Goal: Transaction & Acquisition: Purchase product/service

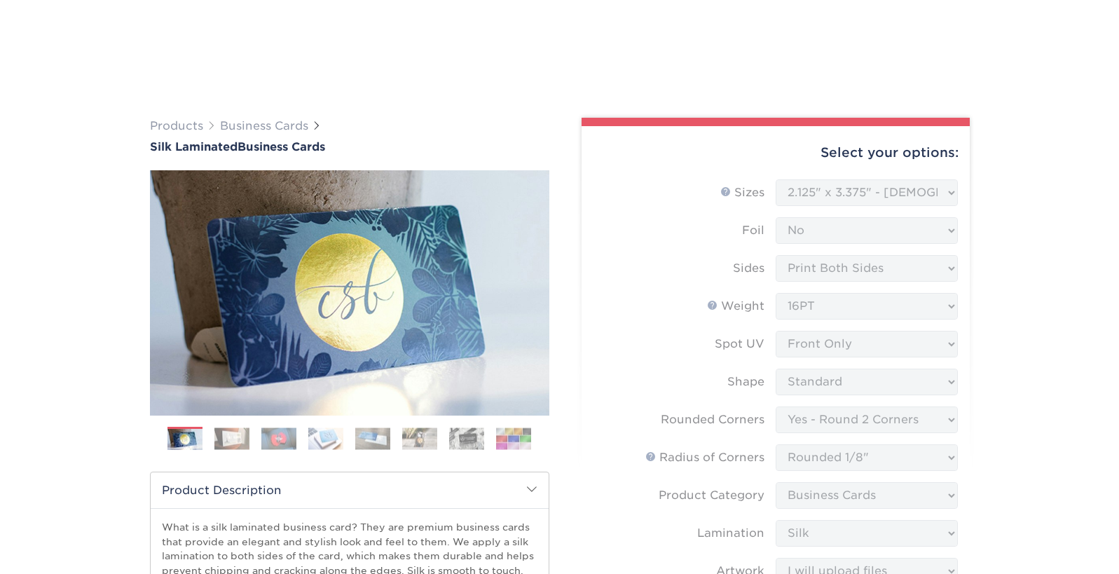
select select "2.12x3.38"
select select "76a3b848-63b4-4449-aad1-d9e81d5a60f5"
select select "589680c7-ee9a-431b-9d12-d7aeb1386a97"
select select "3b5148f1-0588-4f88-a218-97bcfdce65c1"
select select "ccacb42f-45f7-42d3-bbd3-7c8421cf37f0"
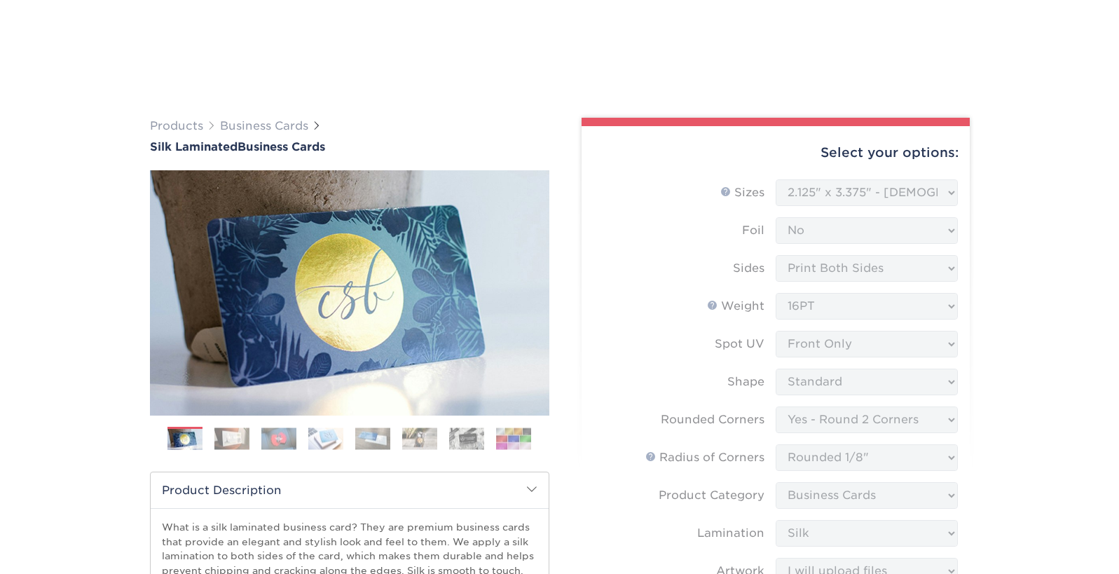
select select "upload"
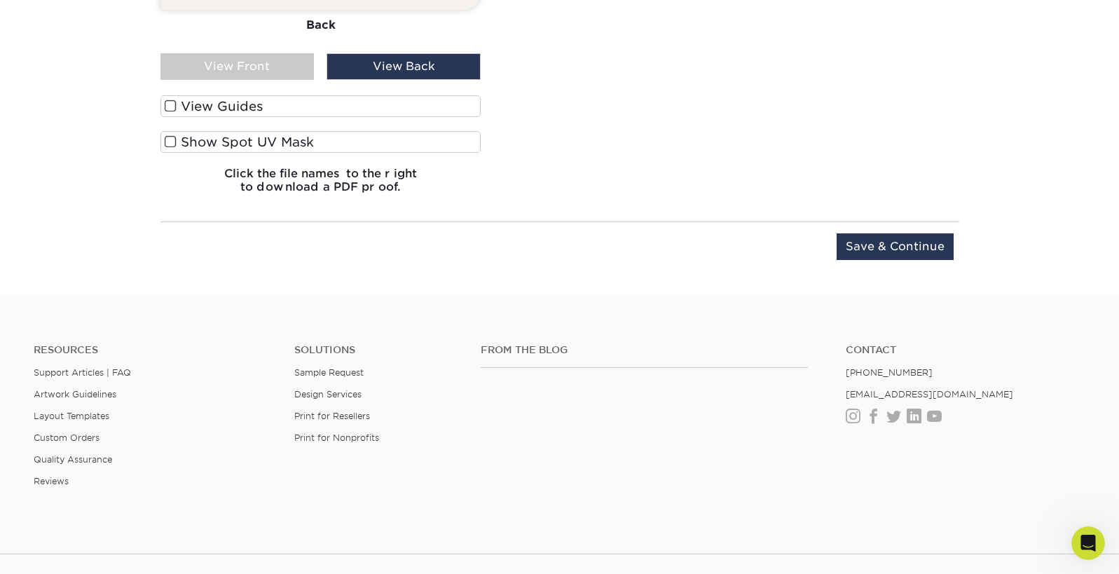
scroll to position [1566, 0]
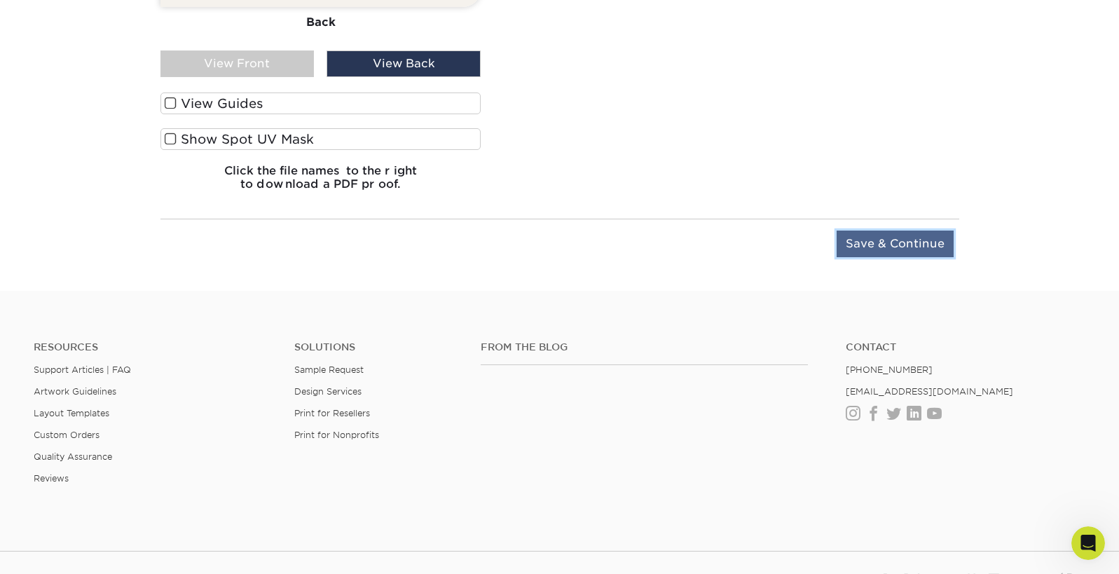
click at [871, 257] on input "Save & Continue" at bounding box center [894, 243] width 117 height 27
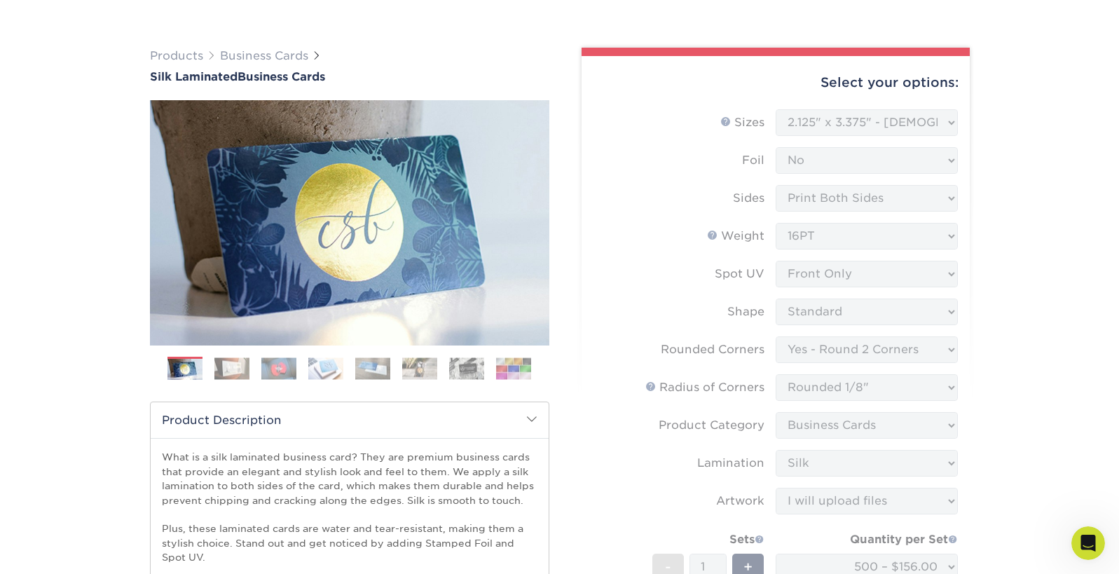
scroll to position [0, 0]
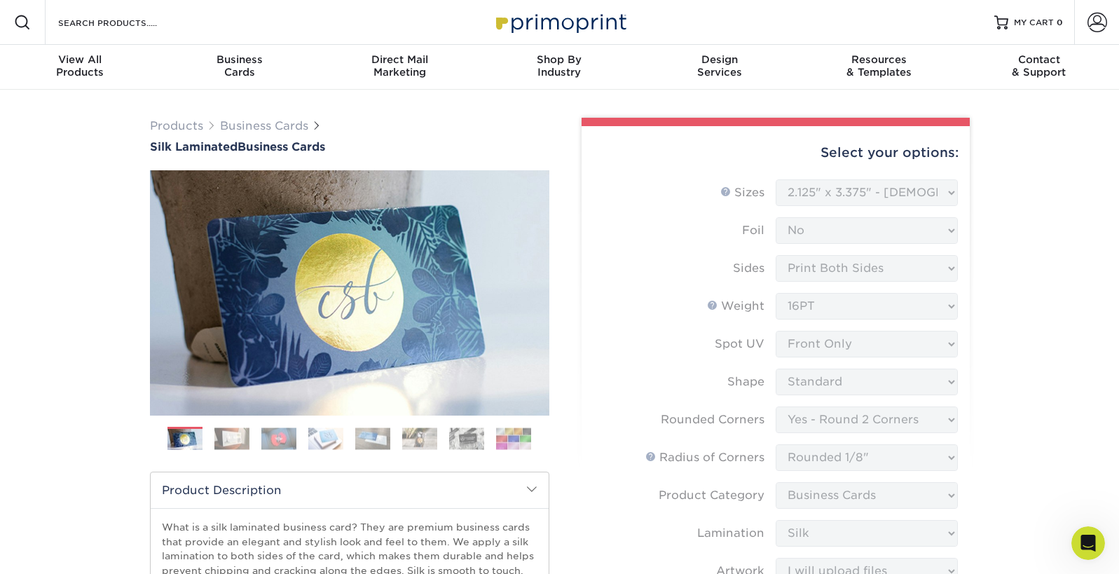
click at [909, 179] on div "Select your options:" at bounding box center [776, 152] width 366 height 53
click at [923, 212] on form "Sizes Help Sizes Please Select 1.5" x 3.5" - Mini 1.75" x 3.5" - Mini 2" x 2" -…" at bounding box center [776, 485] width 366 height 613
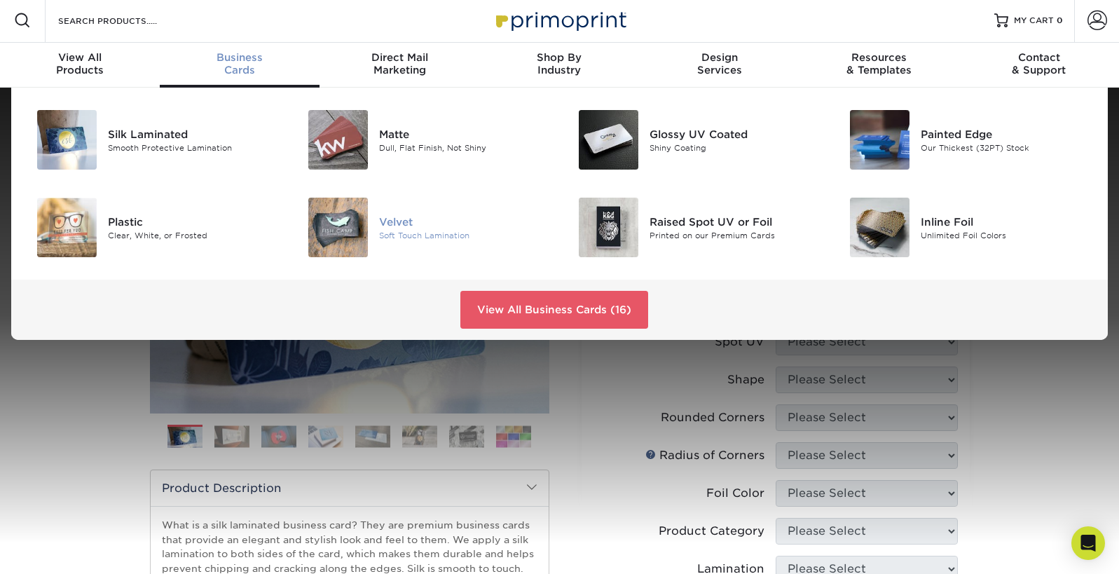
click at [389, 229] on div "Velvet" at bounding box center [464, 221] width 170 height 15
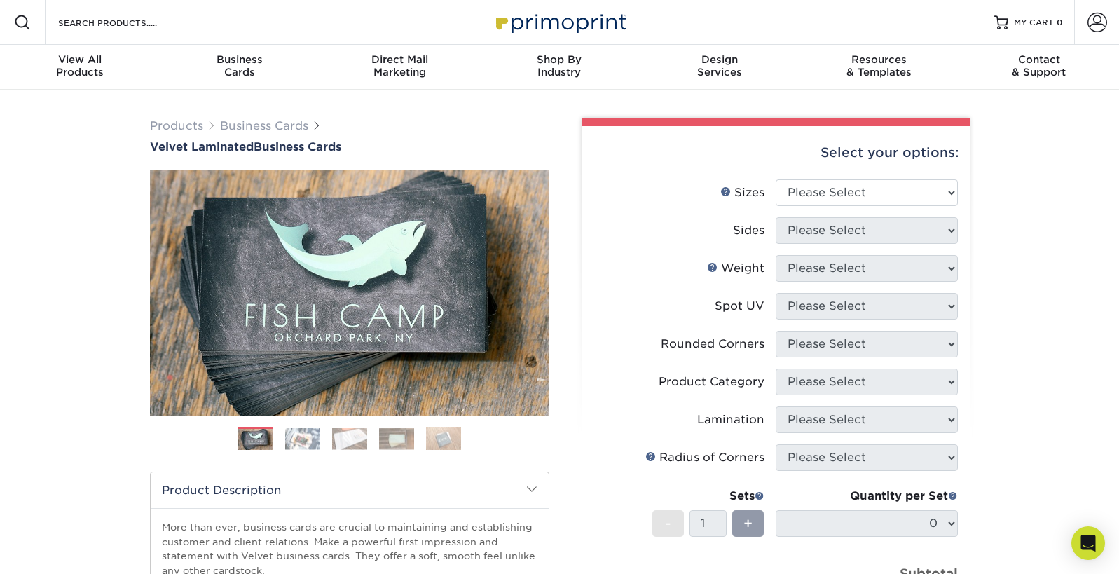
click at [295, 449] on img at bounding box center [302, 438] width 35 height 22
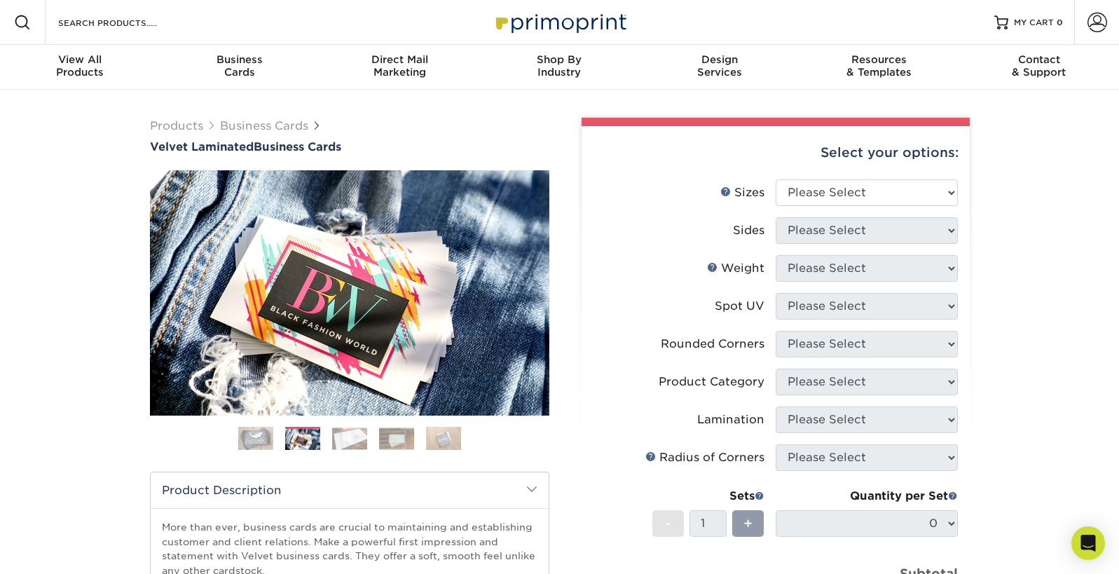
click at [357, 449] on img at bounding box center [349, 438] width 35 height 22
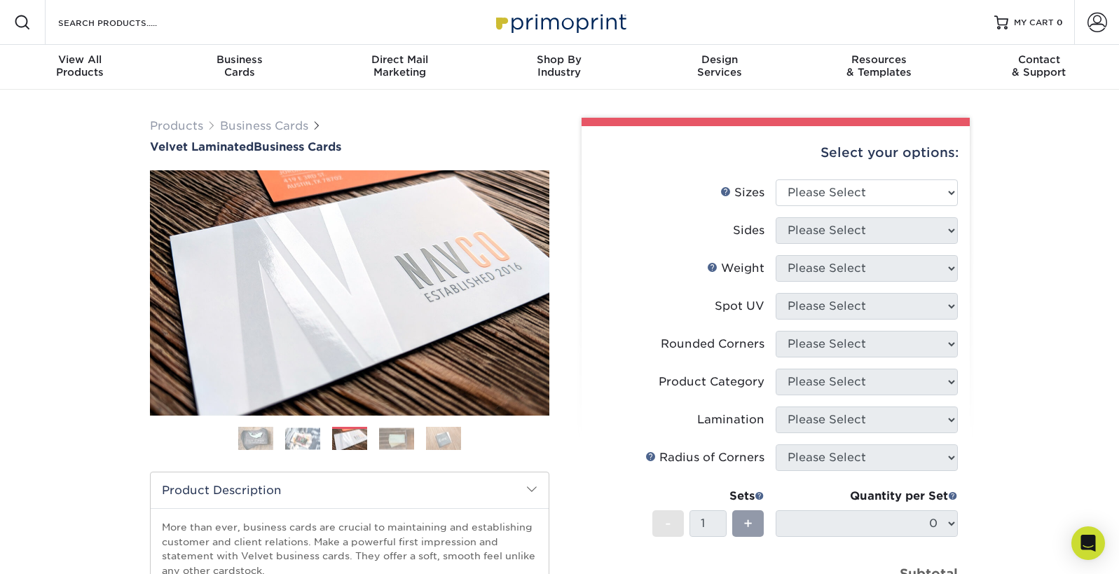
click at [394, 449] on img at bounding box center [396, 438] width 35 height 22
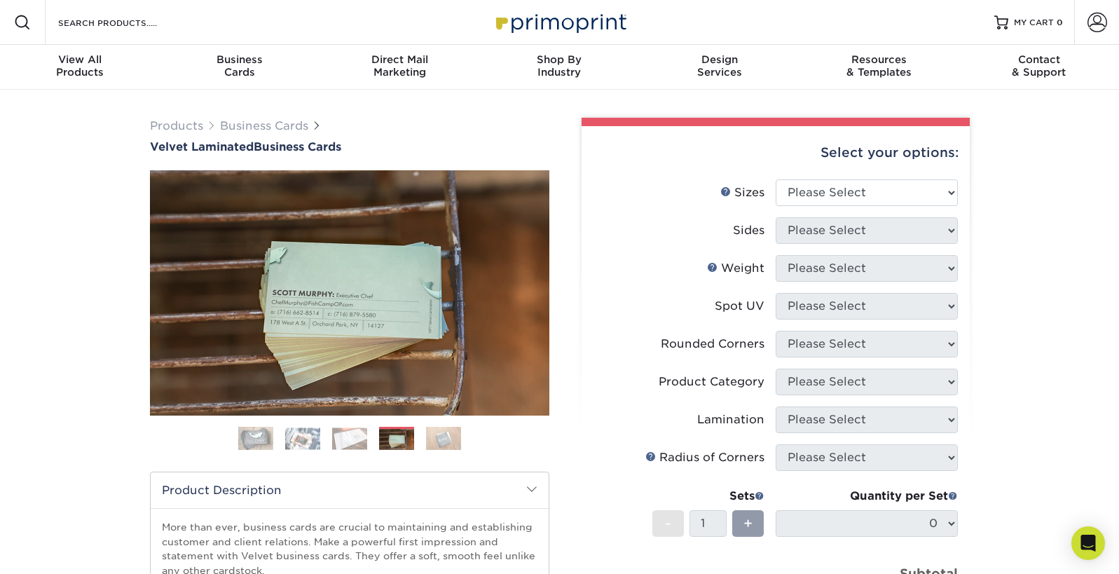
click at [444, 450] on img at bounding box center [443, 438] width 35 height 25
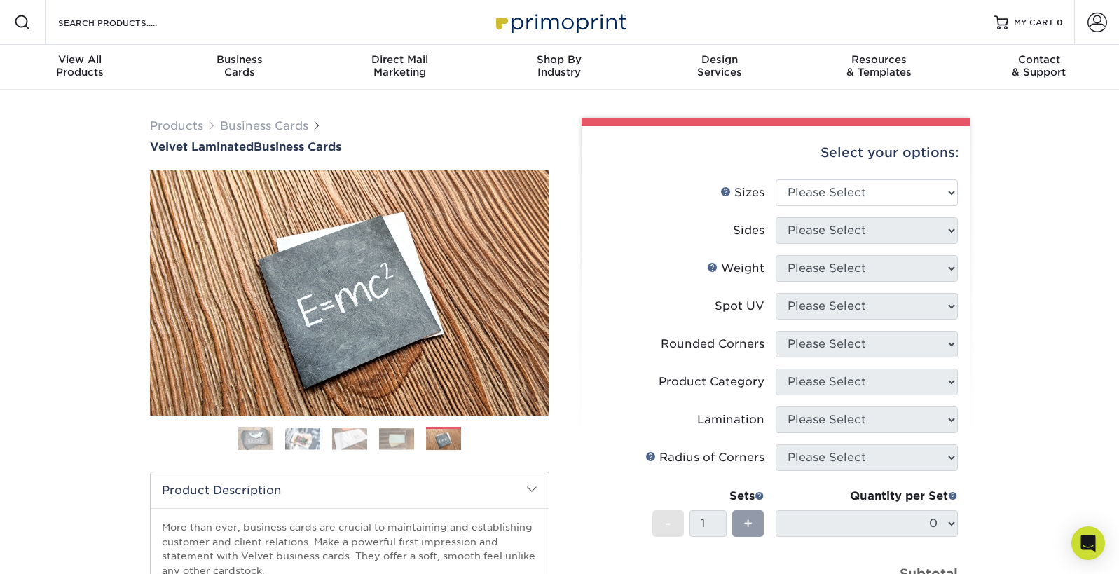
click at [398, 449] on img at bounding box center [396, 438] width 35 height 22
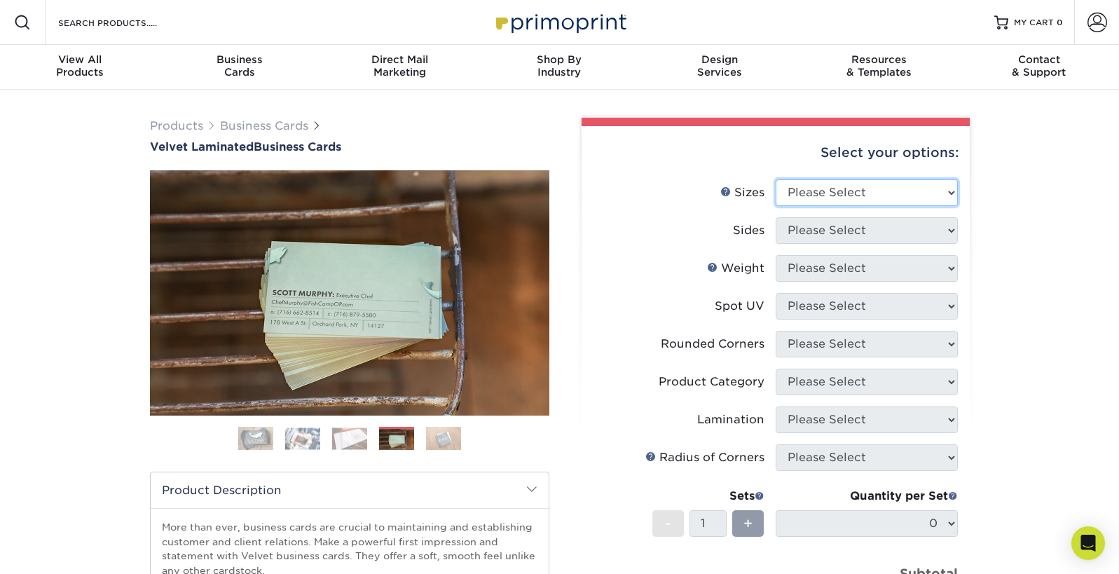
click at [918, 206] on select "Please Select 1.5" x 3.5" - Mini 1.75" x 3.5" - Mini 2" x 2" - Square 2" x 3" -…" at bounding box center [866, 192] width 182 height 27
select select "2.12x3.38"
click at [775, 201] on select "Please Select 1.5" x 3.5" - Mini 1.75" x 3.5" - Mini 2" x 2" - Square 2" x 3" -…" at bounding box center [866, 192] width 182 height 27
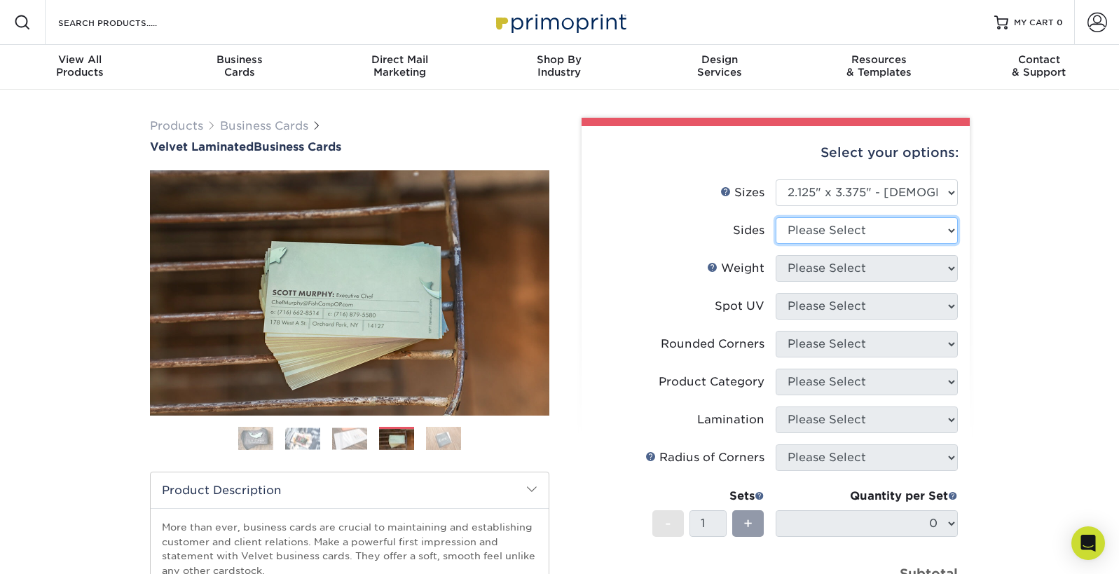
click at [878, 244] on select "Please Select Print Both Sides Print Front Only" at bounding box center [866, 230] width 182 height 27
select select "13abbda7-1d64-4f25-8bb2-c179b224825d"
click at [775, 243] on select "Please Select Print Both Sides Print Front Only" at bounding box center [866, 230] width 182 height 27
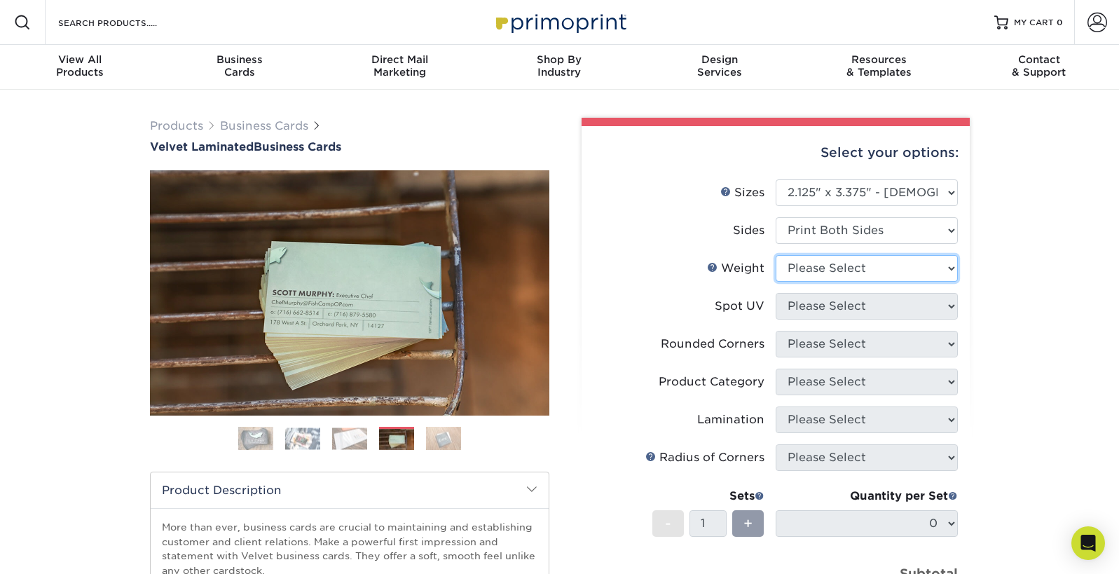
click at [873, 282] on select "Please Select 16PT" at bounding box center [866, 268] width 182 height 27
select select "16PT"
click at [775, 282] on select "Please Select 16PT" at bounding box center [866, 268] width 182 height 27
click at [822, 319] on select "Please Select No Spot UV Front and Back (Both Sides) Front Only Back Only" at bounding box center [866, 306] width 182 height 27
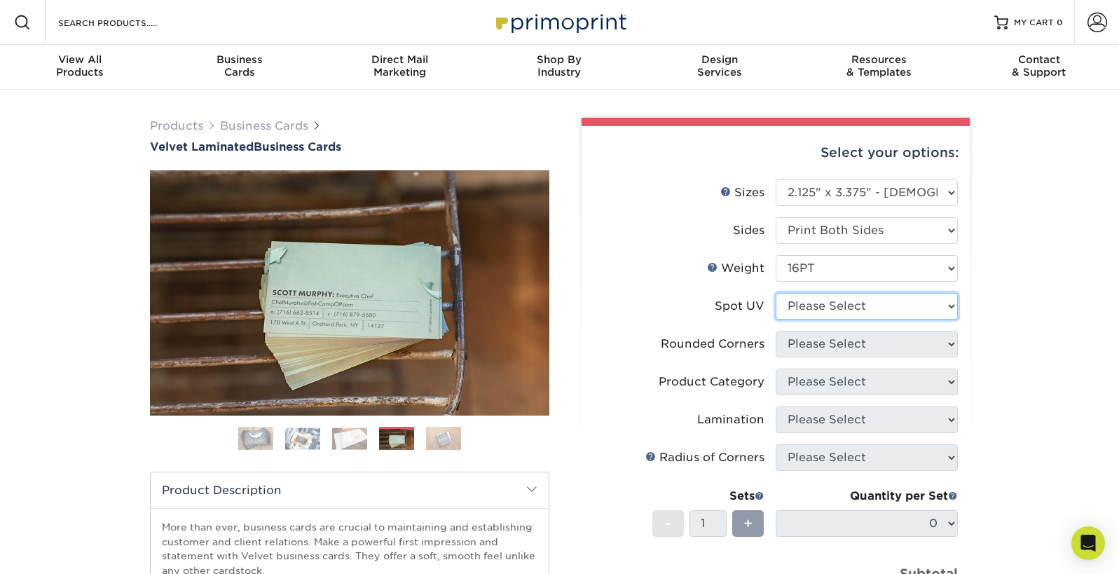
select select "1"
click at [775, 319] on select "Please Select No Spot UV Front and Back (Both Sides) Front Only Back Only" at bounding box center [866, 306] width 182 height 27
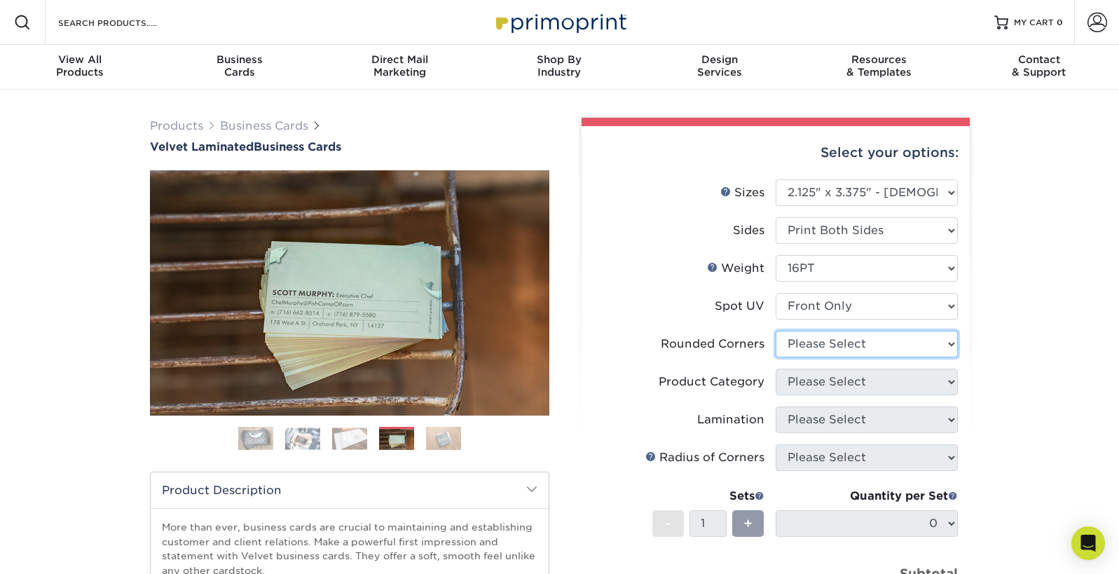
click at [831, 357] on select "Please Select Yes - Round 2 Corners Yes - Round 4 Corners No" at bounding box center [866, 344] width 182 height 27
select select "76a3b848-63b4-4449-aad1-d9e81d5a60f5"
click at [775, 357] on select "Please Select Yes - Round 2 Corners Yes - Round 4 Corners No" at bounding box center [866, 344] width 182 height 27
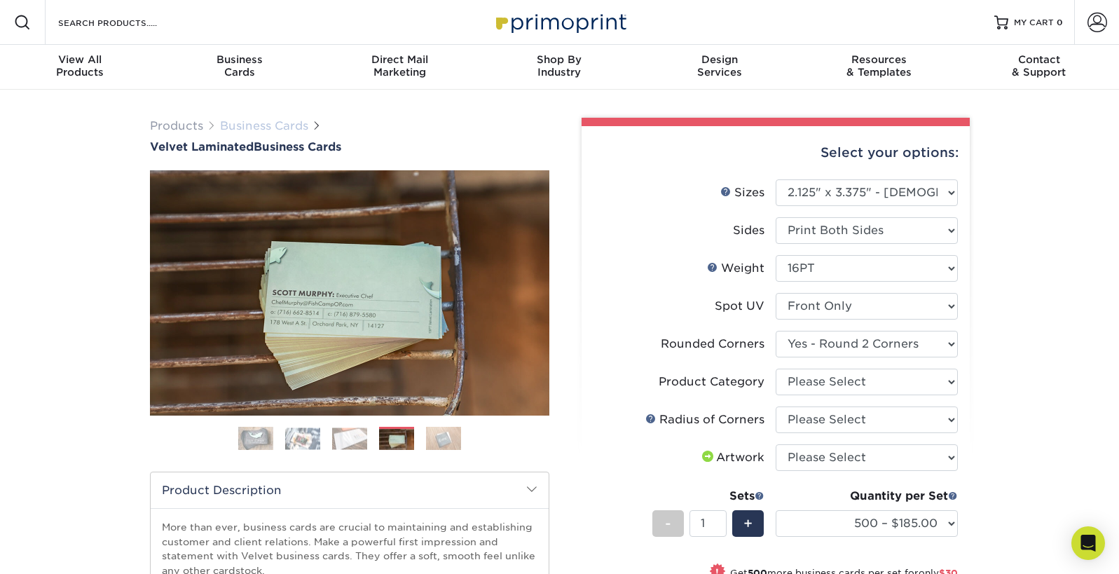
click at [281, 132] on link "Business Cards" at bounding box center [264, 125] width 88 height 13
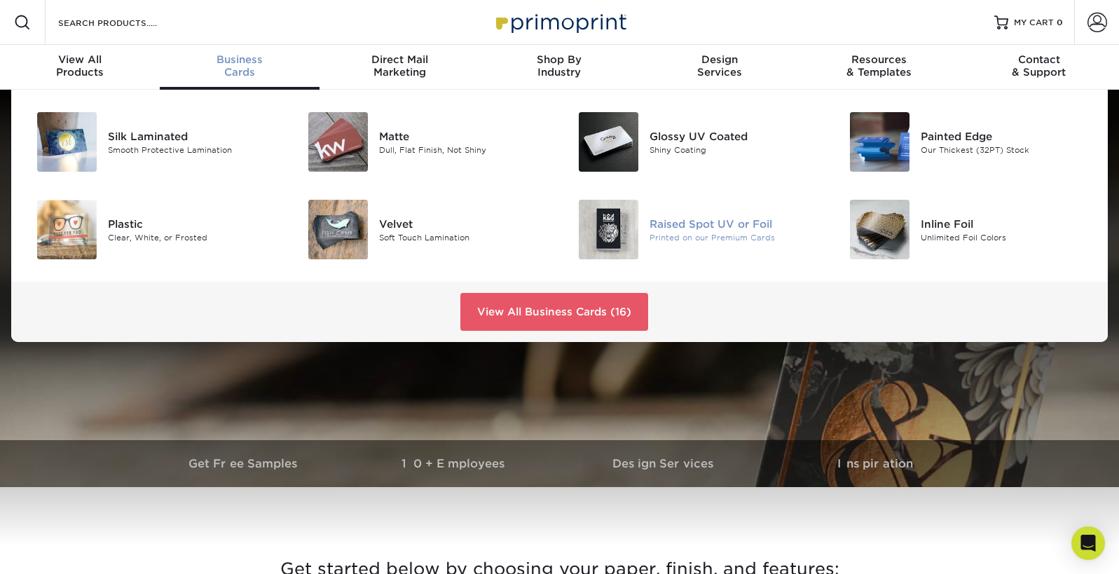
click at [685, 231] on div "Raised Spot UV or Foil" at bounding box center [734, 223] width 170 height 15
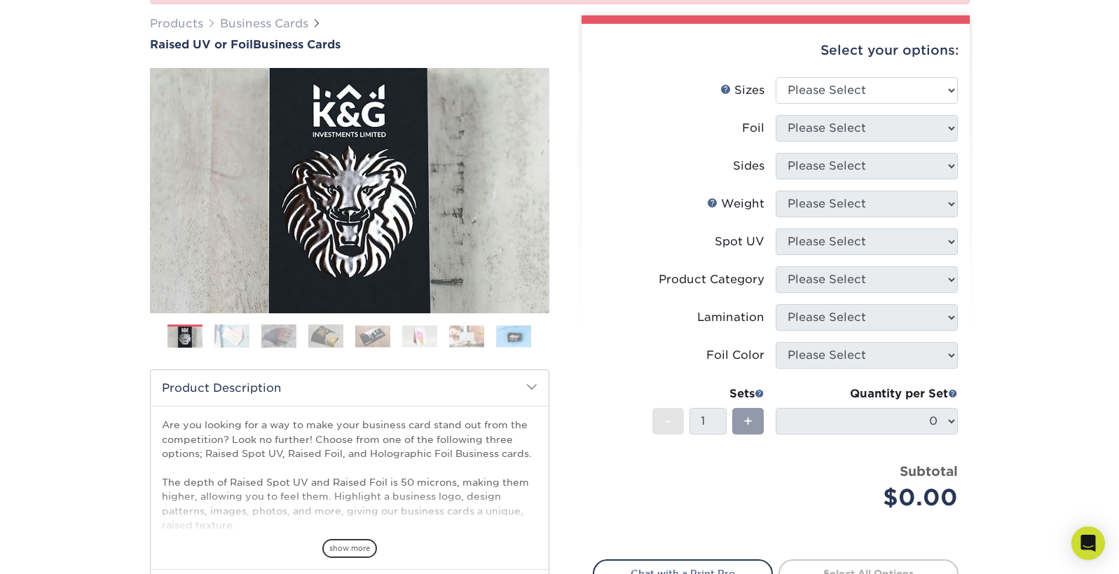
scroll to position [207, 0]
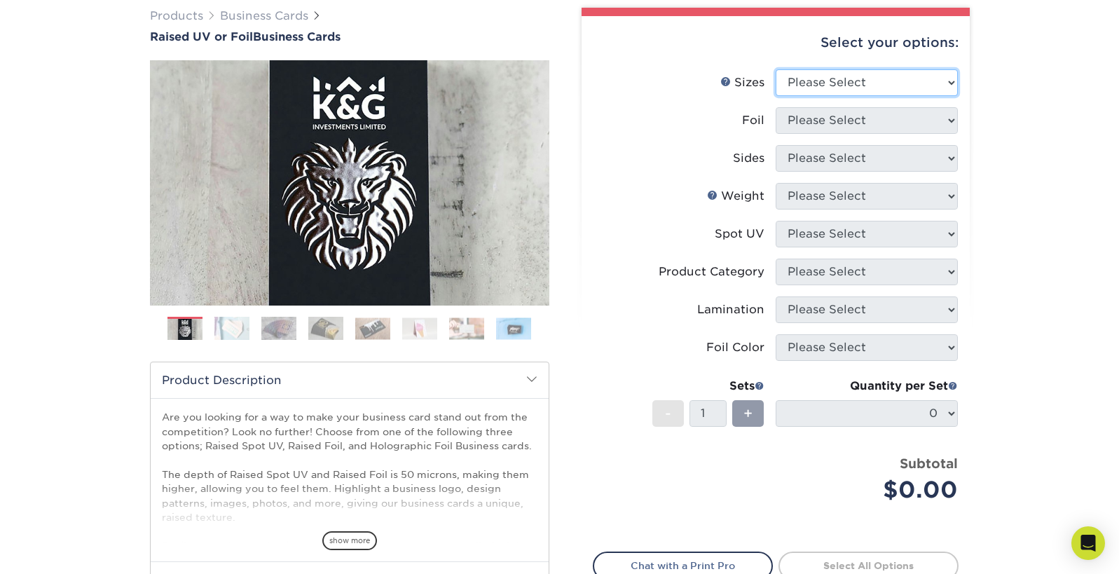
click at [904, 96] on select "Please Select 2" x 3.5" - Standard" at bounding box center [866, 82] width 182 height 27
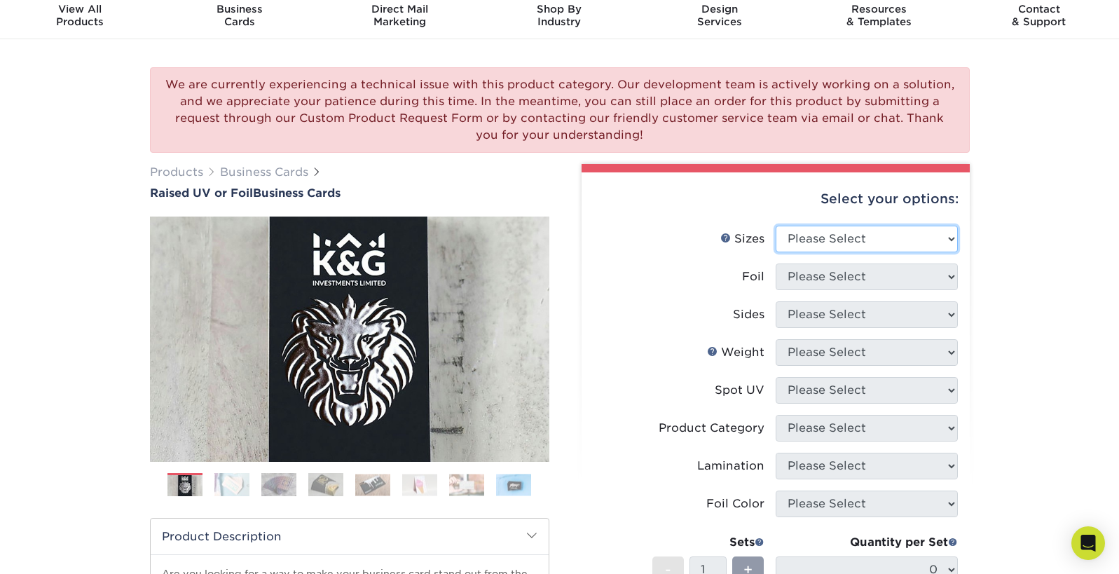
scroll to position [0, 0]
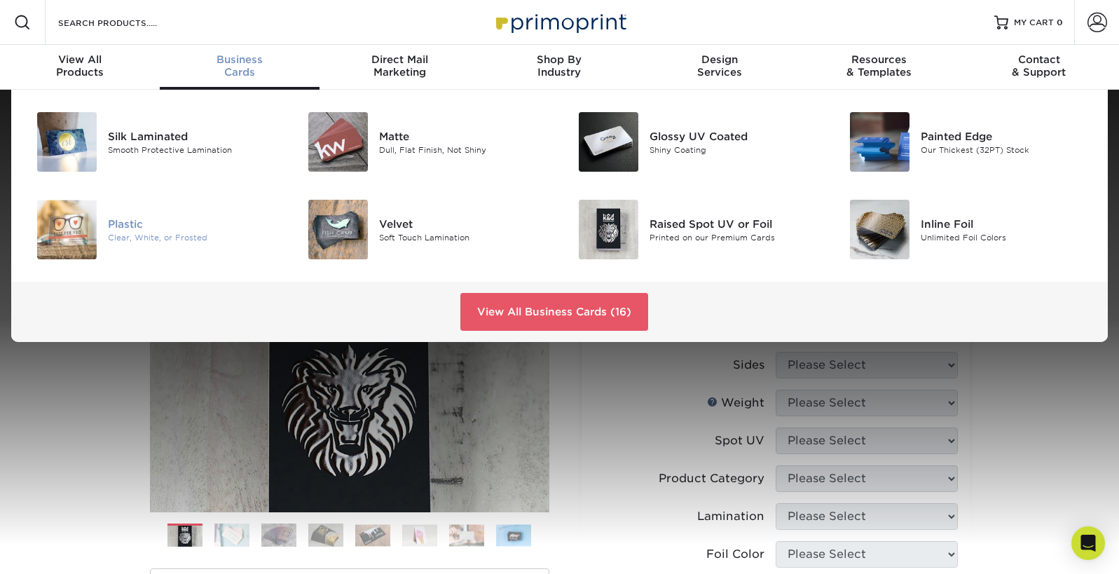
click at [121, 243] on div "Clear, White, or Frosted" at bounding box center [193, 237] width 170 height 12
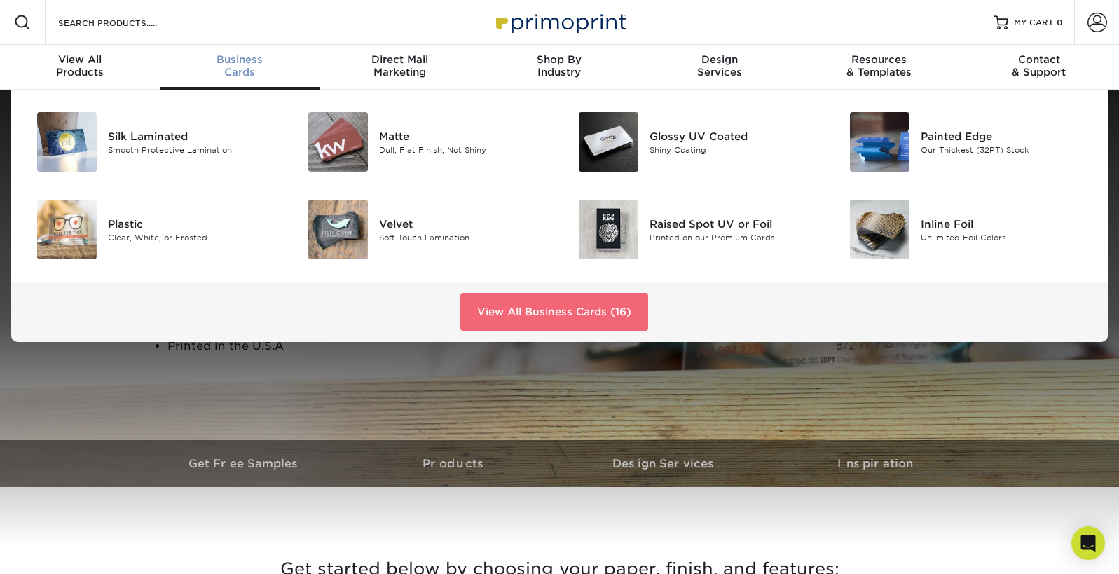
click at [561, 316] on link "View All Business Cards (16)" at bounding box center [554, 312] width 188 height 38
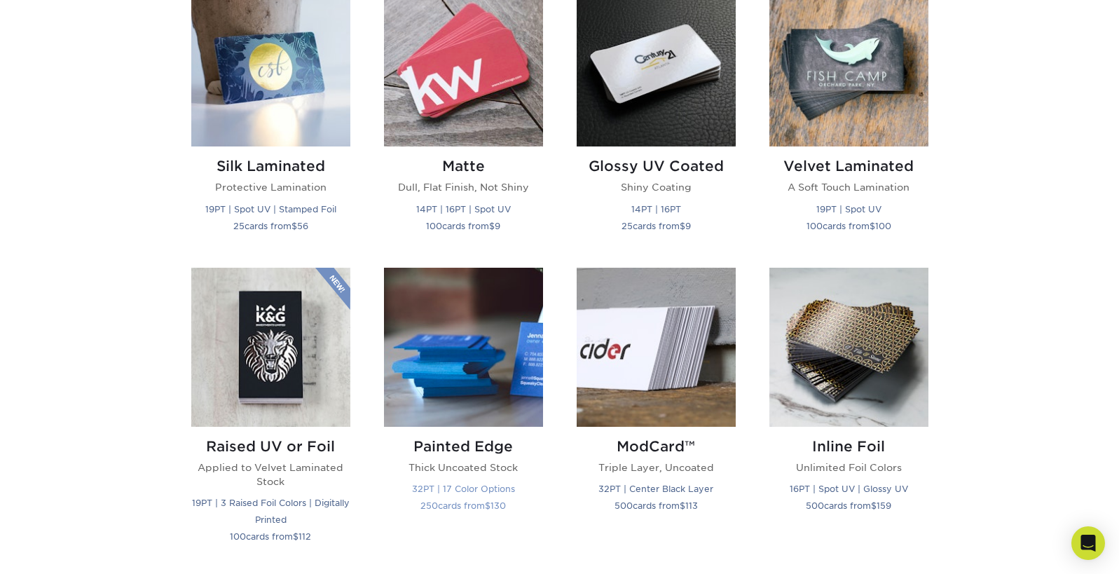
scroll to position [719, 0]
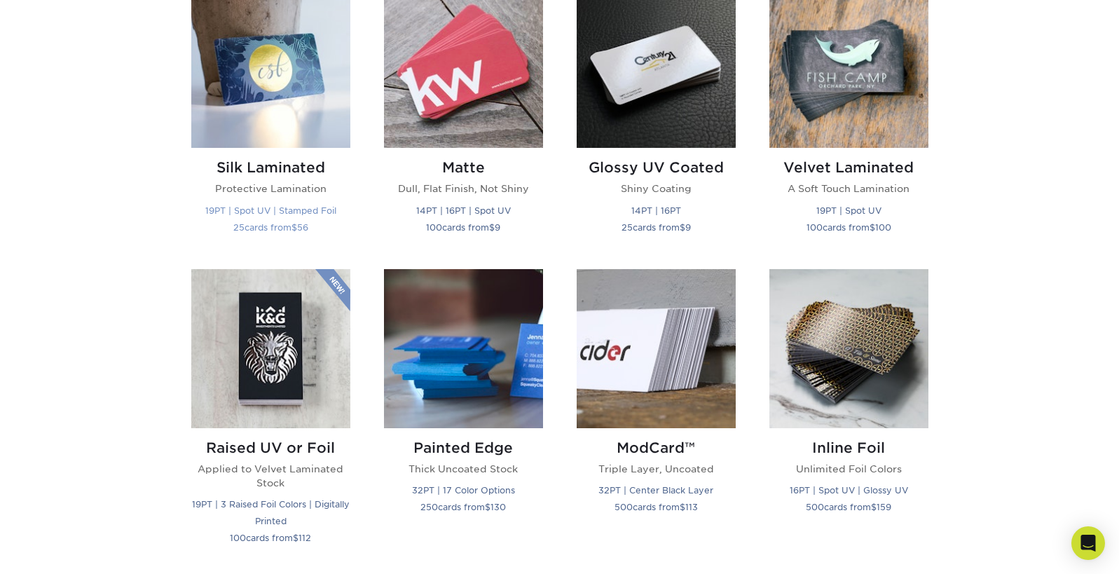
click at [252, 195] on p "Protective Lamination" at bounding box center [270, 188] width 159 height 14
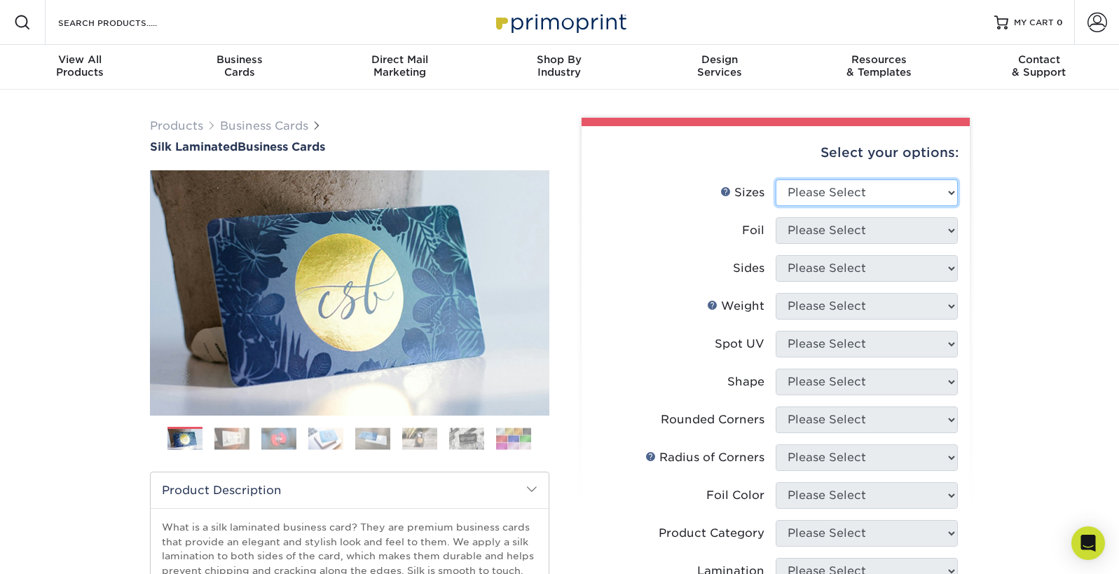
click at [930, 206] on select "Please Select 1.5" x 3.5" - Mini 1.75" x 3.5" - Mini 2" x 2" - Square 2" x 3" -…" at bounding box center [866, 192] width 182 height 27
select select "2.12x3.38"
click at [775, 201] on select "Please Select 1.5" x 3.5" - Mini 1.75" x 3.5" - Mini 2" x 2" - Square 2" x 3" -…" at bounding box center [866, 192] width 182 height 27
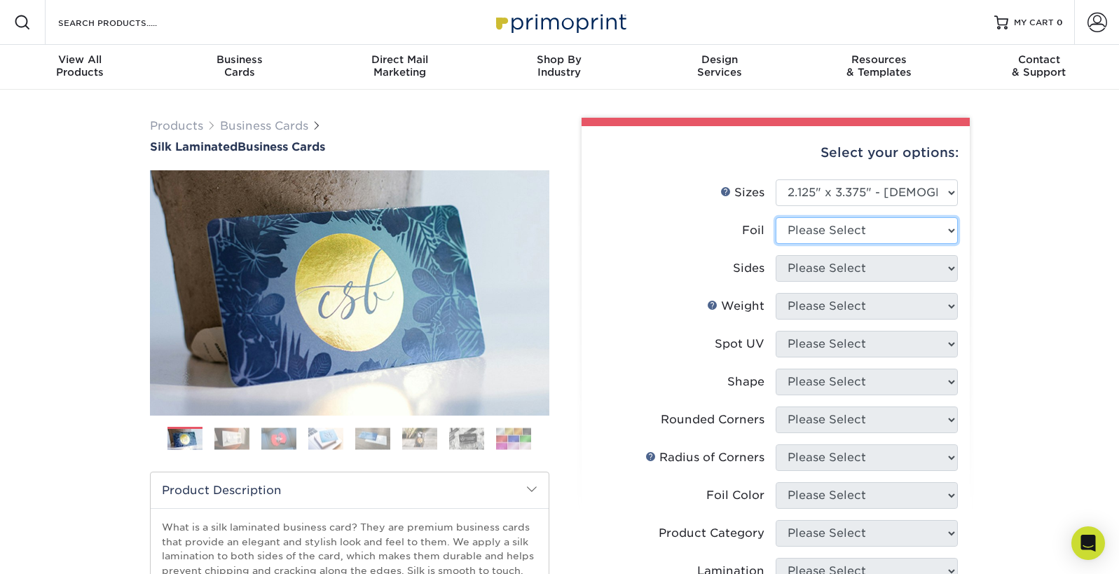
click at [890, 244] on select "Please Select No Yes" at bounding box center [866, 230] width 182 height 27
click at [775, 243] on select "Please Select No Yes" at bounding box center [866, 230] width 182 height 27
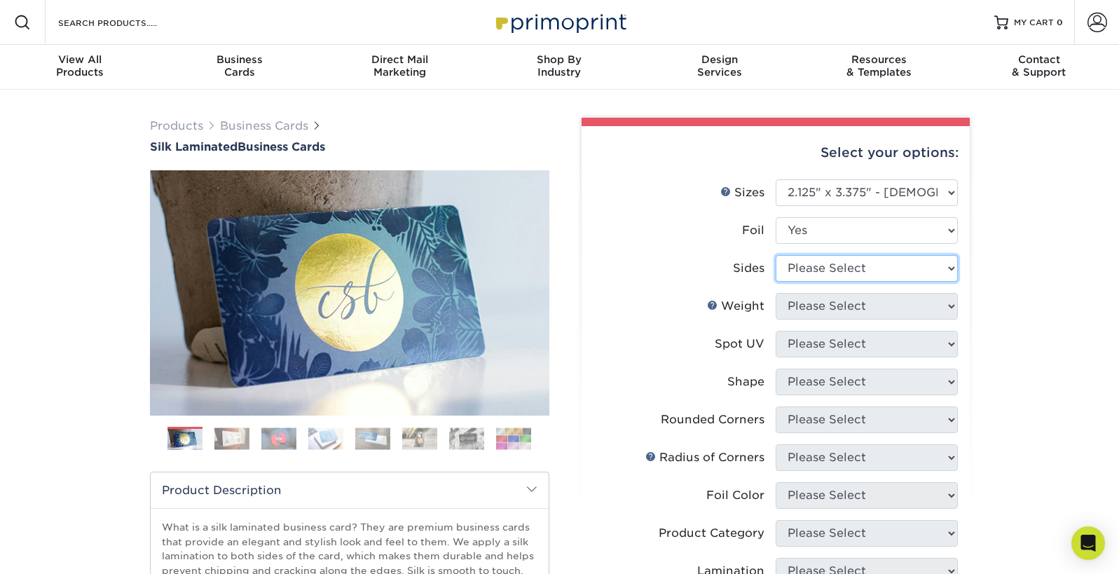
click at [913, 282] on select "Please Select Print Both Sides - Foil Both Sides Print Both Sides - Foil Front …" at bounding box center [866, 268] width 182 height 27
click at [848, 244] on select "Please Select No Yes" at bounding box center [866, 230] width 182 height 27
select select "0"
click at [775, 243] on select "Please Select No Yes" at bounding box center [866, 230] width 182 height 27
click at [841, 282] on select "Please Select Print Both Sides Print Front Only" at bounding box center [866, 268] width 182 height 27
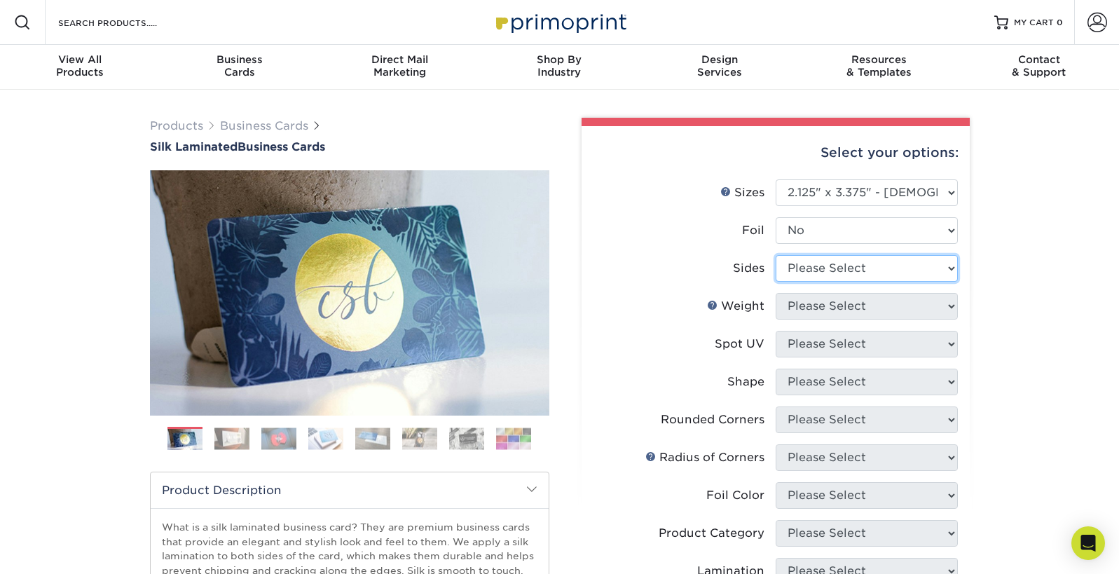
select select "13abbda7-1d64-4f25-8bb2-c179b224825d"
click at [775, 282] on select "Please Select Print Both Sides Print Front Only" at bounding box center [866, 268] width 182 height 27
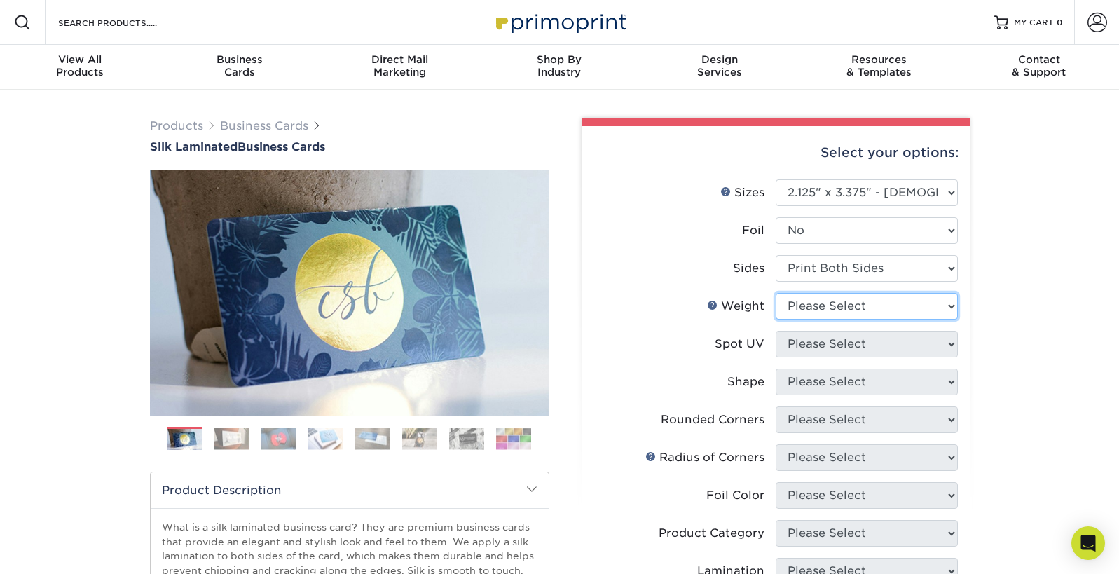
click at [850, 319] on select "Please Select 16PT" at bounding box center [866, 306] width 182 height 27
select select "16PT"
click at [775, 319] on select "Please Select 16PT" at bounding box center [866, 306] width 182 height 27
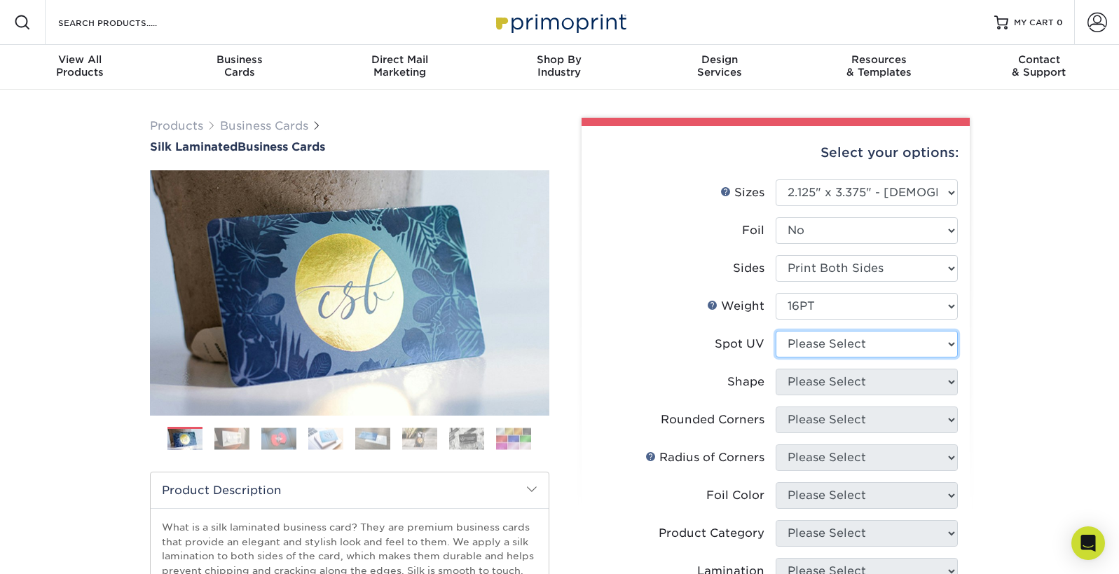
click at [845, 357] on select "Please Select No Spot UV Front and Back (Both Sides) Front Only Back Only" at bounding box center [866, 344] width 182 height 27
select select "1"
click at [775, 357] on select "Please Select No Spot UV Front and Back (Both Sides) Front Only Back Only" at bounding box center [866, 344] width 182 height 27
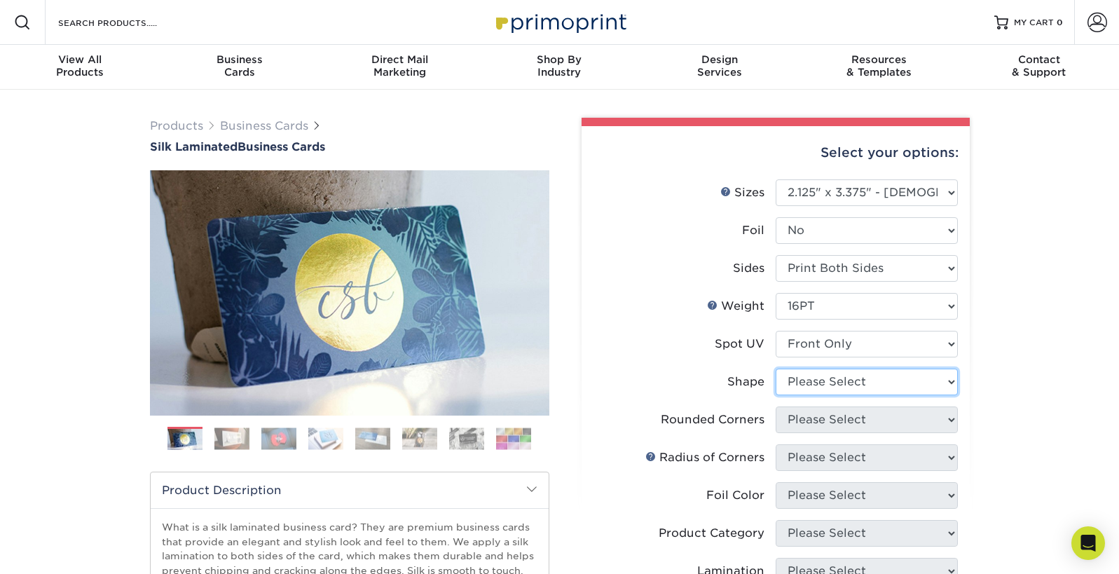
click at [838, 395] on select "Please Select Standard" at bounding box center [866, 381] width 182 height 27
select select "standard"
click at [775, 395] on select "Please Select Standard" at bounding box center [866, 381] width 182 height 27
click at [838, 433] on select "Please Select Yes - Round 2 Corners Yes - Round 4 Corners No" at bounding box center [866, 419] width 182 height 27
select select "76a3b848-63b4-4449-aad1-d9e81d5a60f5"
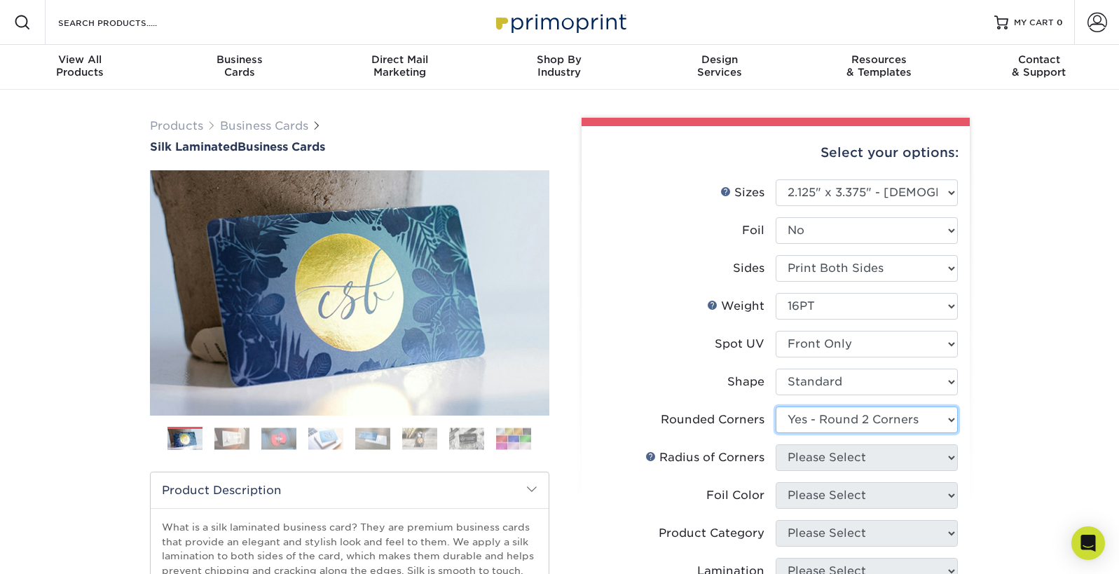
click at [775, 433] on select "Please Select Yes - Round 2 Corners Yes - Round 4 Corners No" at bounding box center [866, 419] width 182 height 27
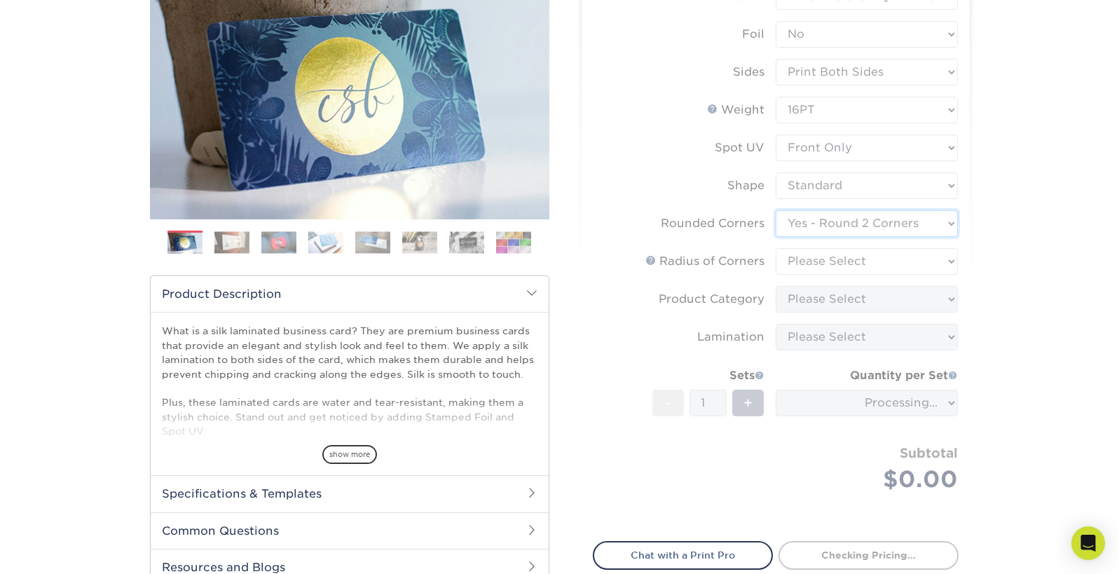
scroll to position [205, 0]
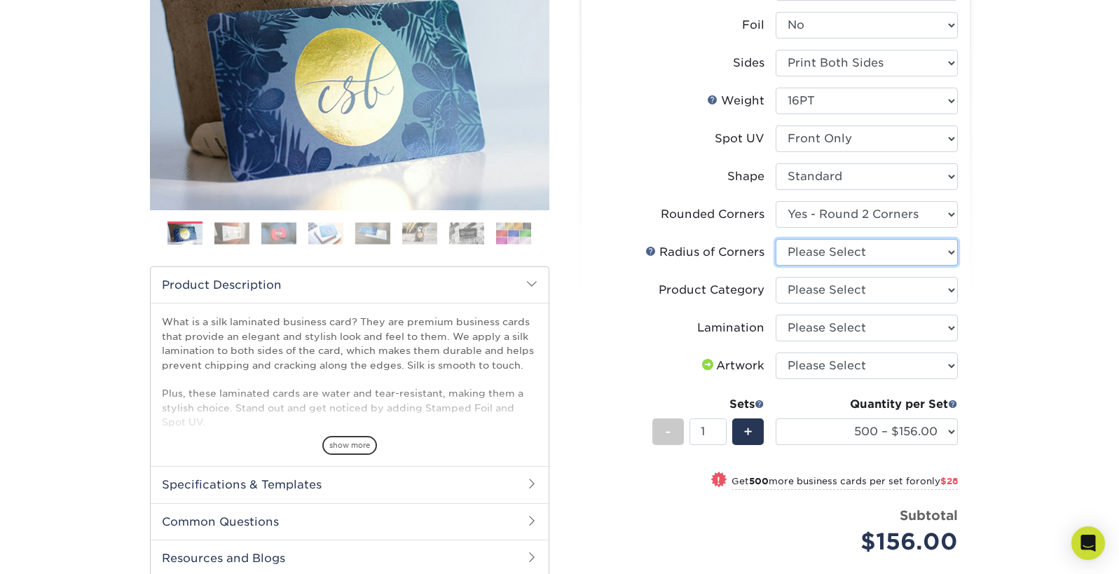
click at [878, 265] on select "Please Select Rounded 1/8" Rounded 1/4"" at bounding box center [866, 252] width 182 height 27
select select "589680c7-ee9a-431b-9d12-d7aeb1386a97"
click at [775, 265] on select "Please Select Rounded 1/8" Rounded 1/4"" at bounding box center [866, 252] width 182 height 27
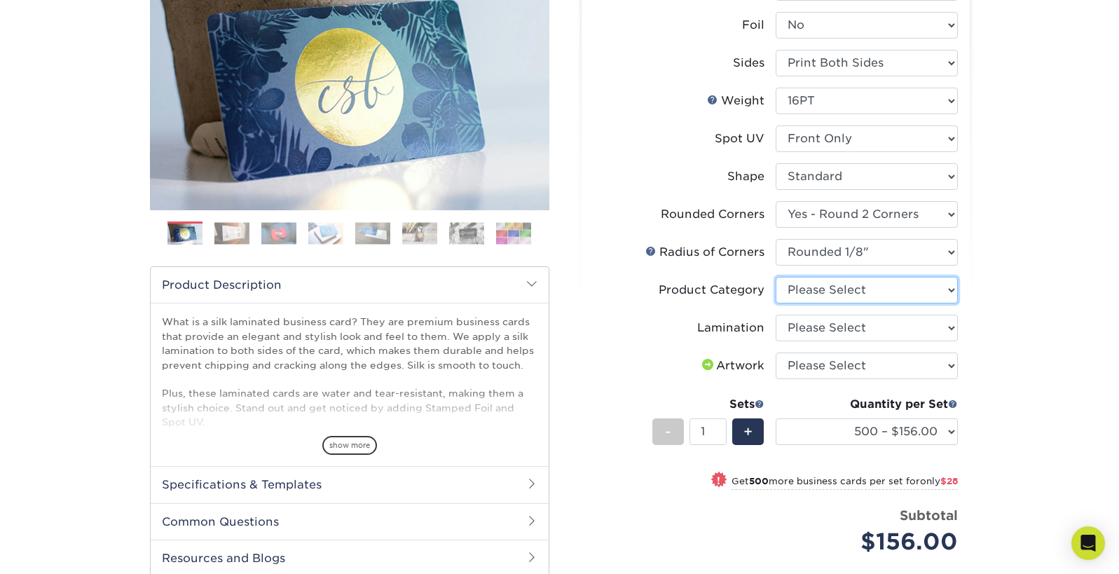
click at [860, 303] on select "Please Select Business Cards" at bounding box center [866, 290] width 182 height 27
select select "3b5148f1-0588-4f88-a218-97bcfdce65c1"
click at [775, 303] on select "Please Select Business Cards" at bounding box center [866, 290] width 182 height 27
click at [852, 341] on select "Please Select Silk" at bounding box center [866, 328] width 182 height 27
select select "ccacb42f-45f7-42d3-bbd3-7c8421cf37f0"
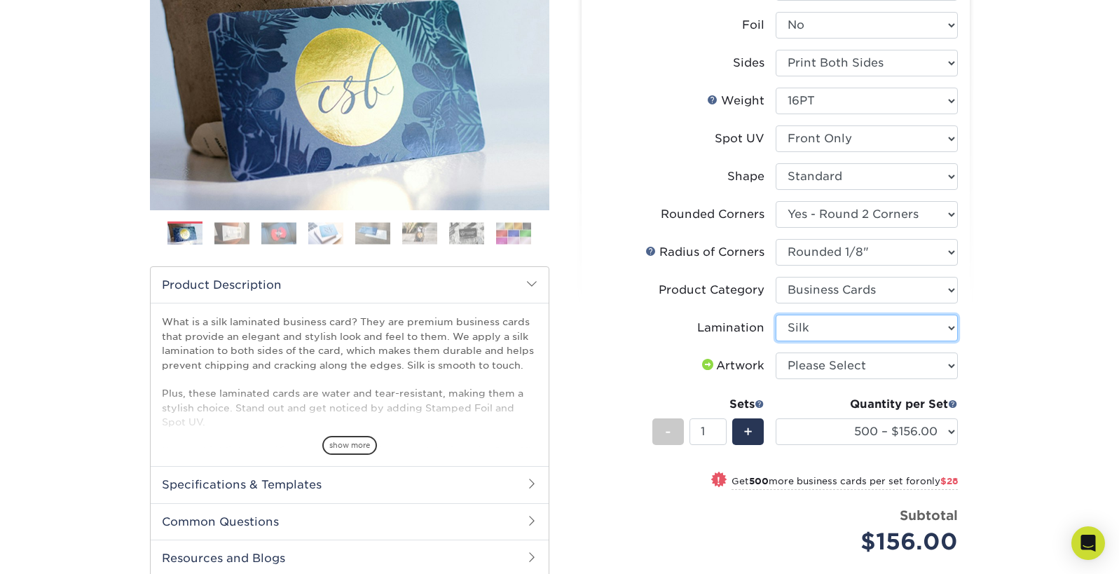
click at [775, 341] on select "Please Select Silk" at bounding box center [866, 328] width 182 height 27
click at [841, 379] on select "Please Select I will upload files I need a design - $100" at bounding box center [866, 365] width 182 height 27
click at [237, 244] on img at bounding box center [231, 233] width 35 height 22
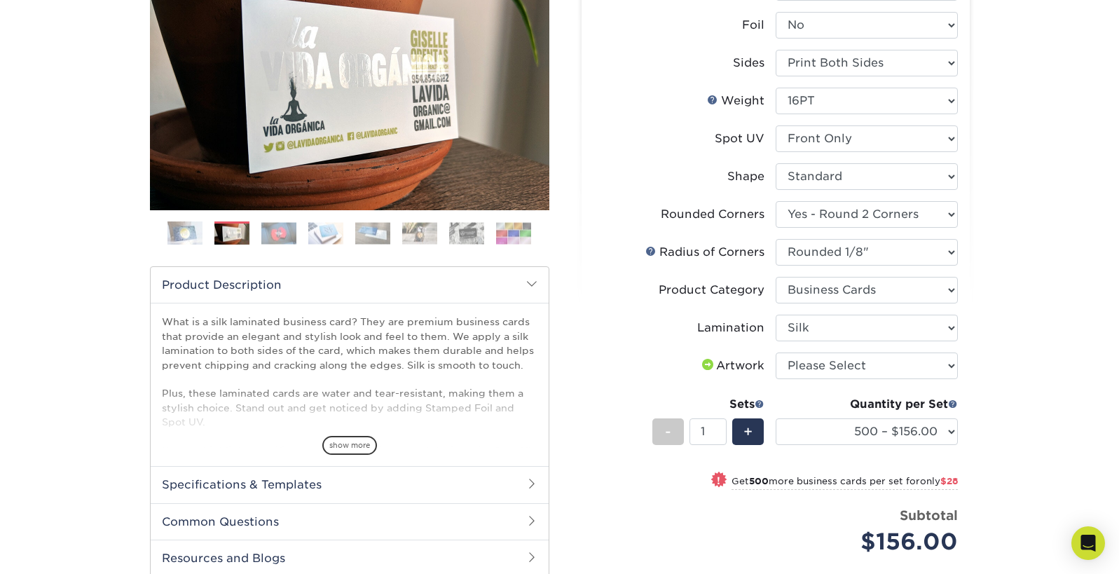
click at [279, 244] on img at bounding box center [278, 233] width 35 height 22
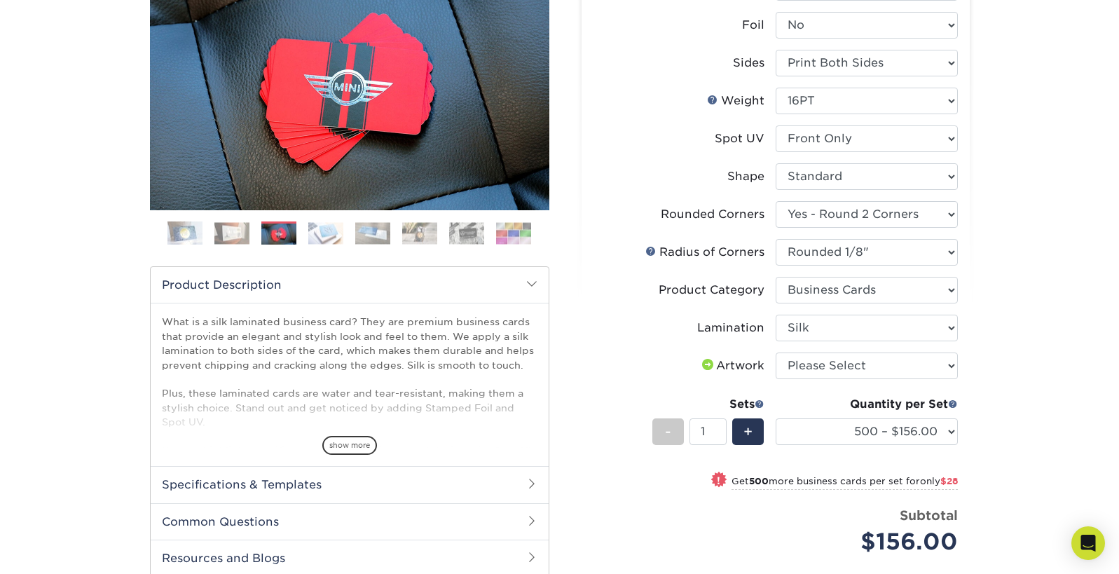
click at [321, 244] on img at bounding box center [325, 233] width 35 height 22
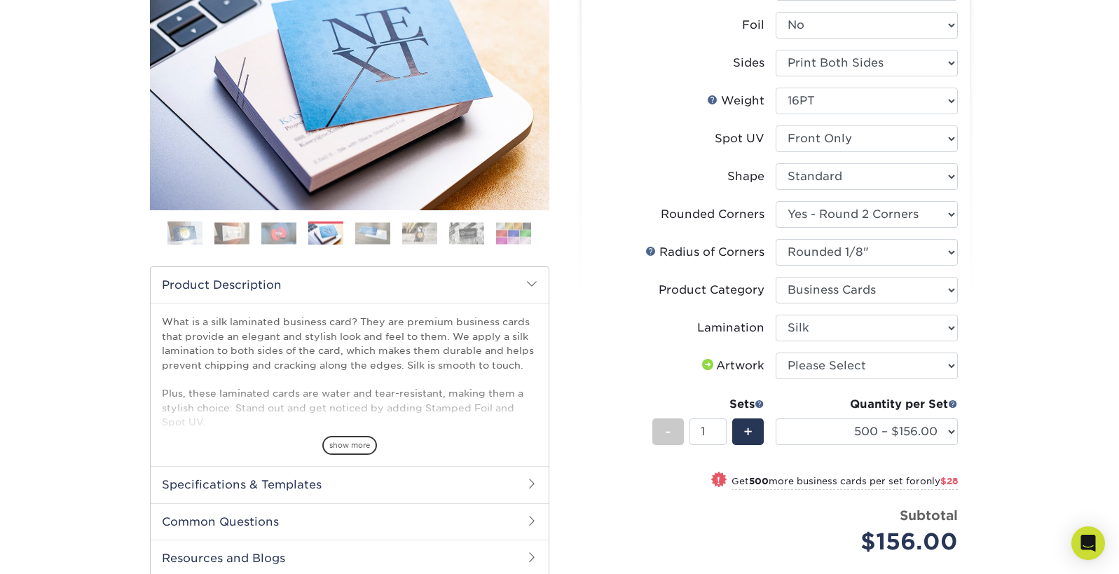
click at [376, 244] on img at bounding box center [372, 233] width 35 height 22
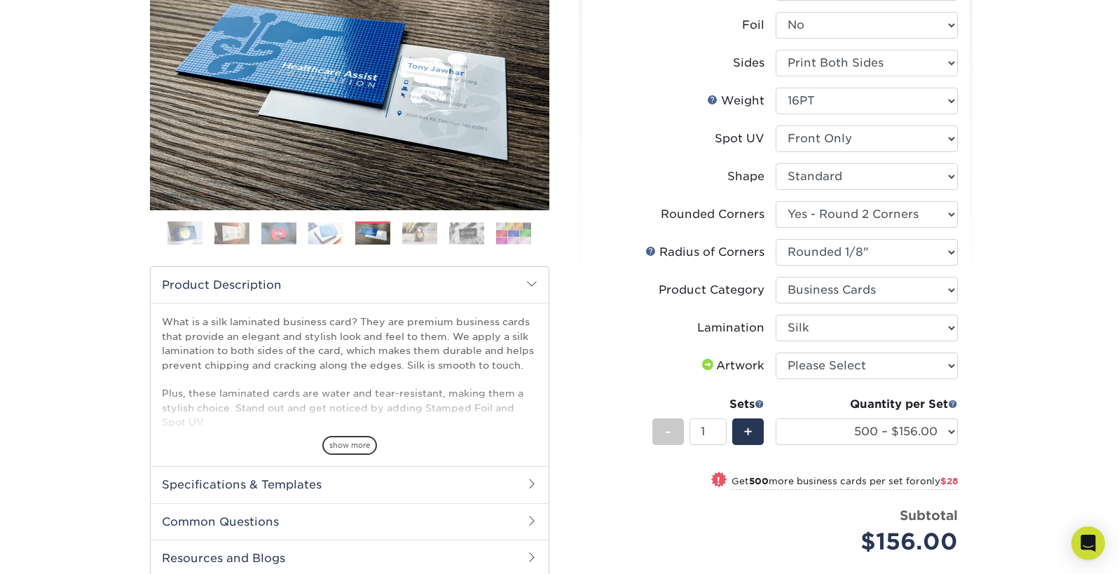
click at [419, 244] on img at bounding box center [419, 233] width 35 height 22
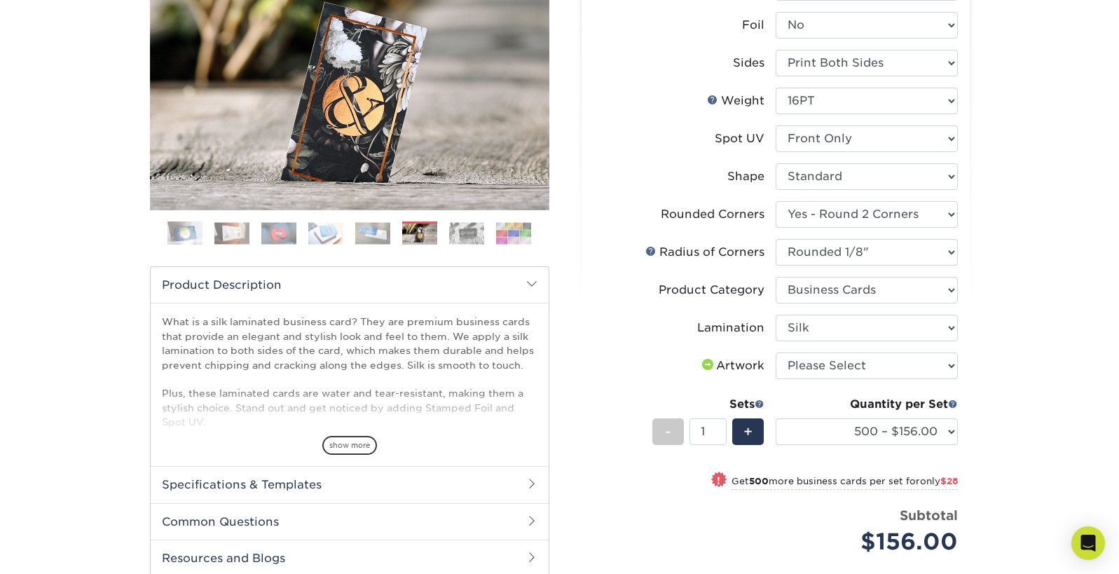
click at [470, 244] on img at bounding box center [466, 233] width 35 height 22
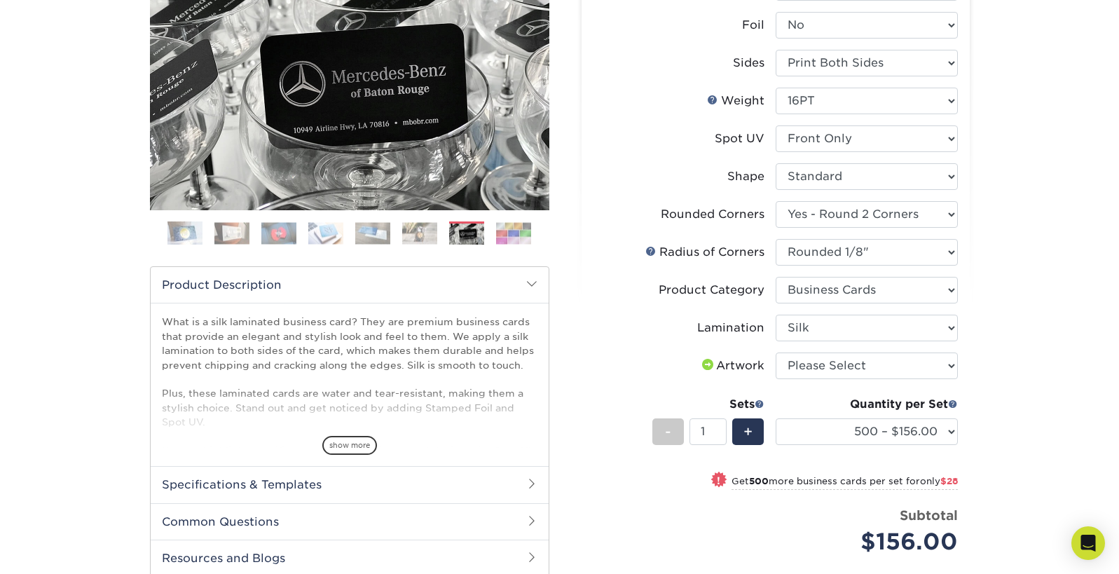
click at [503, 244] on img at bounding box center [513, 233] width 35 height 22
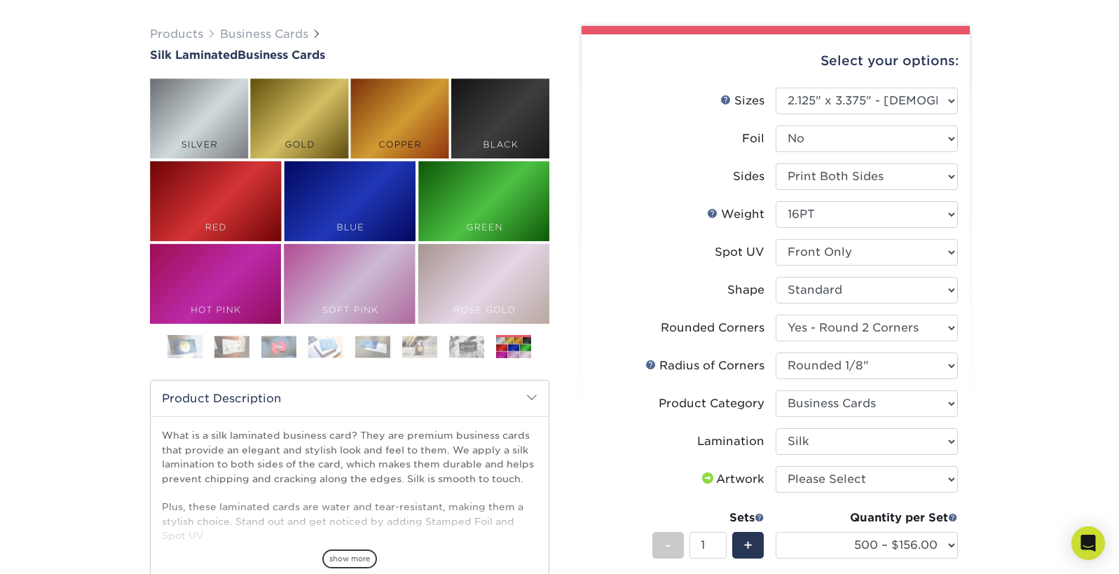
scroll to position [91, 0]
click at [933, 153] on select "Please Select No Yes" at bounding box center [866, 139] width 182 height 27
select select "1"
click at [775, 152] on select "Please Select No Yes" at bounding box center [866, 139] width 182 height 27
select select "-1"
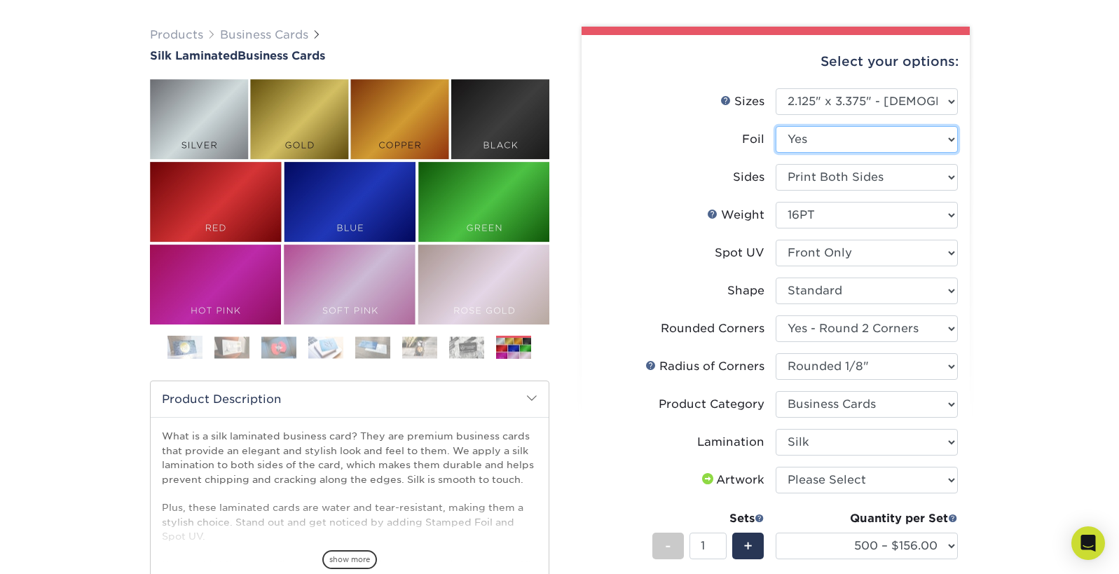
select select "-1"
select select
select select "-1"
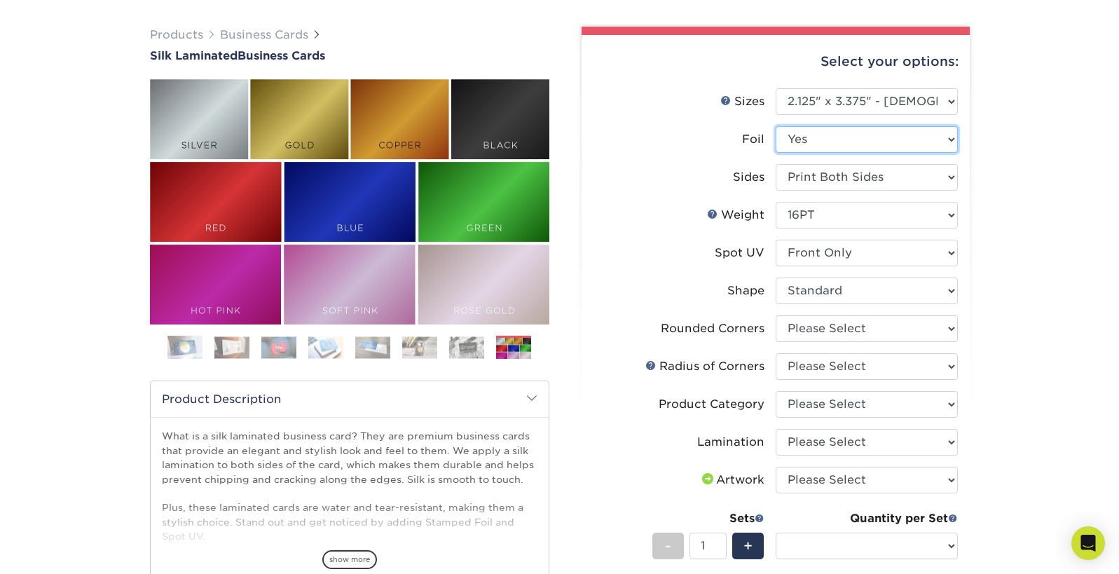
select select "-1"
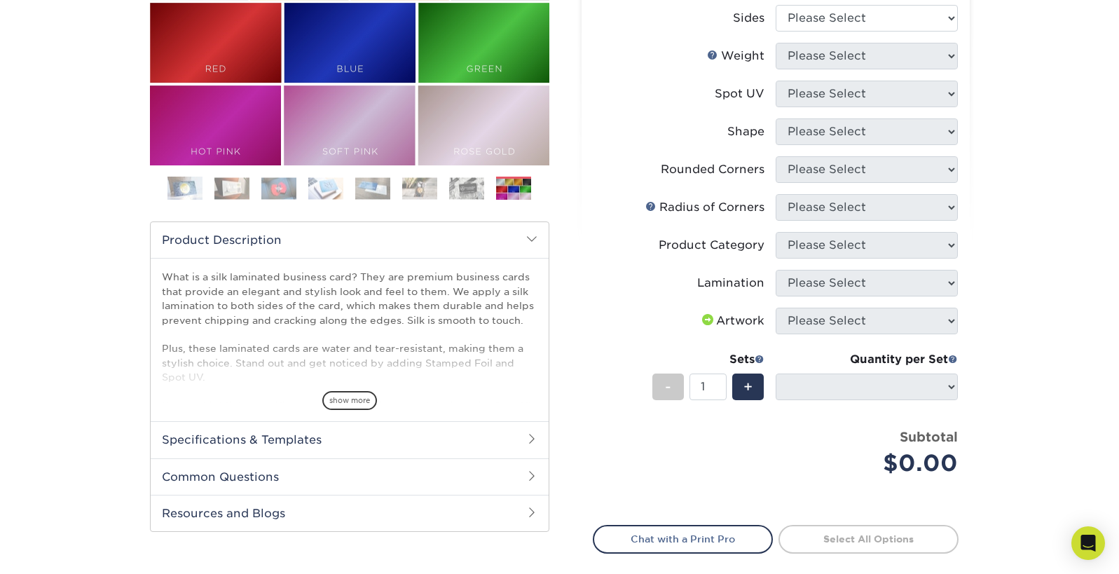
scroll to position [240, 0]
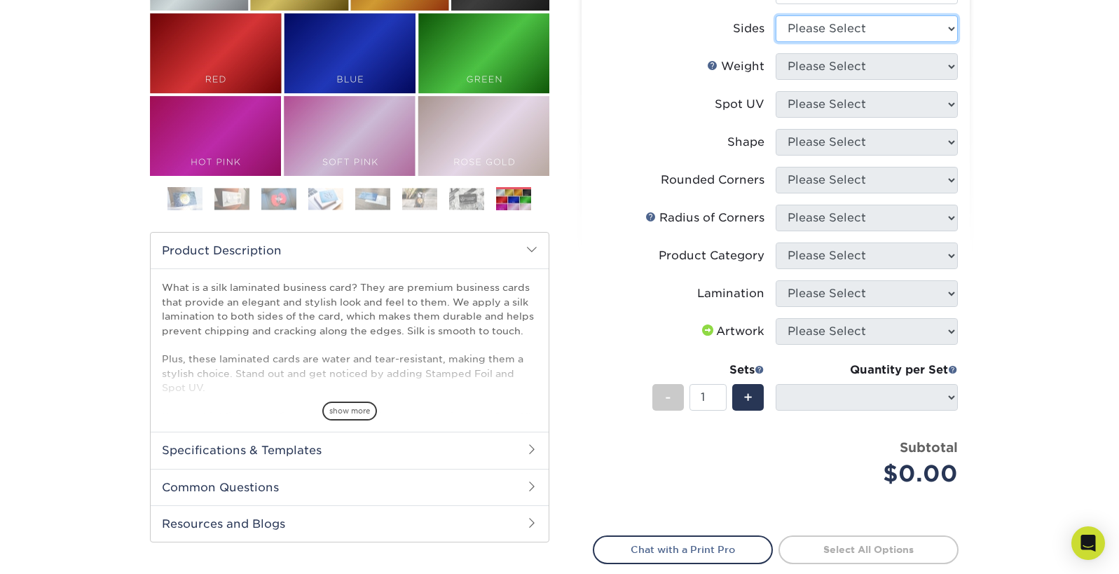
click at [887, 42] on select "Please Select Print Both Sides - Foil Both Sides Print Both Sides - Foil Front …" at bounding box center [866, 28] width 182 height 27
select select "e9e9dfb3-fba1-4d60-972c-fd9ca5904d33"
click at [775, 42] on select "Please Select Print Both Sides - Foil Both Sides Print Both Sides - Foil Front …" at bounding box center [866, 28] width 182 height 27
select select
click at [880, 42] on select "Please Select Print Both Sides - Foil Both Sides Print Both Sides - Foil Front …" at bounding box center [866, 28] width 182 height 27
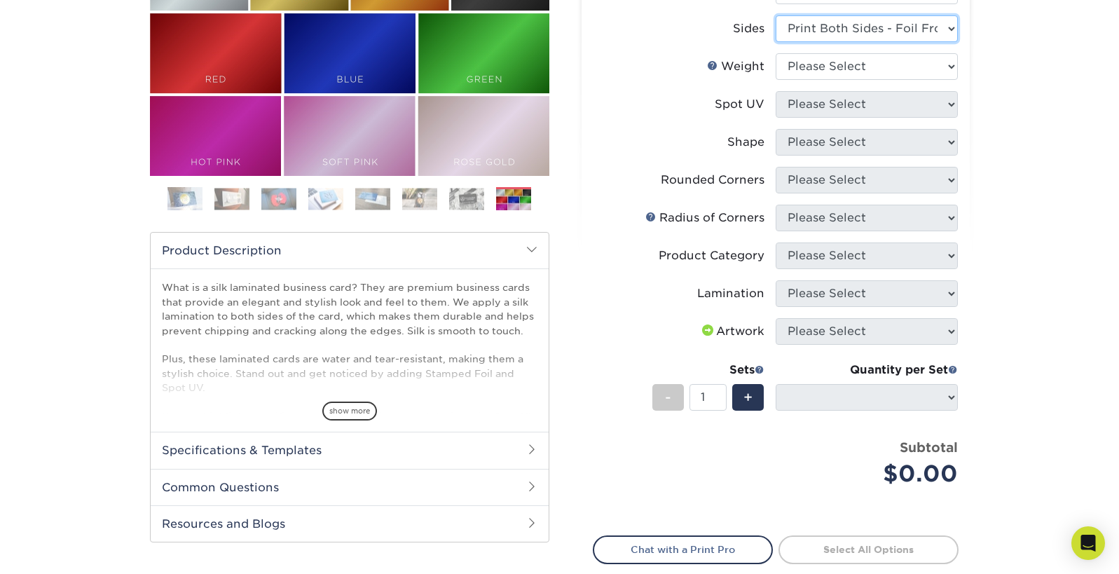
click at [775, 42] on select "Please Select Print Both Sides - Foil Both Sides Print Both Sides - Foil Front …" at bounding box center [866, 28] width 182 height 27
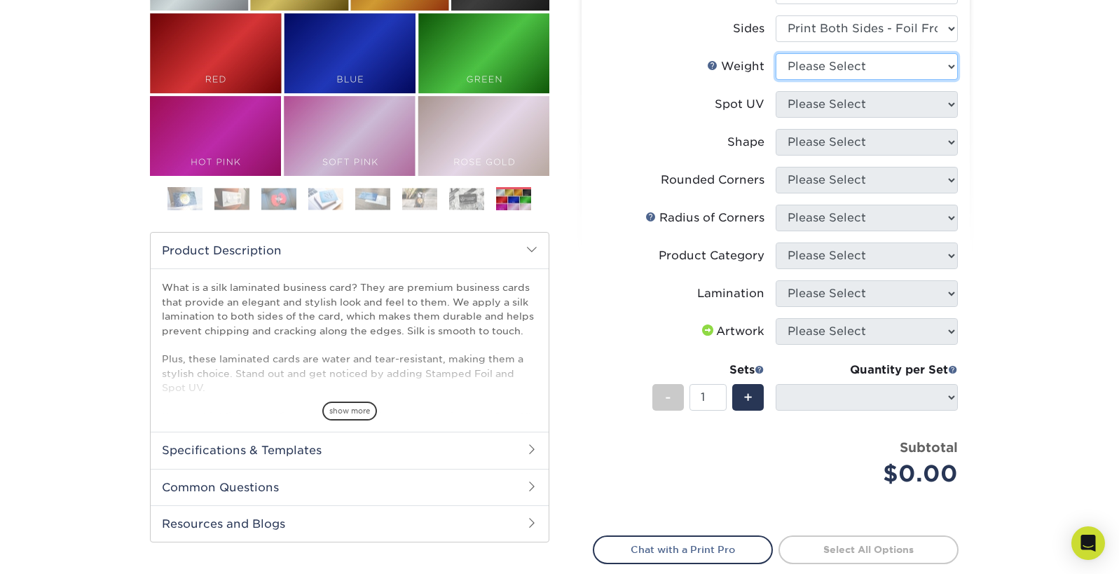
click at [913, 80] on select "Please Select 16PT" at bounding box center [866, 66] width 182 height 27
select select "16PT"
click at [775, 80] on select "Please Select 16PT" at bounding box center [866, 66] width 182 height 27
select select
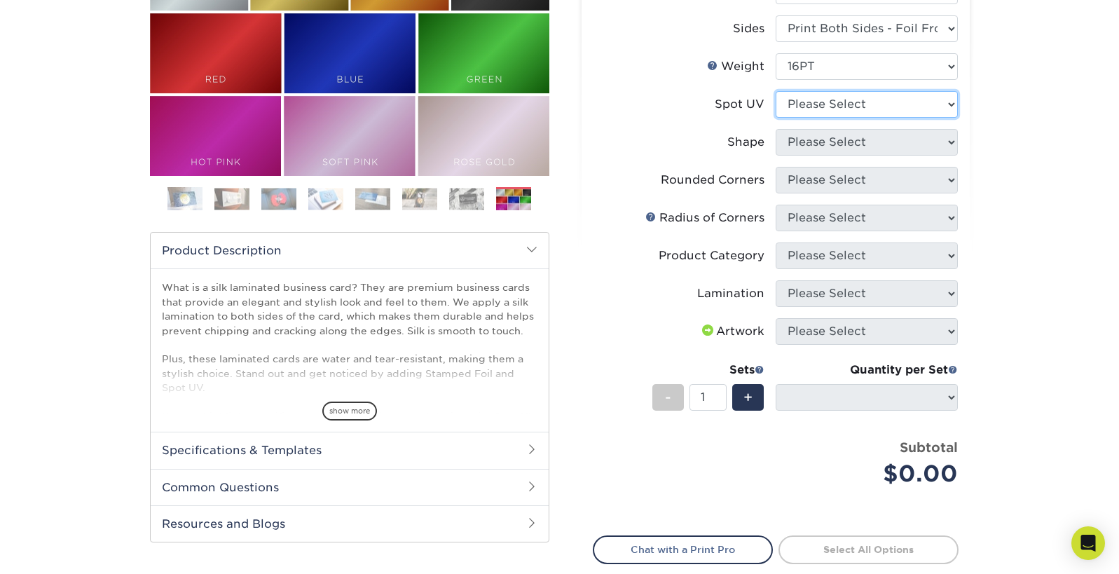
click at [924, 118] on select "Please Select No Spot UV Front and Back (Both Sides) Front Only Back Only" at bounding box center [866, 104] width 182 height 27
select select "1"
click at [775, 118] on select "Please Select No Spot UV Front and Back (Both Sides) Front Only Back Only" at bounding box center [866, 104] width 182 height 27
select select
click at [888, 156] on select "Please Select Standard" at bounding box center [866, 142] width 182 height 27
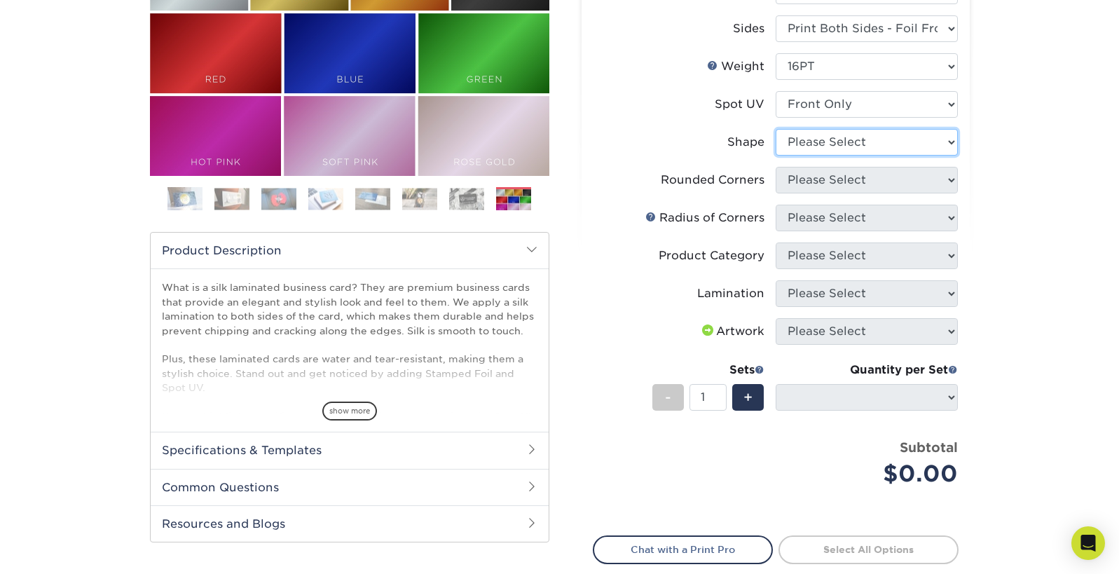
select select "standard"
click at [775, 156] on select "Please Select Standard" at bounding box center [866, 142] width 182 height 27
select select
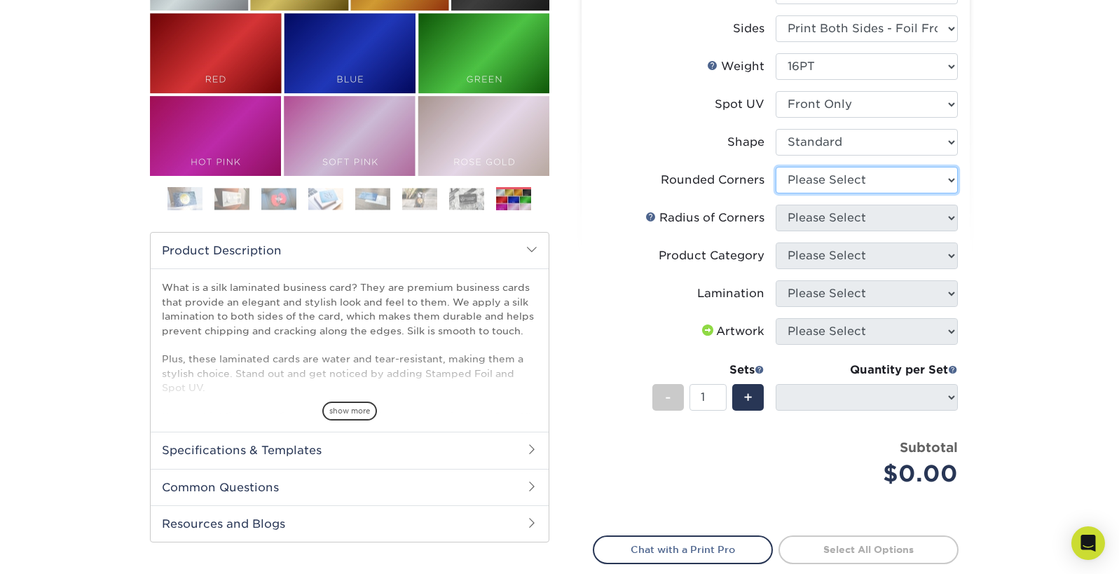
click at [911, 193] on select "Please Select Yes - Round 2 Corners Yes - Round 4 Corners No" at bounding box center [866, 180] width 182 height 27
select select "76a3b848-63b4-4449-aad1-d9e81d5a60f5"
click at [775, 193] on select "Please Select Yes - Round 2 Corners Yes - Round 4 Corners No" at bounding box center [866, 180] width 182 height 27
select select "-1"
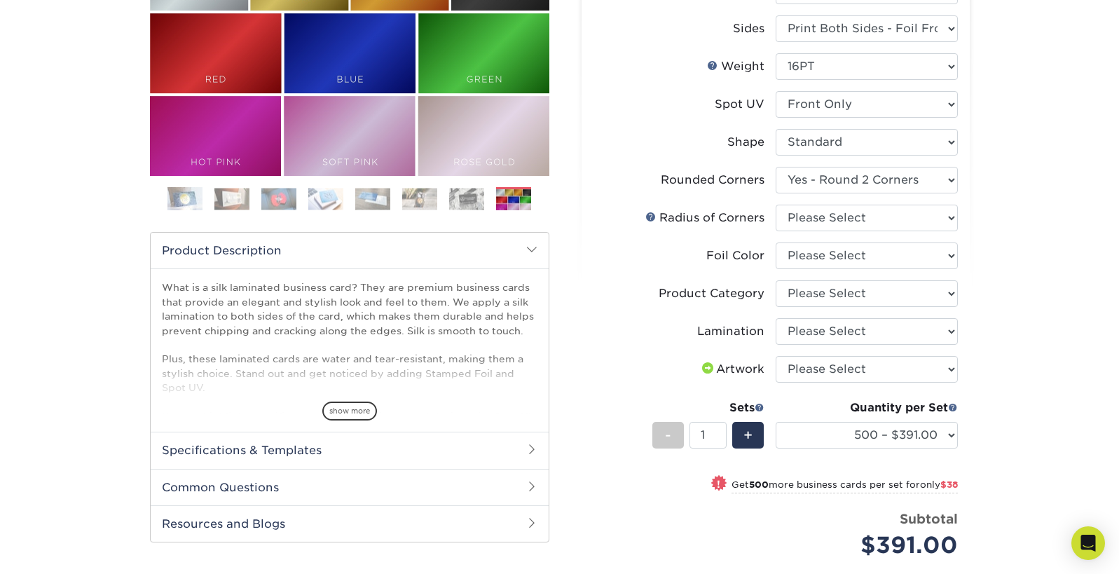
click at [189, 216] on img at bounding box center [184, 198] width 35 height 35
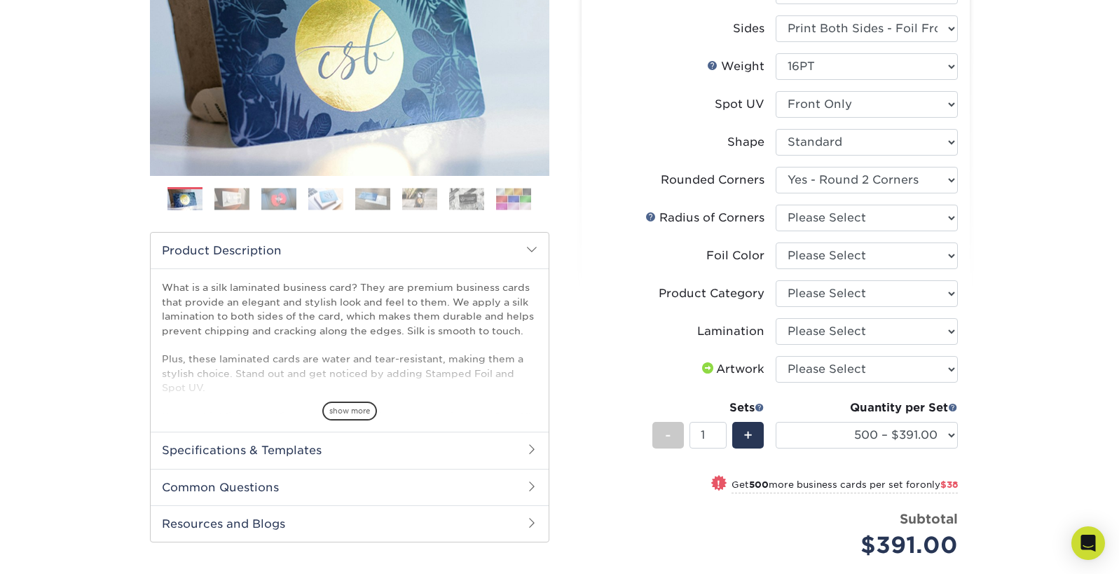
scroll to position [218, 0]
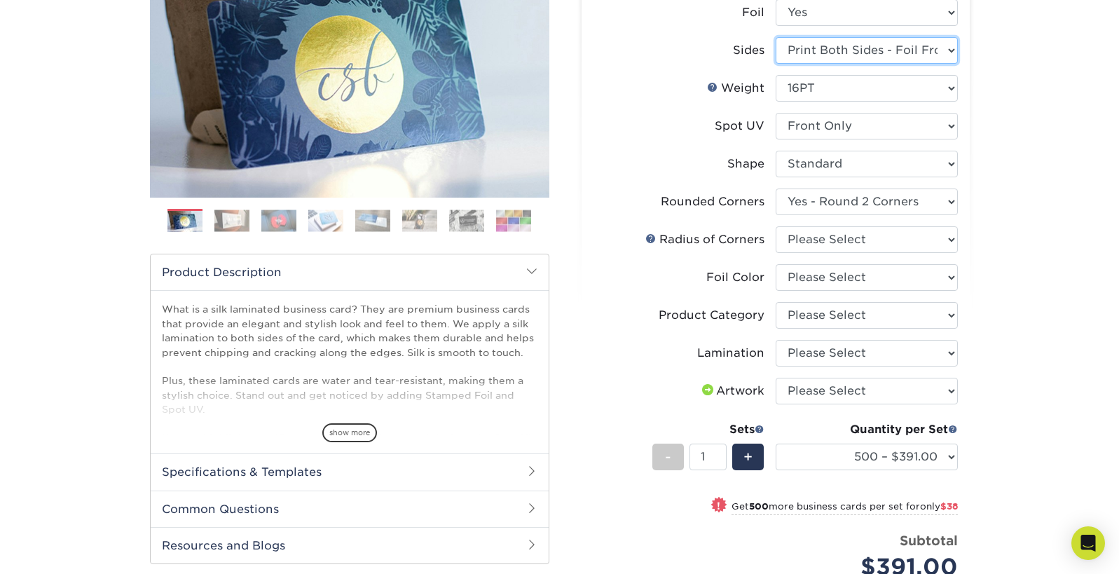
click at [910, 64] on select "Please Select Print Both Sides - Foil Both Sides Print Both Sides - Foil Front …" at bounding box center [866, 50] width 182 height 27
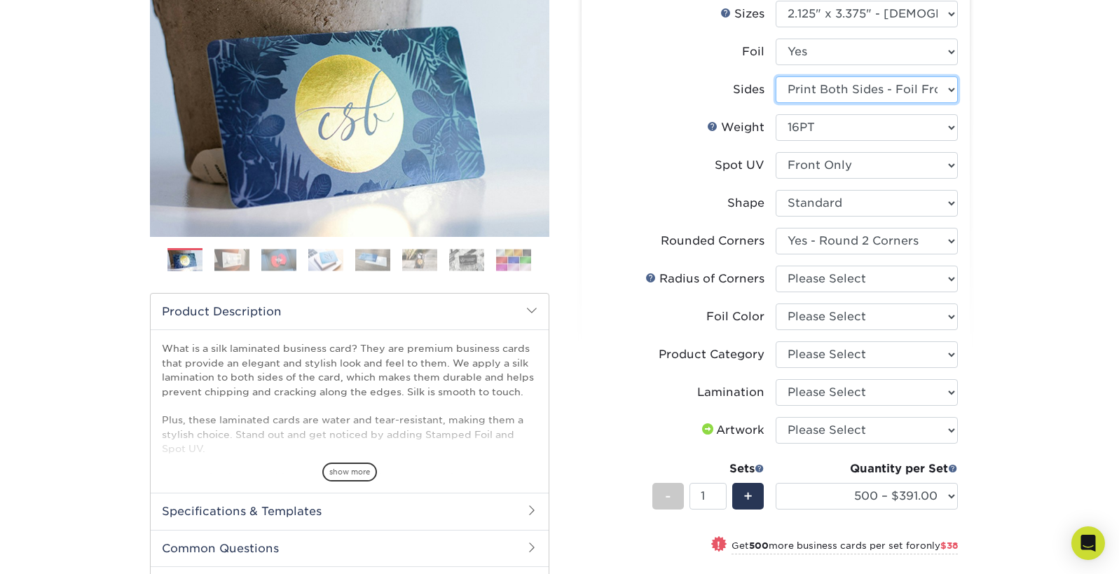
scroll to position [191, 0]
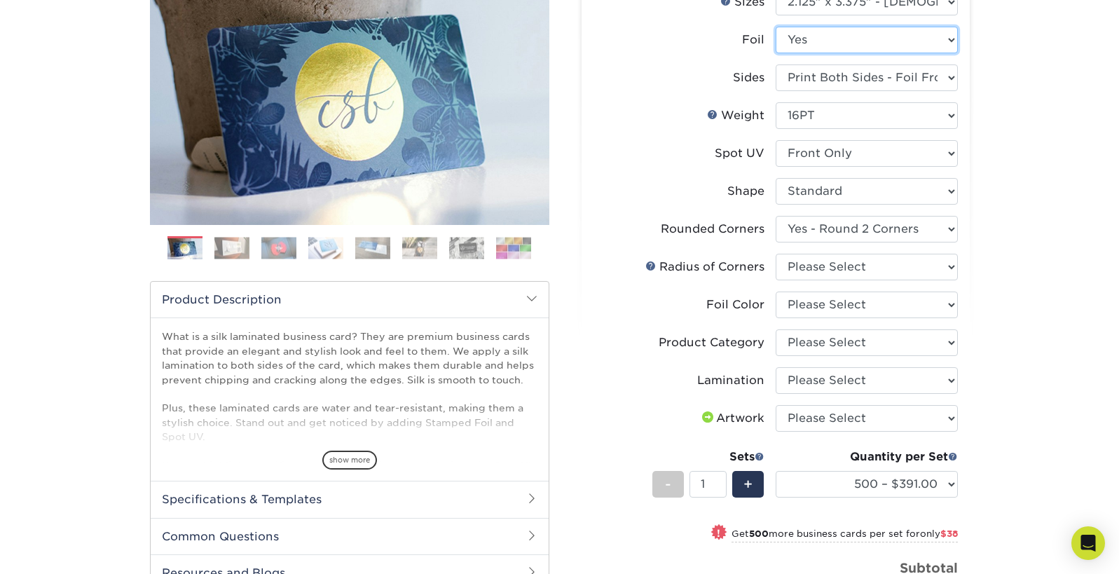
click at [895, 53] on select "Please Select No Yes" at bounding box center [866, 40] width 182 height 27
select select "0"
click at [775, 53] on select "Please Select No Yes" at bounding box center [866, 40] width 182 height 27
select select "-1"
select select
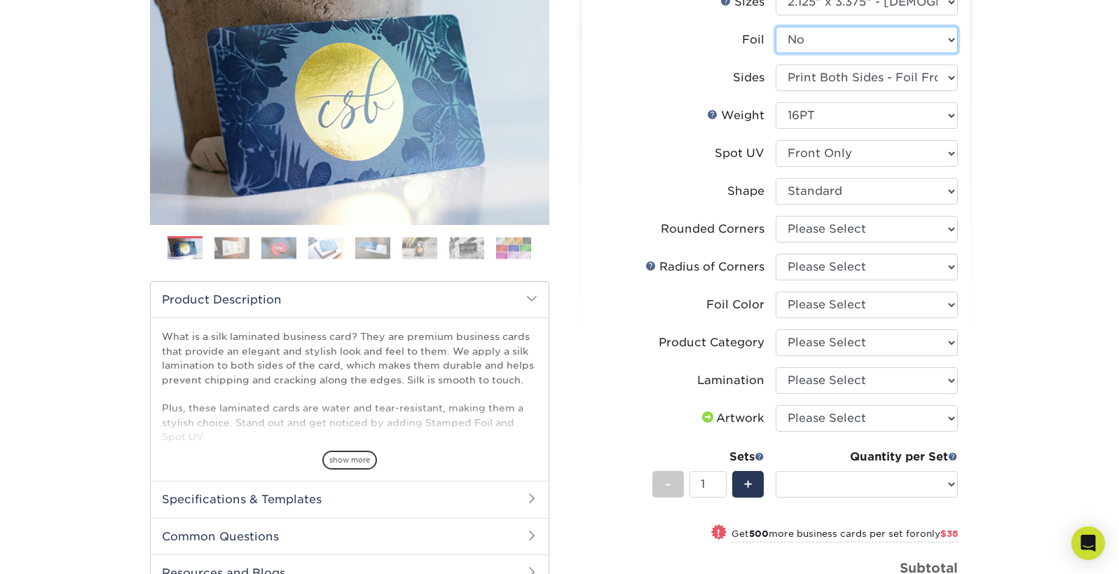
select select "-1"
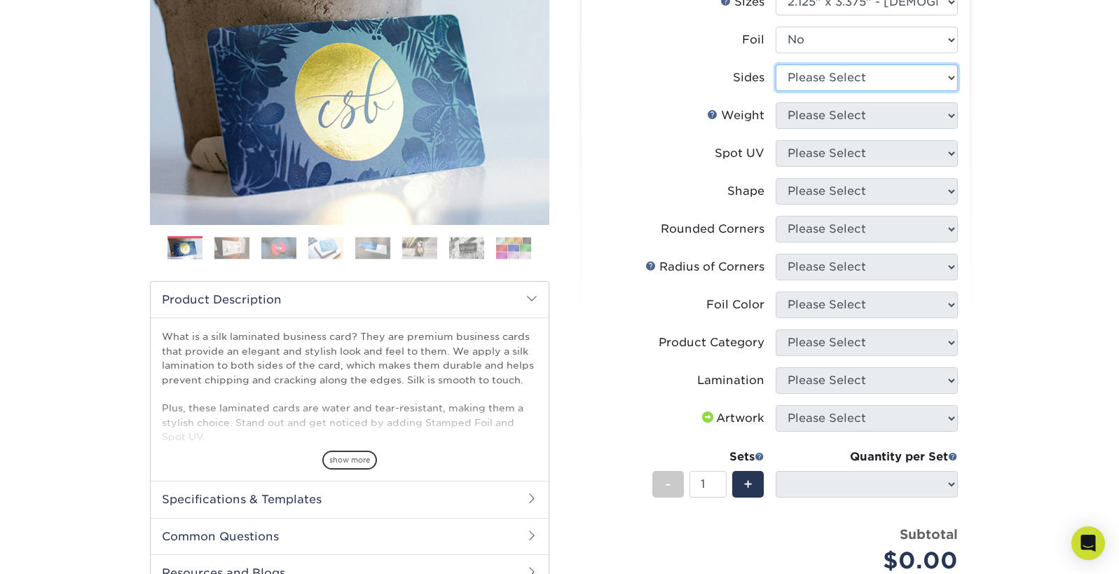
click at [892, 91] on select "Please Select Print Both Sides Print Front Only" at bounding box center [866, 77] width 182 height 27
select select "13abbda7-1d64-4f25-8bb2-c179b224825d"
click at [775, 91] on select "Please Select Print Both Sides Print Front Only" at bounding box center [866, 77] width 182 height 27
select select
click at [928, 129] on select "Please Select 16PT" at bounding box center [866, 115] width 182 height 27
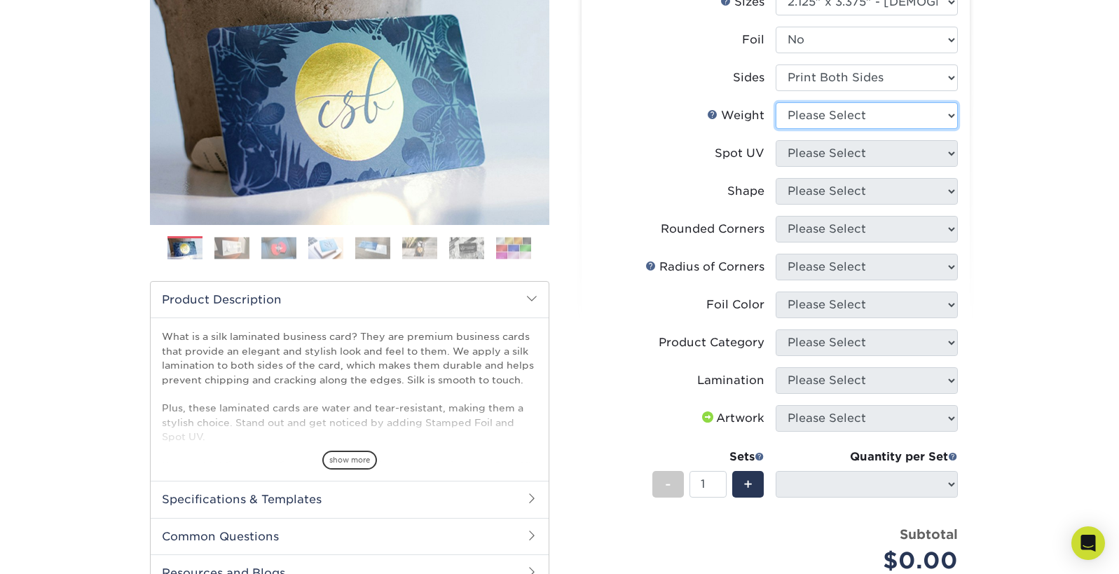
select select "16PT"
click at [775, 129] on select "Please Select 16PT" at bounding box center [866, 115] width 182 height 27
select select
click at [907, 167] on select "Please Select No Spot UV Front and Back (Both Sides) Front Only Back Only" at bounding box center [866, 153] width 182 height 27
select select "1"
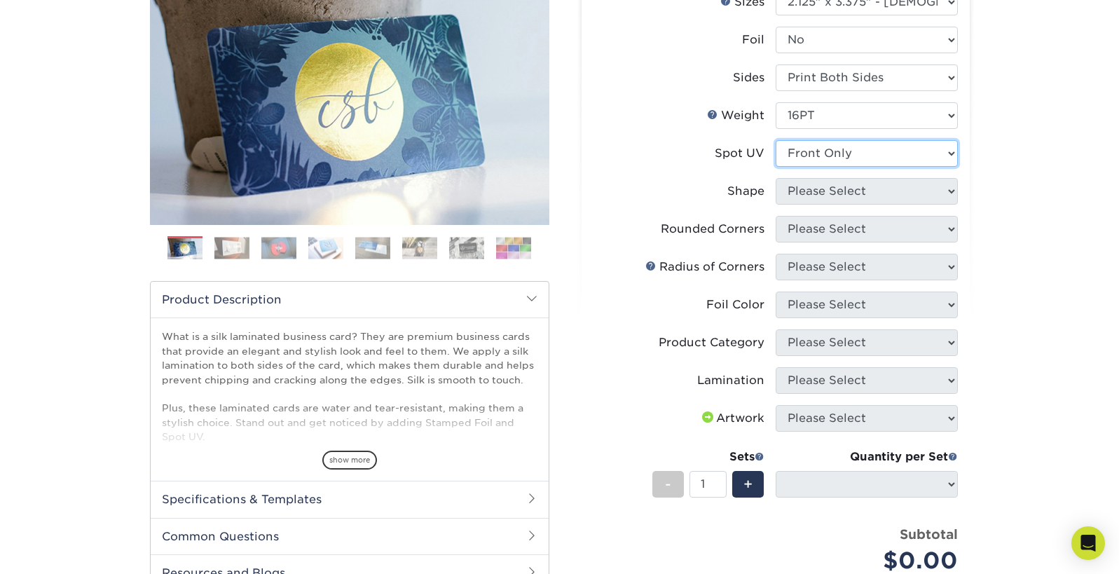
click at [775, 167] on select "Please Select No Spot UV Front and Back (Both Sides) Front Only Back Only" at bounding box center [866, 153] width 182 height 27
select select
click at [878, 205] on select "Please Select Standard" at bounding box center [866, 191] width 182 height 27
select select "standard"
click at [775, 205] on select "Please Select Standard" at bounding box center [866, 191] width 182 height 27
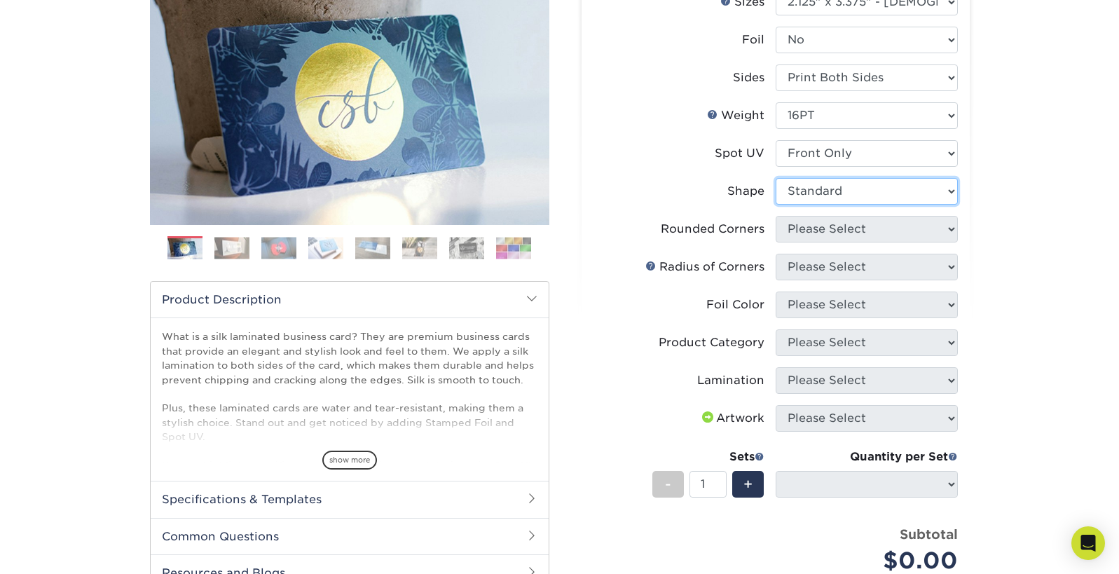
select select
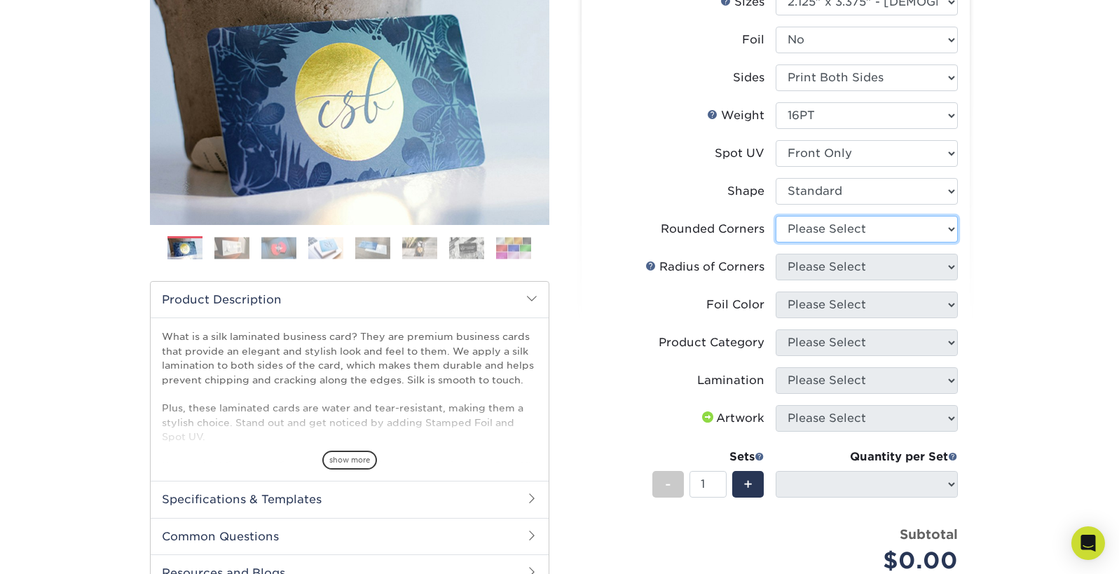
click at [874, 242] on select "Please Select Yes - Round 2 Corners Yes - Round 4 Corners No" at bounding box center [866, 229] width 182 height 27
select select "76a3b848-63b4-4449-aad1-d9e81d5a60f5"
click at [775, 242] on select "Please Select Yes - Round 2 Corners Yes - Round 4 Corners No" at bounding box center [866, 229] width 182 height 27
select select "-1"
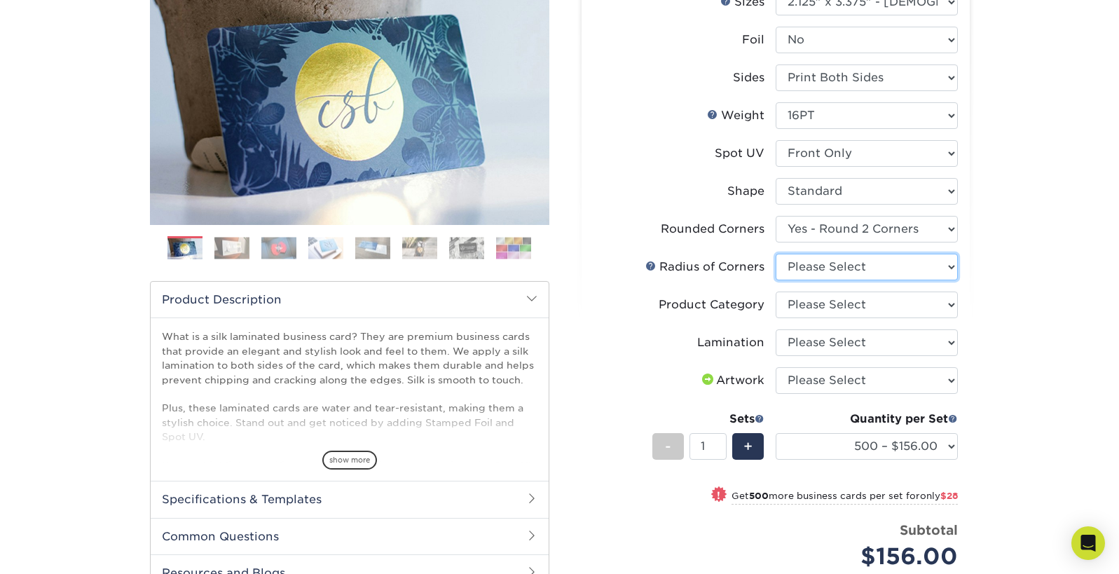
click at [939, 280] on select "Please Select Rounded 1/8" Rounded 1/4"" at bounding box center [866, 267] width 182 height 27
select select "589680c7-ee9a-431b-9d12-d7aeb1386a97"
click at [775, 280] on select "Please Select Rounded 1/8" Rounded 1/4"" at bounding box center [866, 267] width 182 height 27
click at [917, 318] on select "Please Select Business Cards" at bounding box center [866, 304] width 182 height 27
select select "3b5148f1-0588-4f88-a218-97bcfdce65c1"
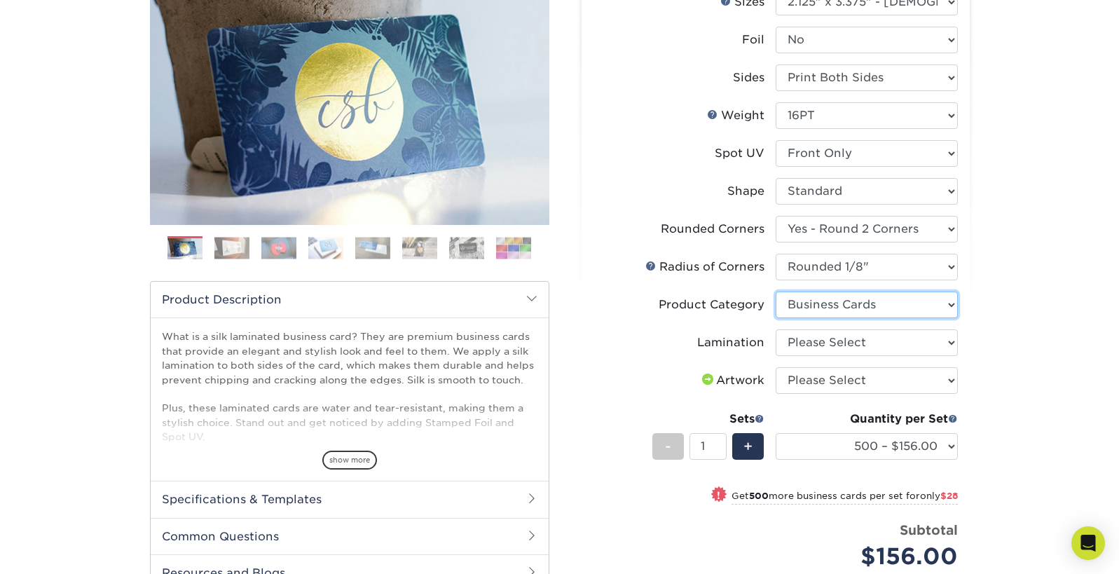
click at [775, 318] on select "Please Select Business Cards" at bounding box center [866, 304] width 182 height 27
click at [930, 356] on select "Please Select Silk" at bounding box center [866, 342] width 182 height 27
select select "ccacb42f-45f7-42d3-bbd3-7c8421cf37f0"
click at [775, 356] on select "Please Select Silk" at bounding box center [866, 342] width 182 height 27
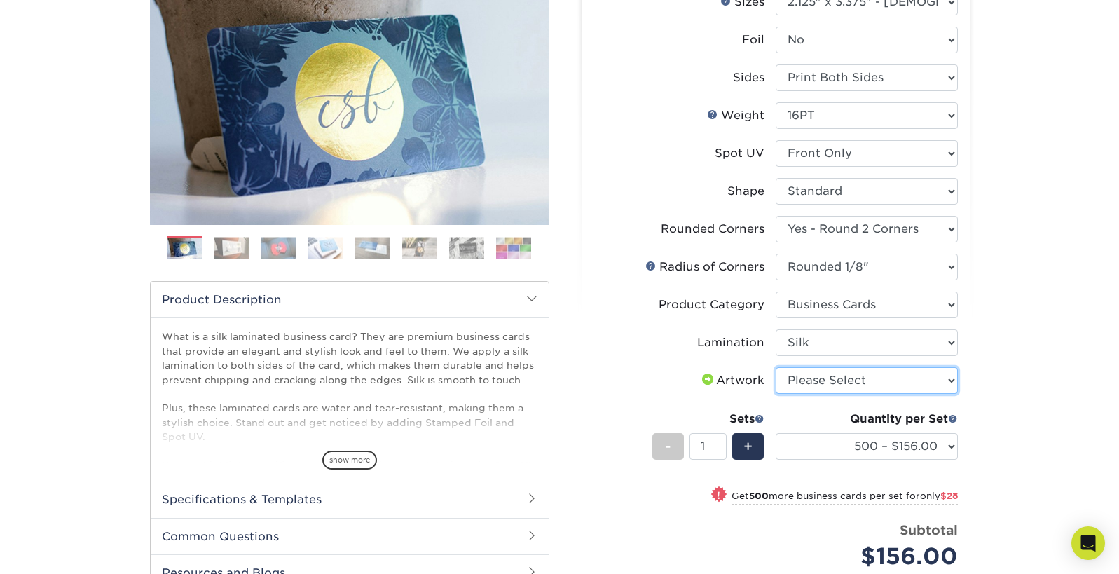
click at [952, 394] on select "Please Select I will upload files I need a design - $100" at bounding box center [866, 380] width 182 height 27
select select "upload"
click at [775, 394] on select "Please Select I will upload files I need a design - $100" at bounding box center [866, 380] width 182 height 27
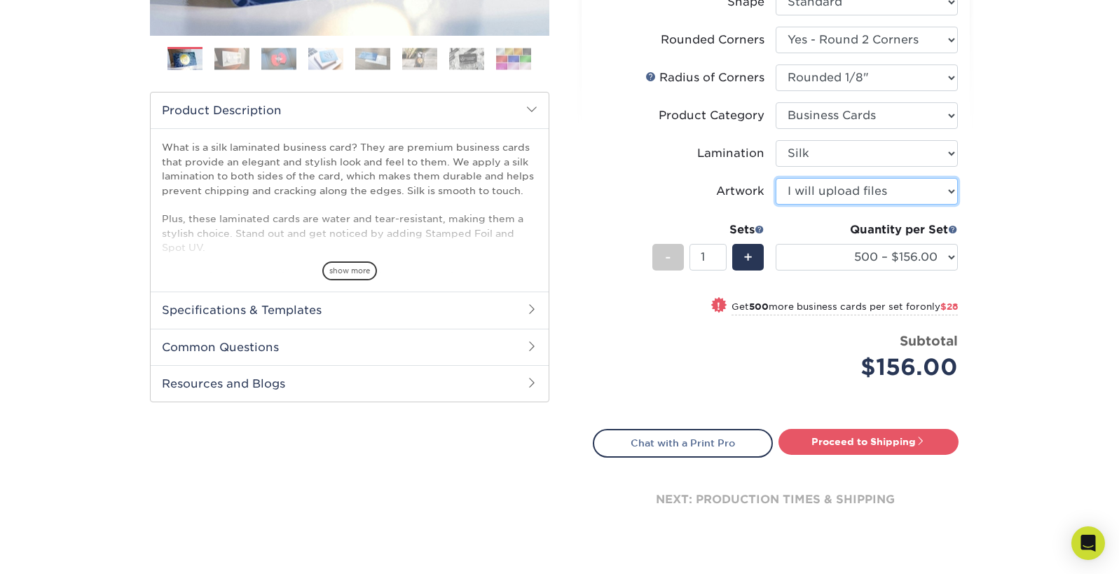
scroll to position [385, 0]
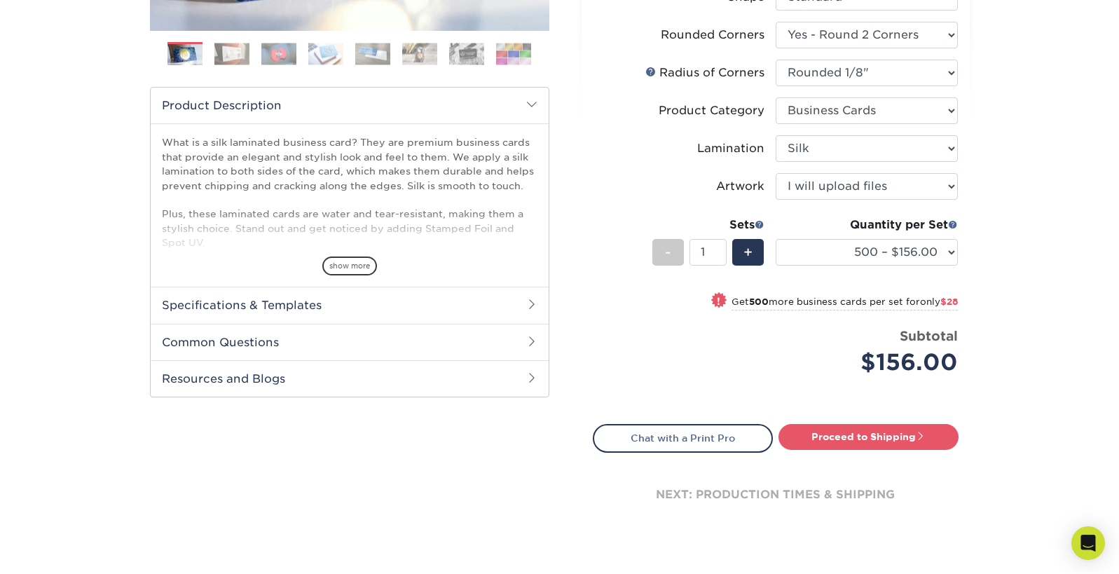
click at [881, 282] on div "Quantity per Set 500 – $156.00 1000 – $184.00 2500 – $447.00 5000 – $754.00 100…" at bounding box center [866, 248] width 182 height 65
click at [881, 265] on select "500 – $156.00 1000 – $184.00 2500 – $447.00 5000 – $754.00 10000 – $1375.00" at bounding box center [866, 252] width 182 height 27
click at [909, 265] on select "500 – $156.00 1000 – $184.00 2500 – $447.00 5000 – $754.00 10000 – $1375.00" at bounding box center [866, 252] width 182 height 27
select select "1000 – $184.00"
click at [775, 265] on select "500 – $156.00 1000 – $184.00 2500 – $447.00 5000 – $754.00 10000 – $1375.00" at bounding box center [866, 252] width 182 height 27
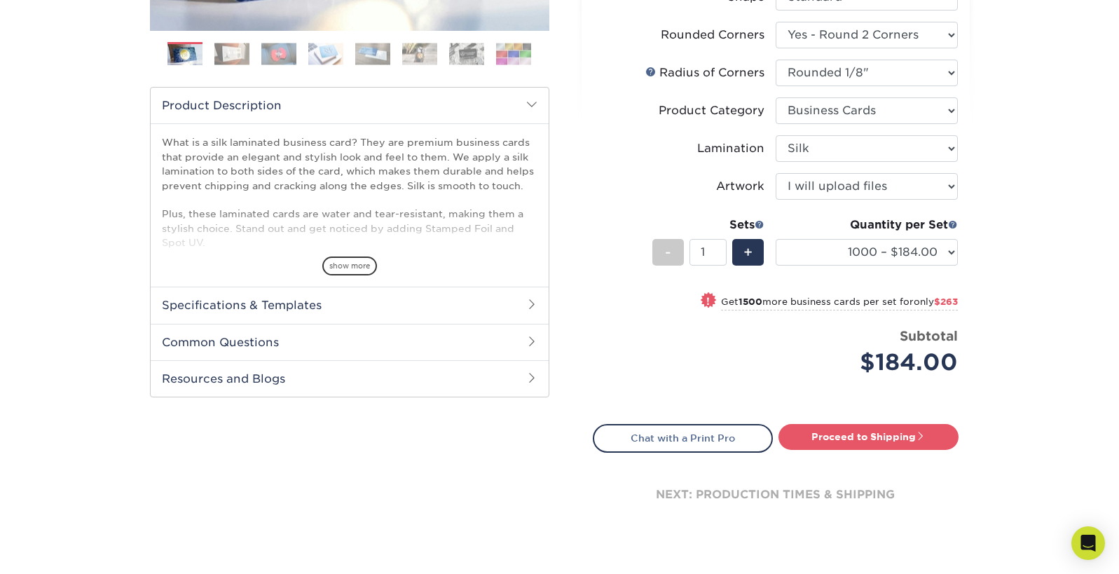
click at [978, 346] on div "Select your options: Sizes Help Sizes Please Select 1.5" x 3.5" - Mini -" at bounding box center [770, 140] width 420 height 815
click at [827, 449] on link "Proceed to Shipping" at bounding box center [868, 436] width 180 height 25
type input "Set 1"
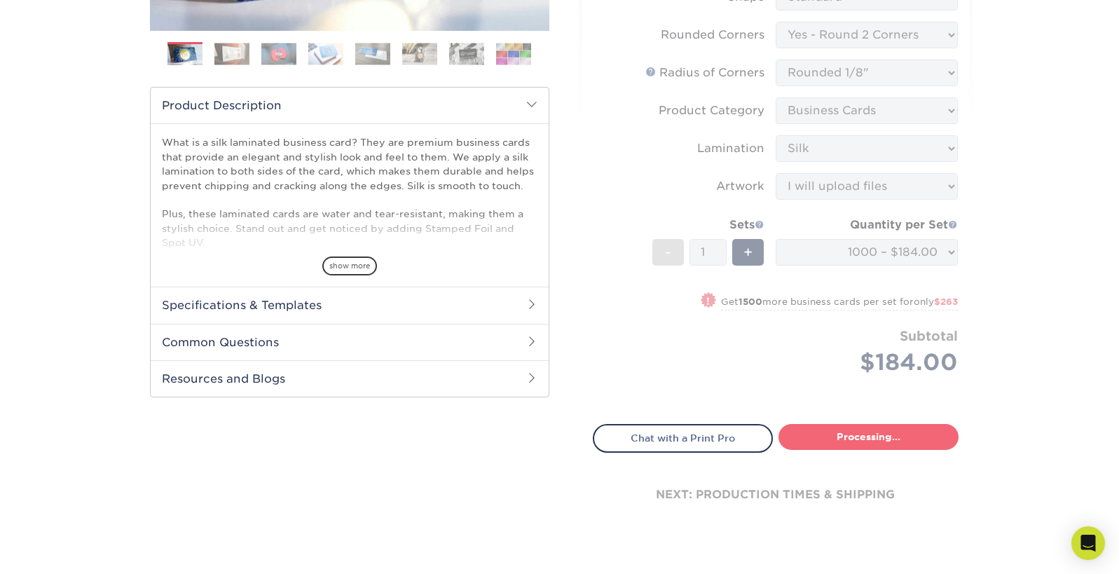
select select "b20dd597-4455-4b5e-ab29-ba602cd6687d"
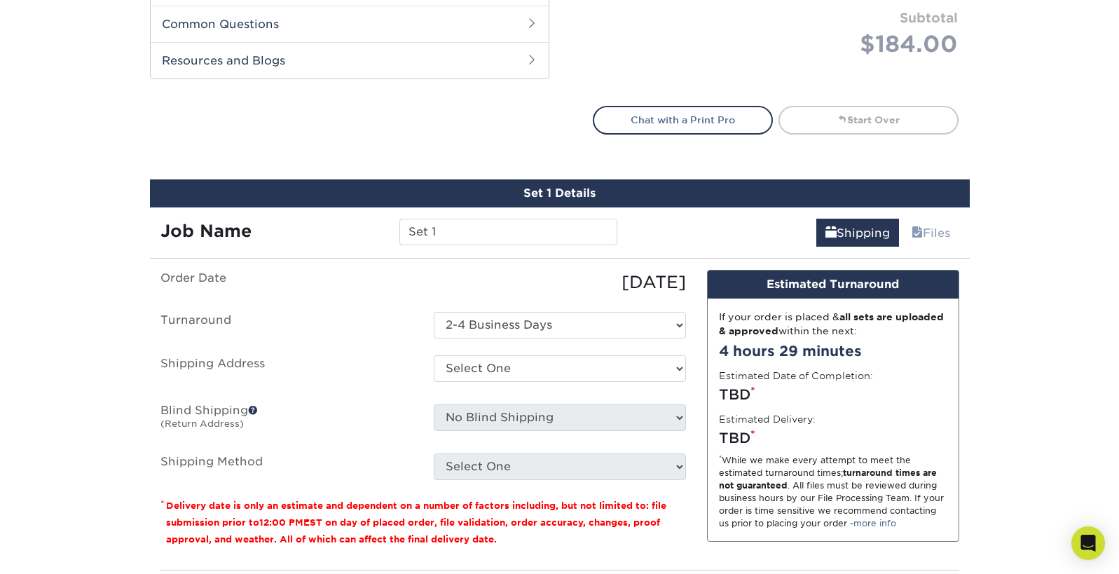
scroll to position [712, 0]
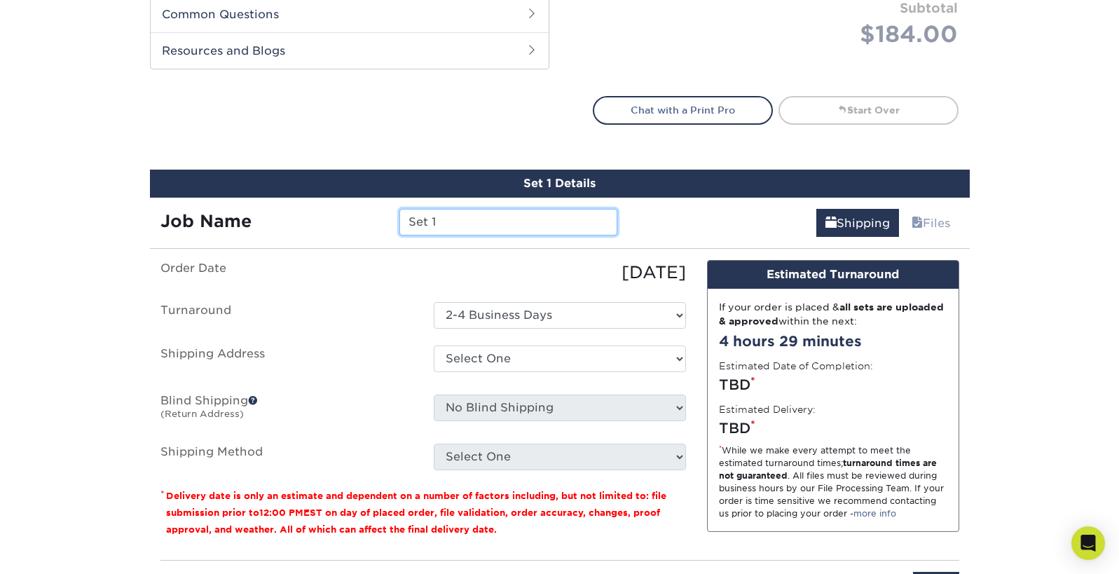
click at [475, 235] on input "Set 1" at bounding box center [508, 222] width 218 height 27
type input "S"
type input "Express Airbrush Tanning"
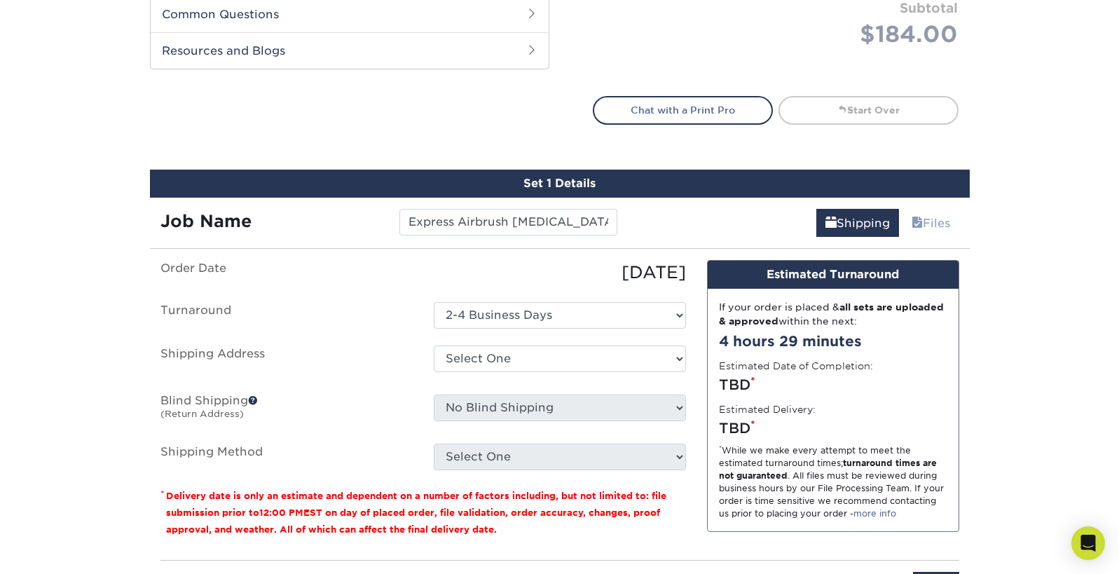
click at [466, 361] on div "Set 1 Details Job Name Express Airbrush Tanning Shipping Files You've choosen m…" at bounding box center [560, 393] width 820 height 446
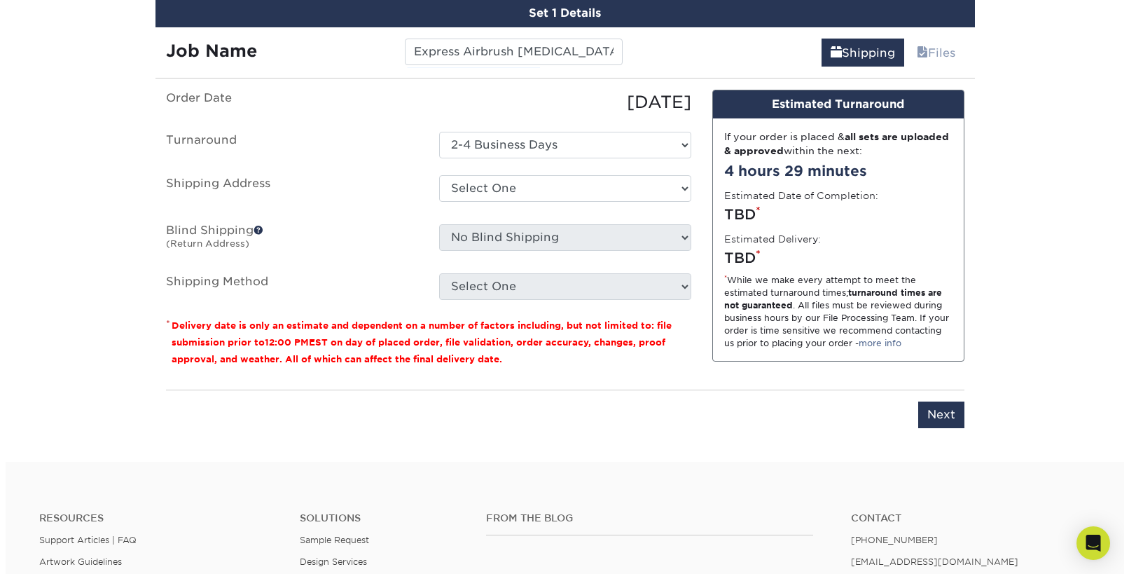
scroll to position [888, 0]
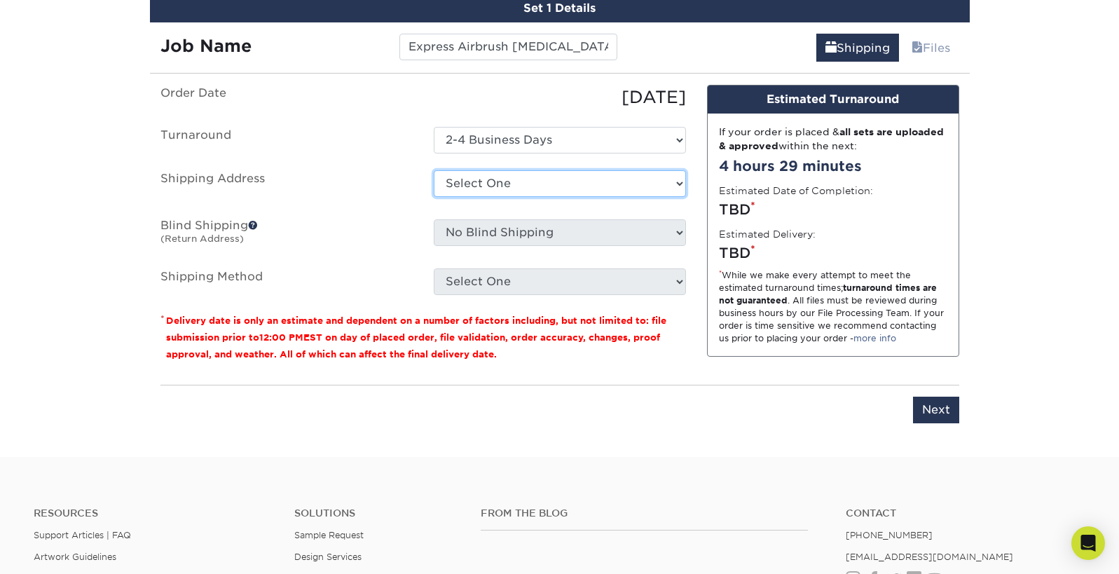
click at [617, 197] on select "Select One + Add New Address - Login" at bounding box center [560, 183] width 252 height 27
select select "newaddress"
click at [434, 197] on select "Select One + Add New Address - Login" at bounding box center [560, 183] width 252 height 27
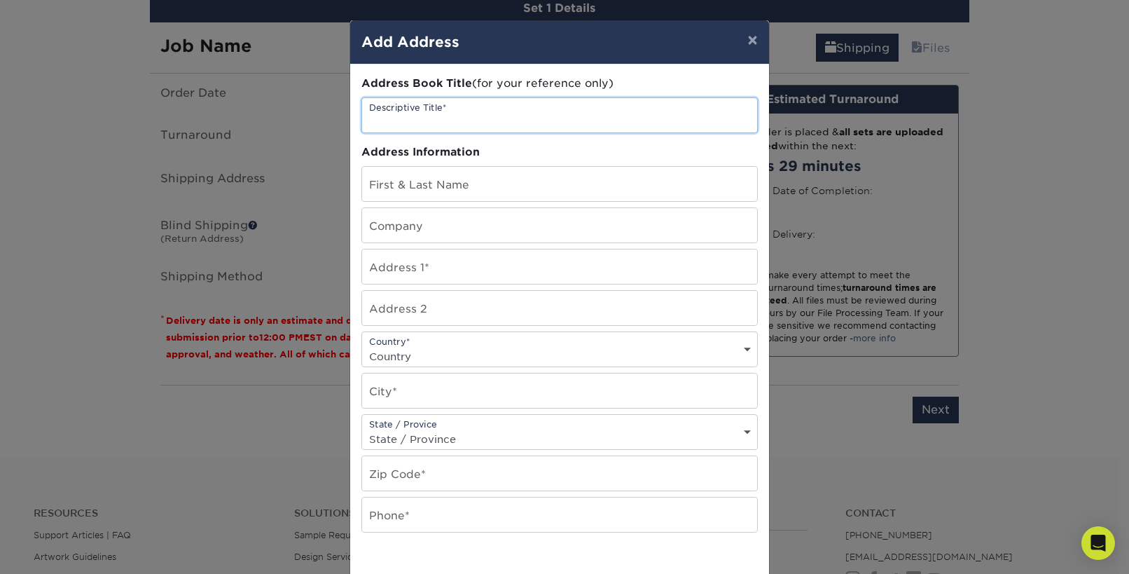
click at [382, 130] on input "text" at bounding box center [559, 115] width 395 height 34
type input "Blue Dog Brew House"
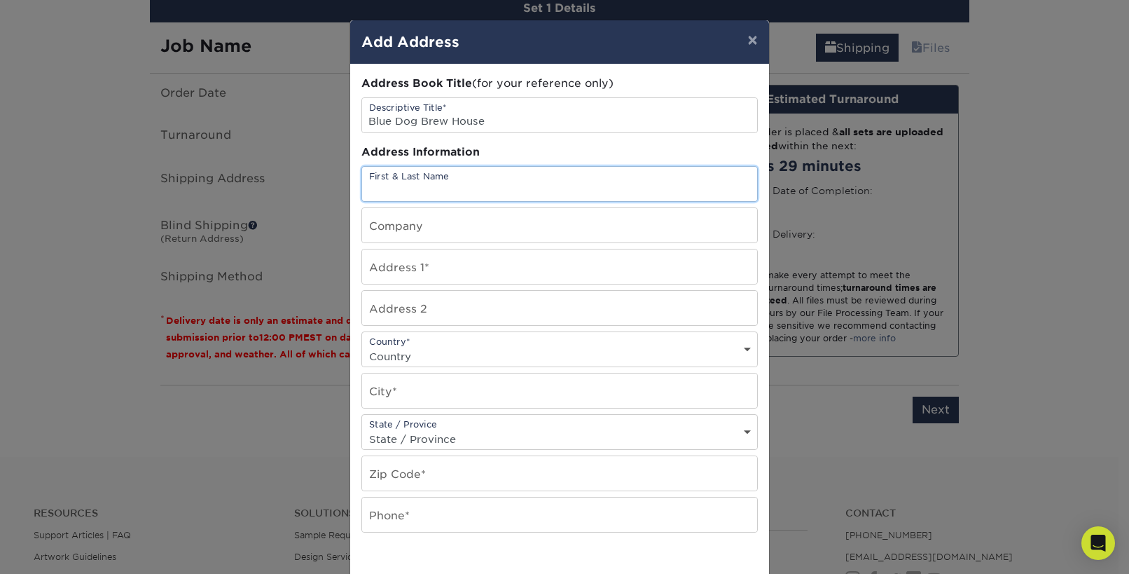
click at [393, 201] on input "text" at bounding box center [559, 184] width 395 height 34
type input "Joy Reid"
type input "141 CARROLL STREET"
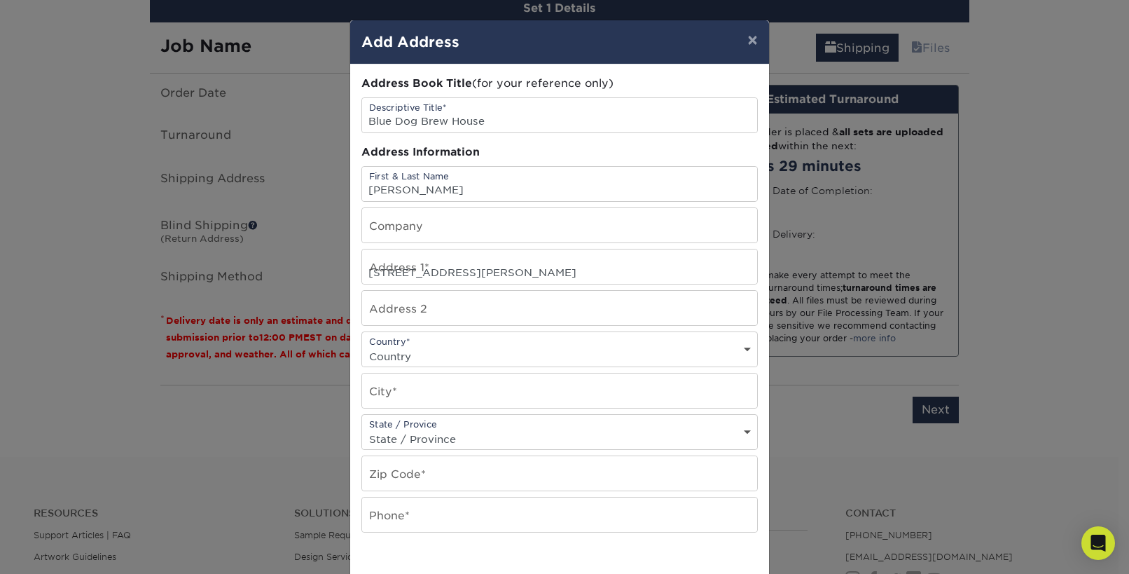
select select "US"
type input "CLERMONT"
select select "FL"
type input "34711-2334"
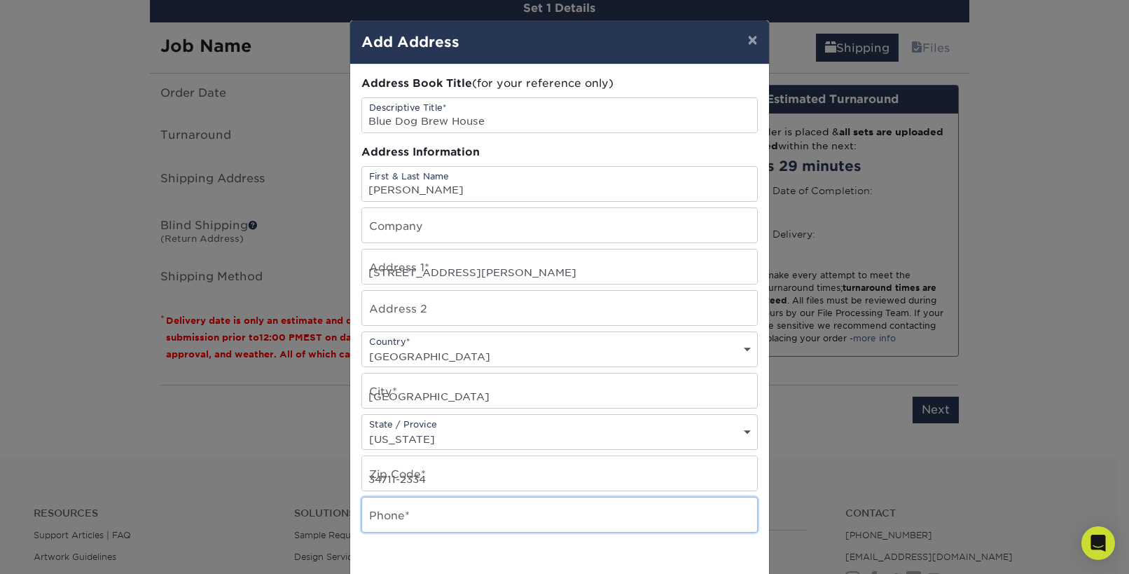
type input "7273739885"
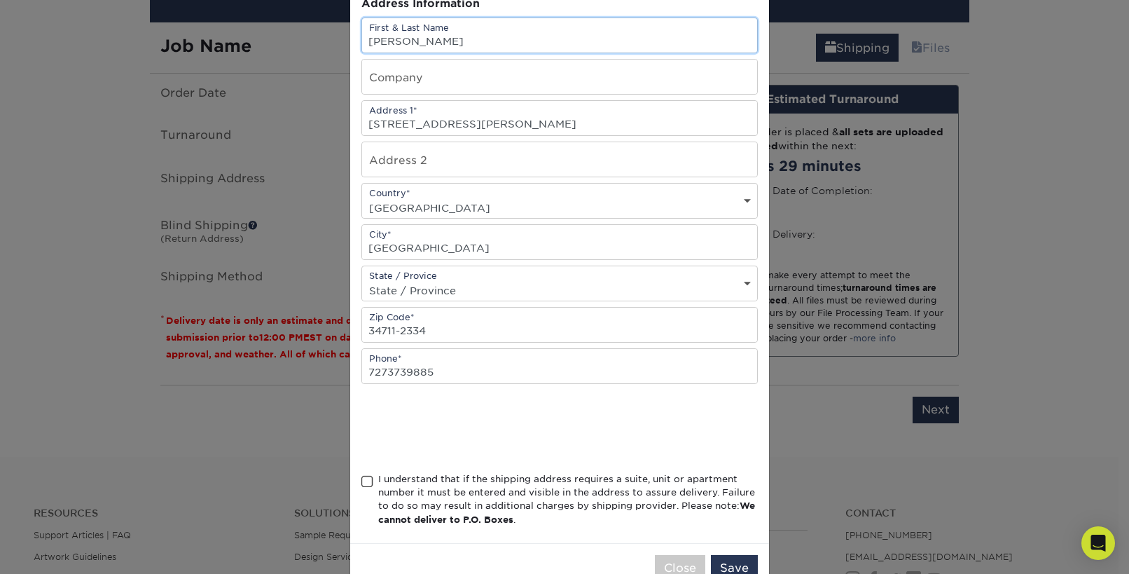
scroll to position [254, 0]
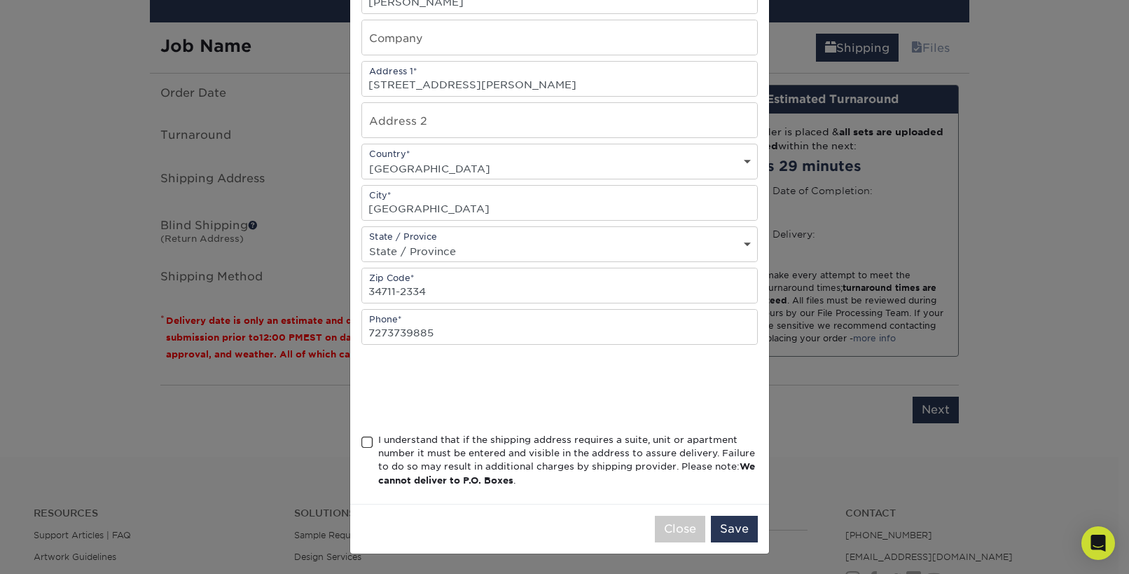
click at [365, 436] on span at bounding box center [367, 442] width 12 height 13
click at [0, 0] on input "I understand that if the shipping address requires a suite, unit or apartment n…" at bounding box center [0, 0] width 0 height 0
click at [728, 522] on button "Save" at bounding box center [734, 529] width 47 height 27
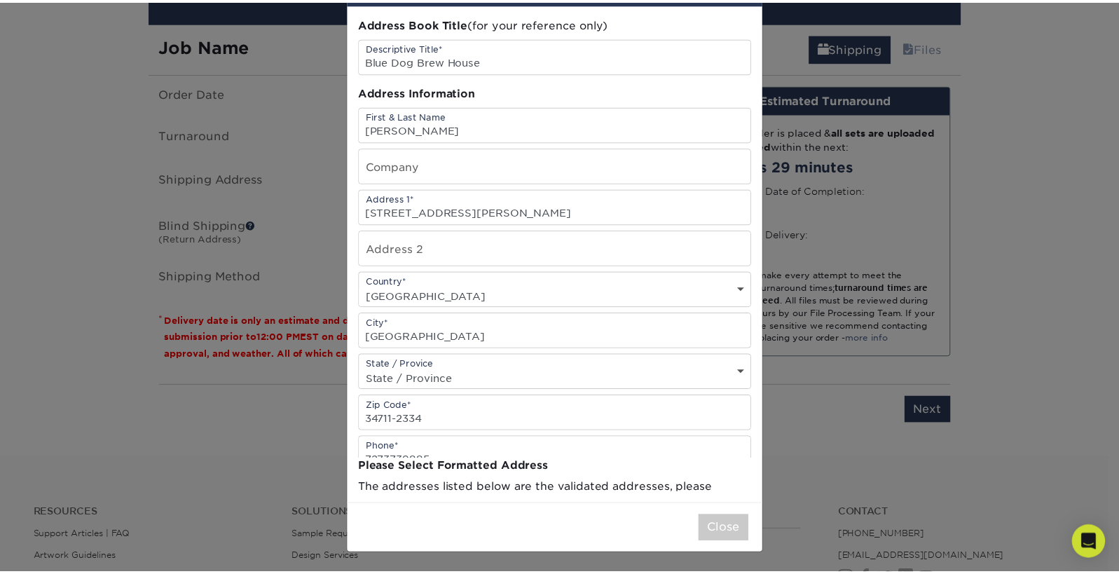
scroll to position [0, 0]
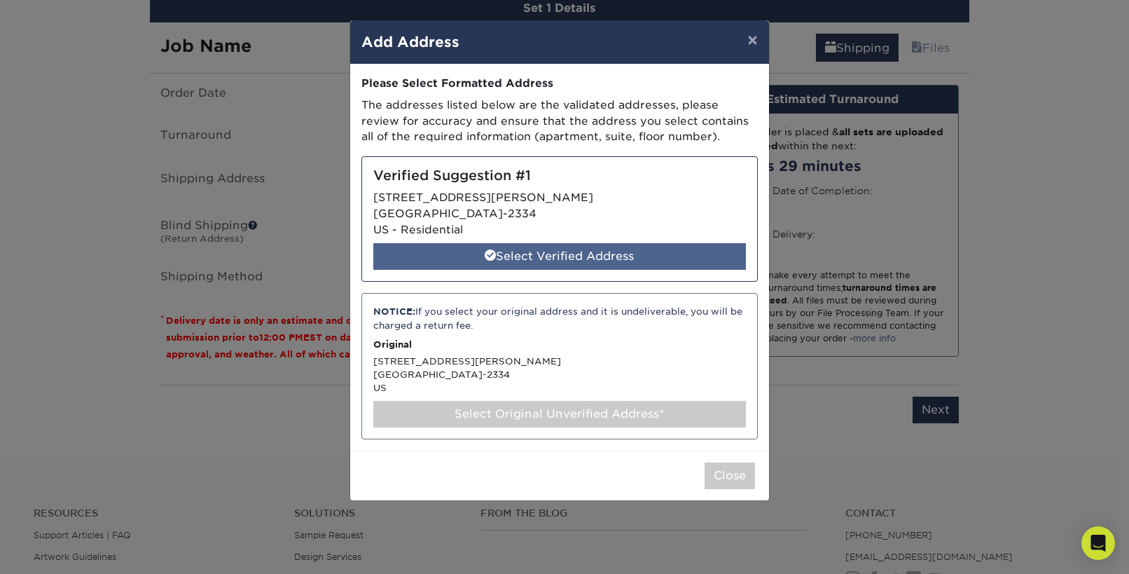
click at [558, 270] on div "Select Verified Address" at bounding box center [559, 256] width 373 height 27
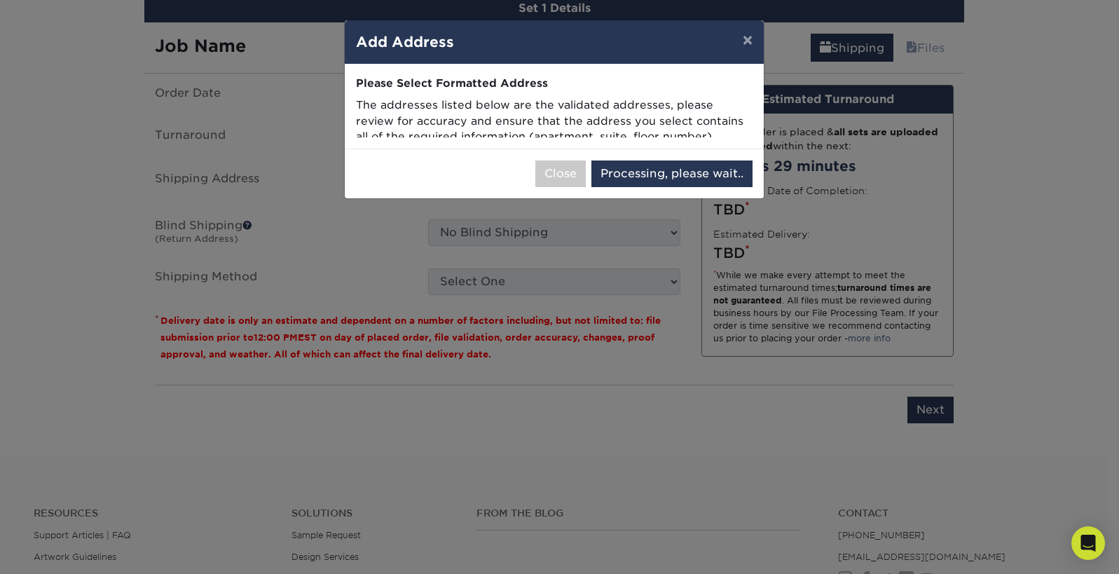
select select "286064"
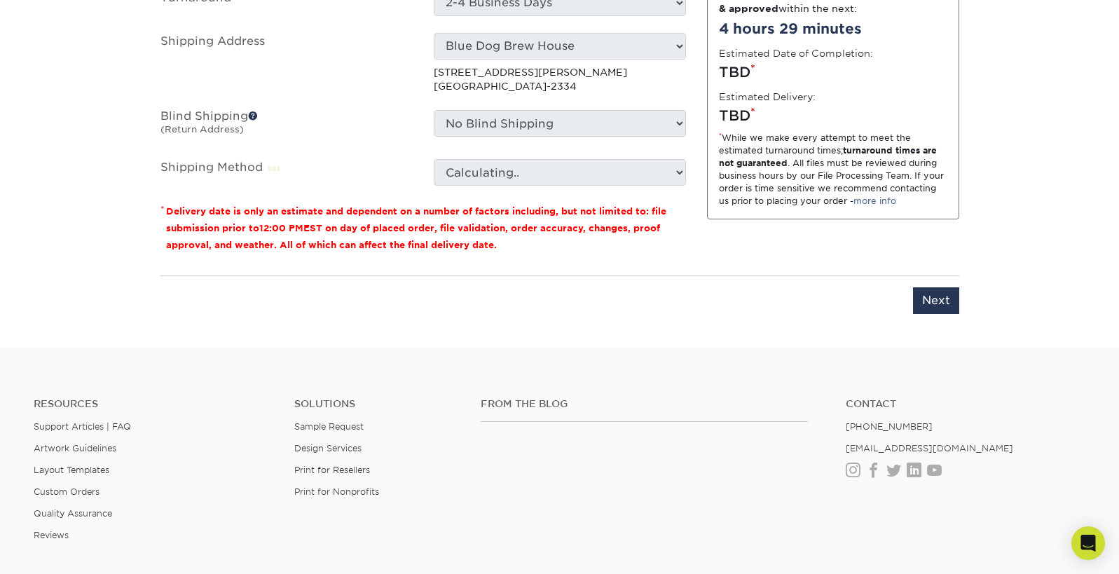
scroll to position [1028, 0]
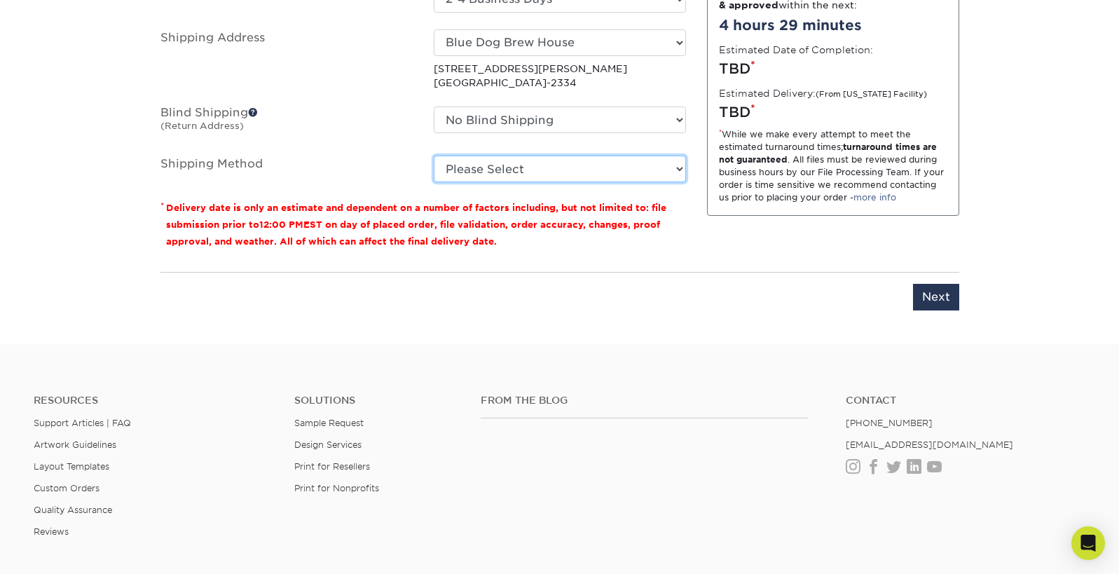
click at [554, 182] on select "Please Select Ground Shipping (+$8.96) 3 Day Shipping Service (+$20.06) 2 Day A…" at bounding box center [560, 169] width 252 height 27
select select "03"
click at [434, 182] on select "Please Select Ground Shipping (+$8.96) 3 Day Shipping Service (+$20.06) 2 Day A…" at bounding box center [560, 169] width 252 height 27
click at [766, 261] on div "Design Estimated Turnaround If your order is placed & all sets are uploaded & a…" at bounding box center [832, 102] width 273 height 317
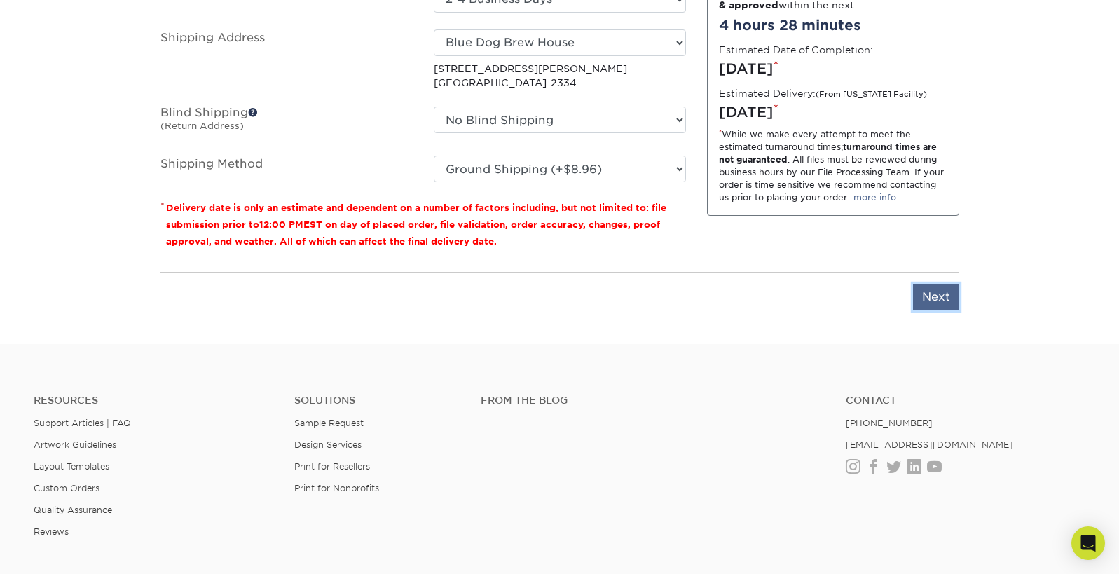
click at [933, 310] on input "Next" at bounding box center [936, 297] width 46 height 27
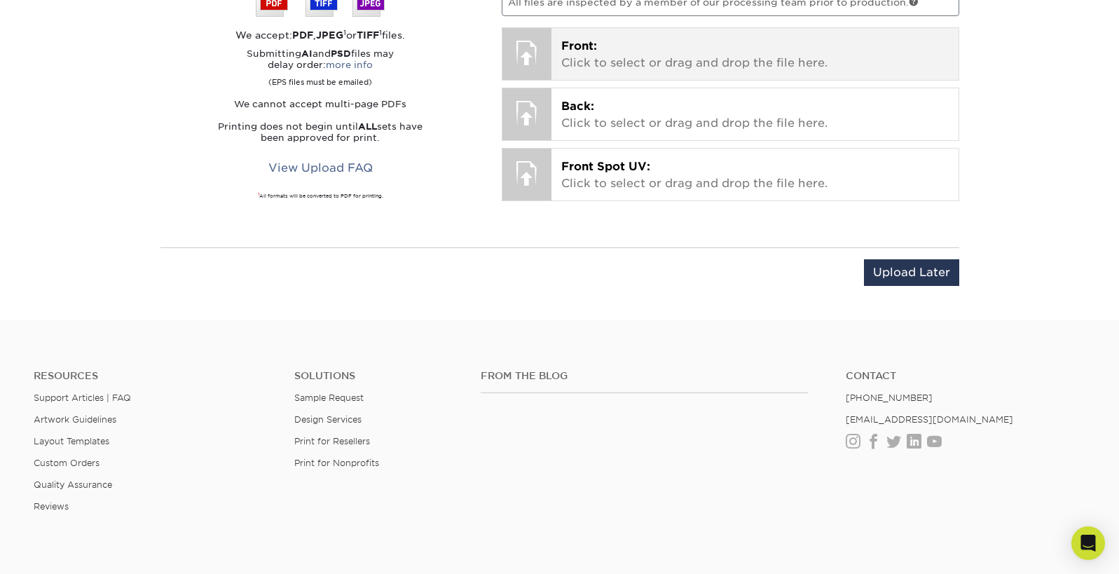
click at [616, 71] on p "Front: Click to select or drag and drop the file here." at bounding box center [754, 55] width 387 height 34
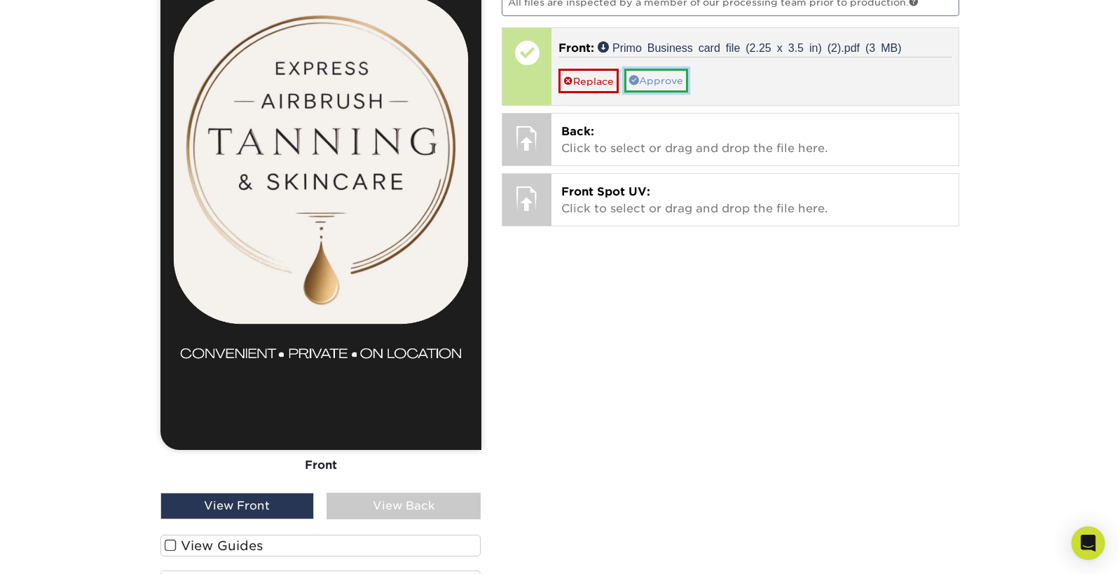
click at [665, 92] on link "Approve" at bounding box center [656, 81] width 64 height 24
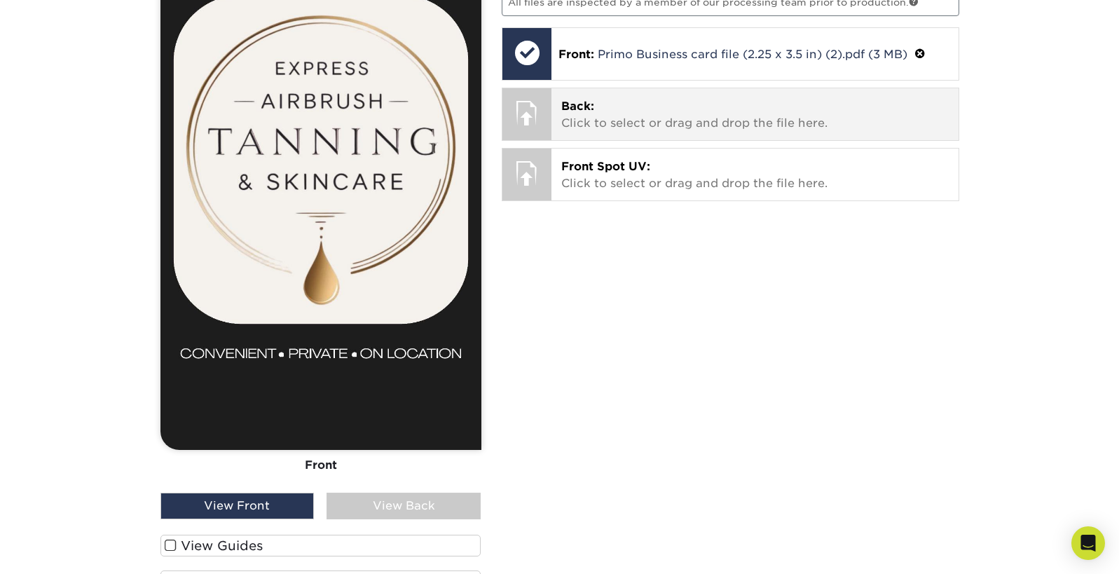
click at [661, 132] on p "Back: Click to select or drag and drop the file here." at bounding box center [754, 115] width 387 height 34
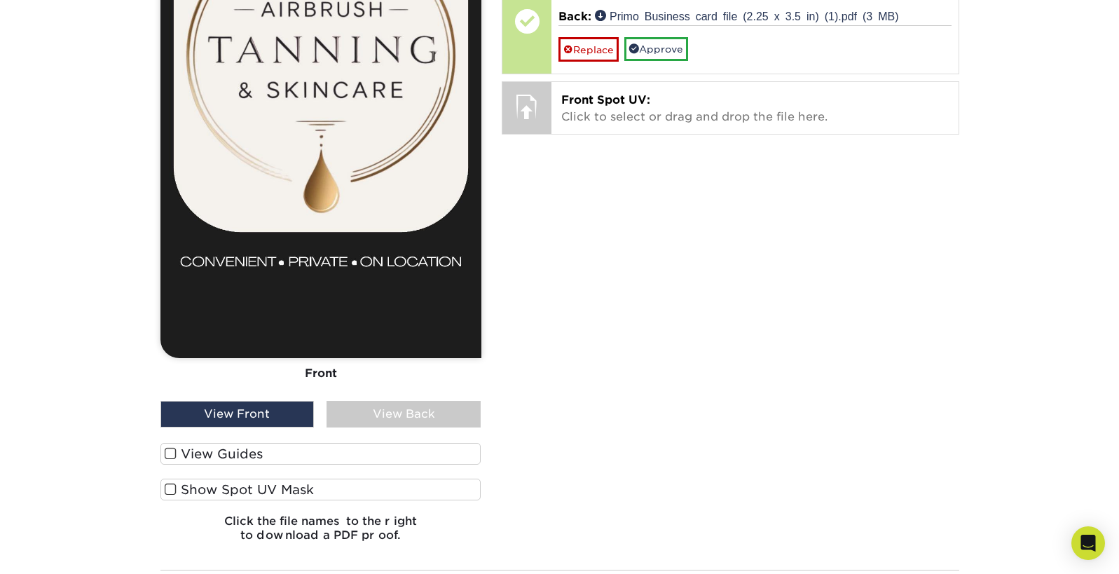
scroll to position [1124, 0]
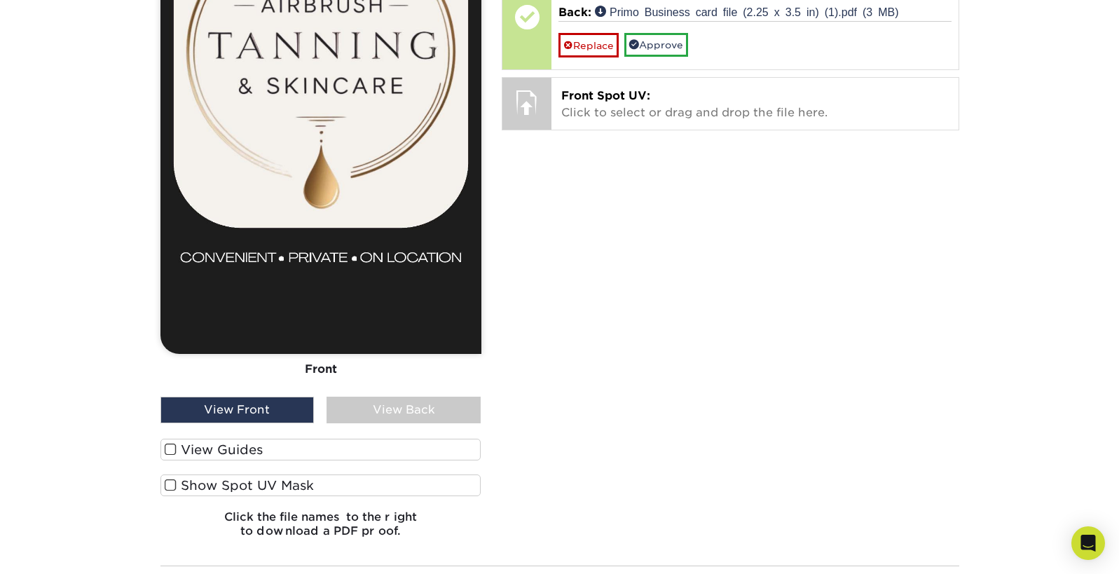
click at [399, 423] on div "View Back" at bounding box center [403, 409] width 154 height 27
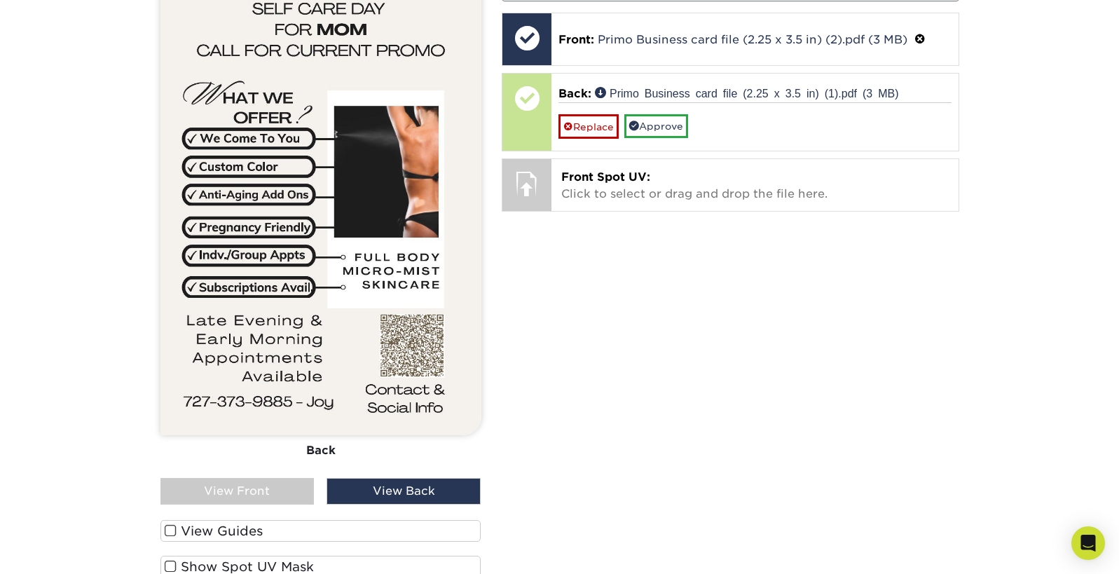
scroll to position [1042, 0]
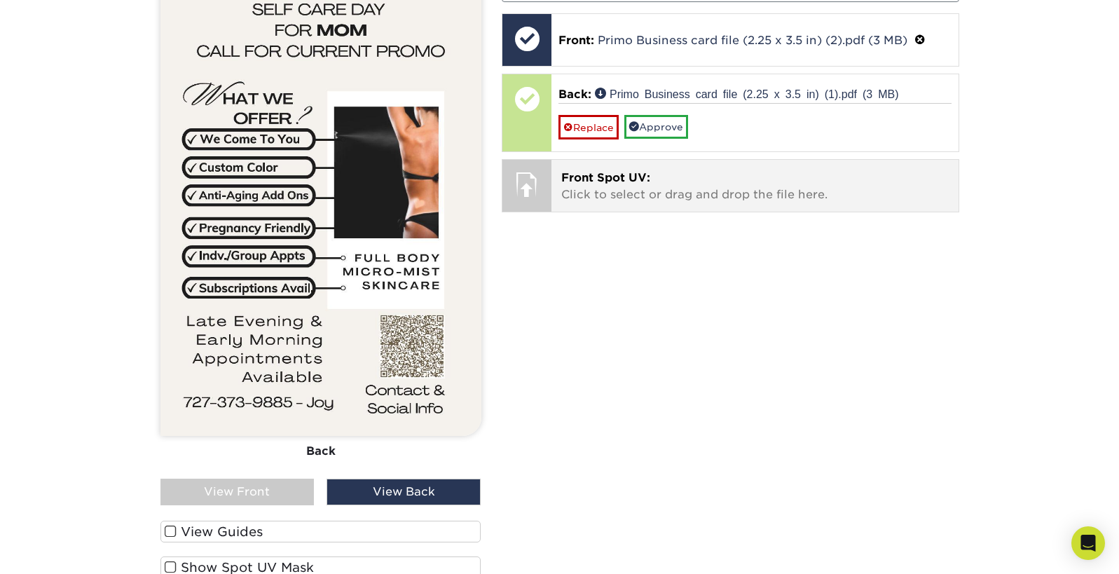
click at [650, 184] on span "Front Spot UV:" at bounding box center [605, 177] width 89 height 13
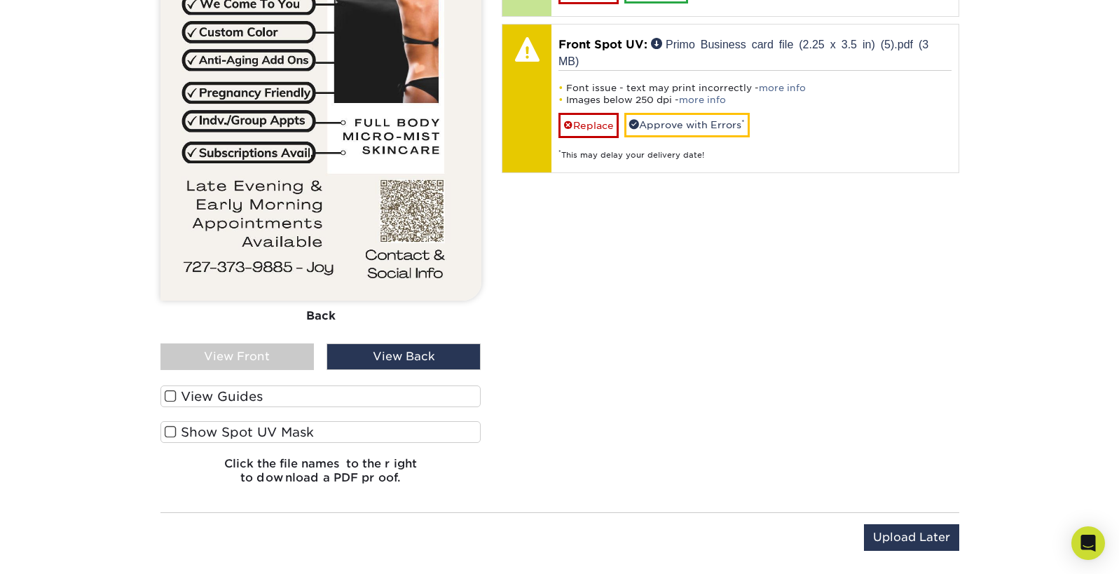
scroll to position [1182, 0]
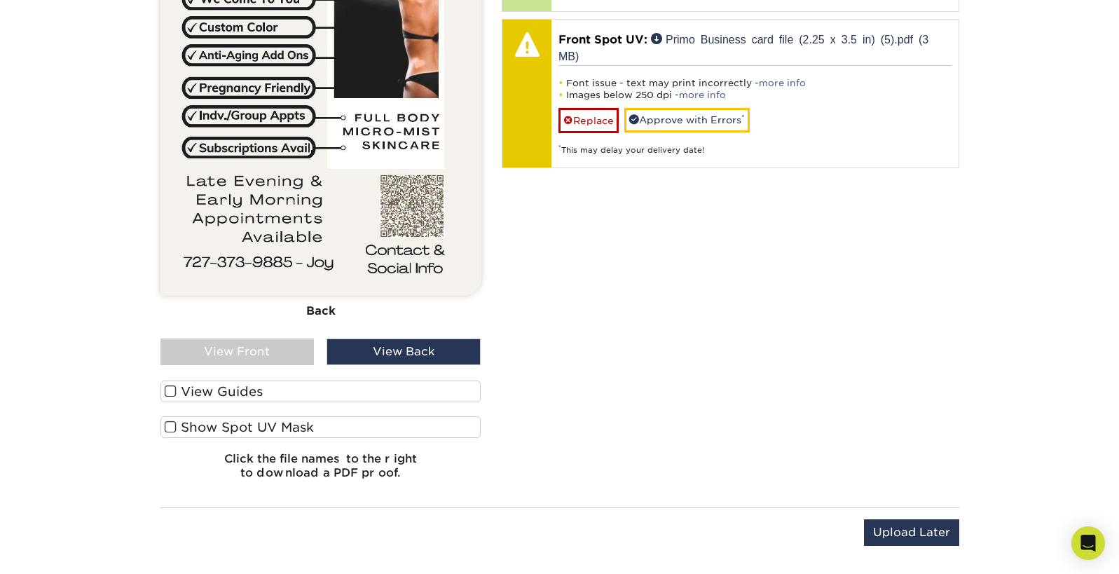
click at [275, 365] on div "View Front" at bounding box center [237, 351] width 154 height 27
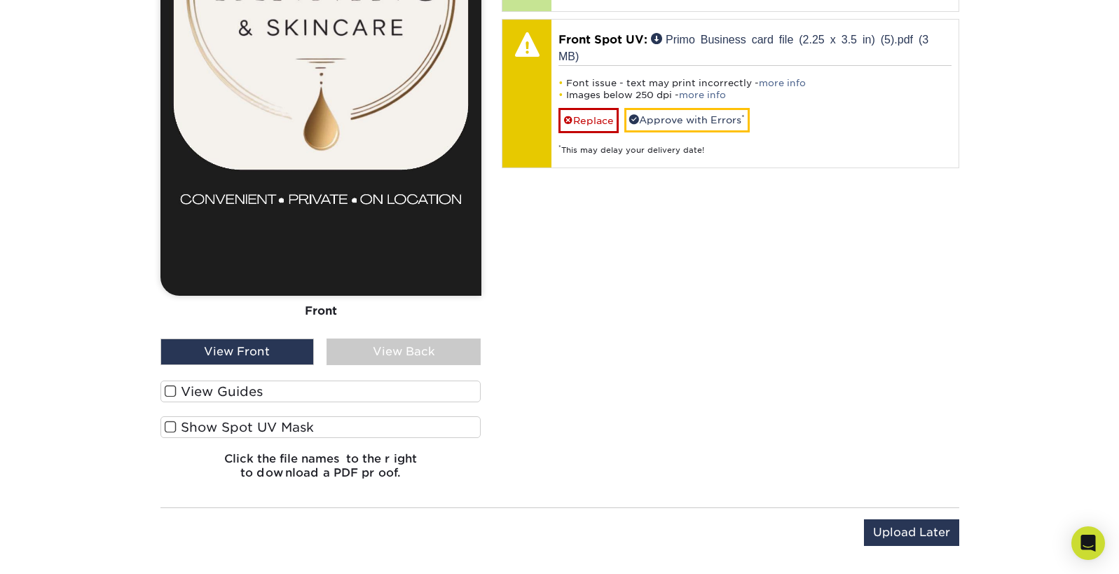
click at [174, 434] on span at bounding box center [171, 426] width 12 height 13
click at [0, 0] on input "Show Spot UV Mask" at bounding box center [0, 0] width 0 height 0
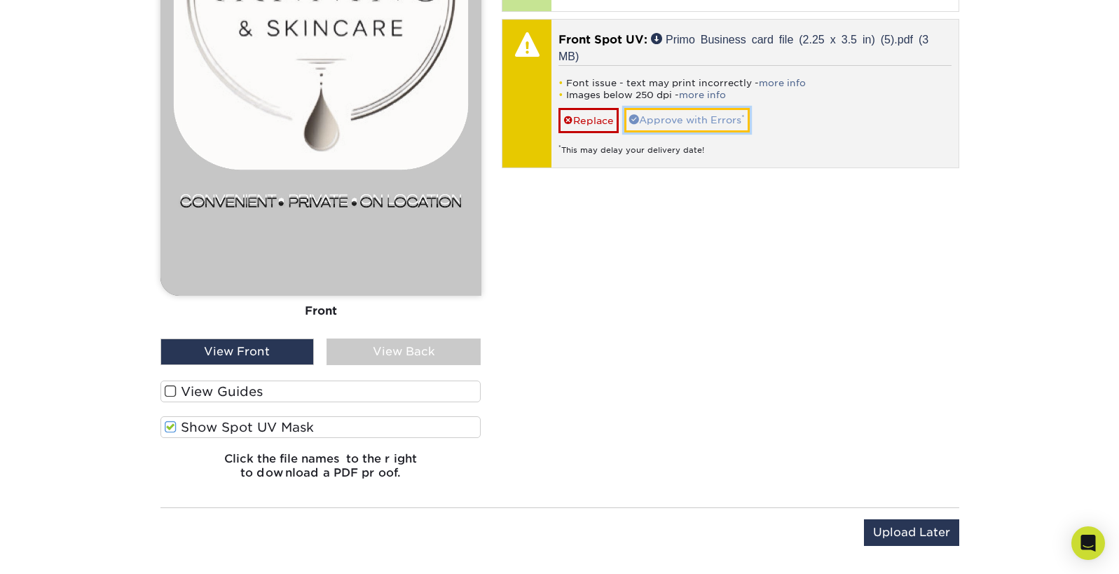
click at [714, 132] on link "Approve with Errors *" at bounding box center [686, 120] width 125 height 24
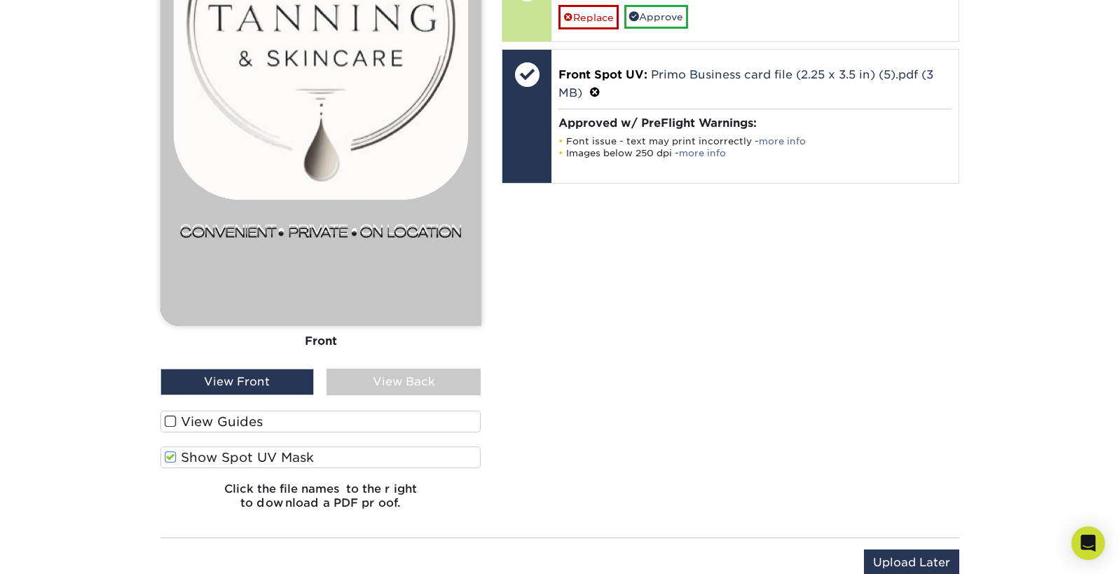
scroll to position [1104, 0]
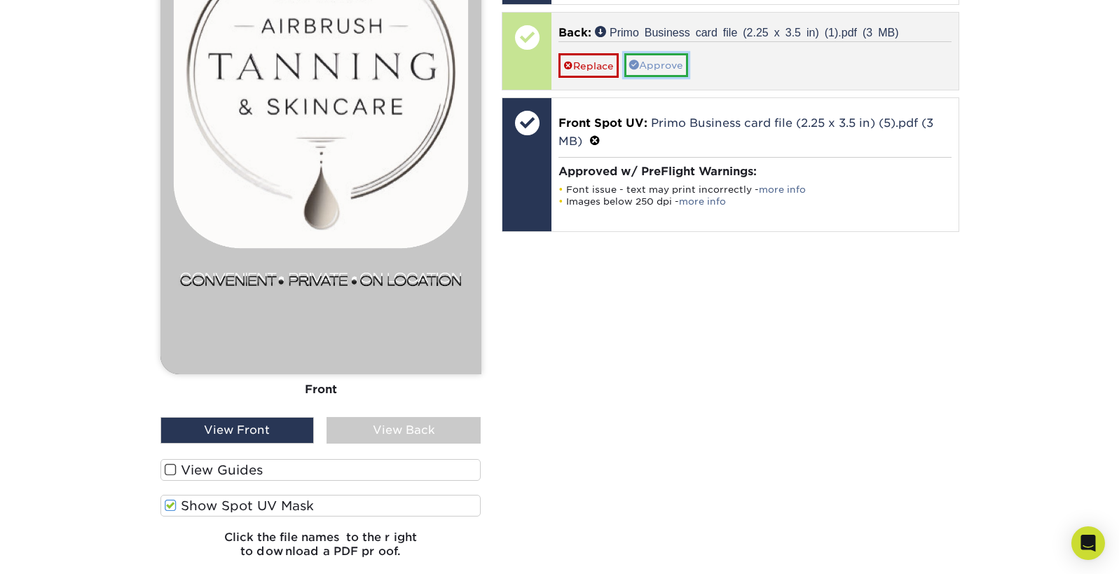
click at [671, 77] on link "Approve" at bounding box center [656, 65] width 64 height 24
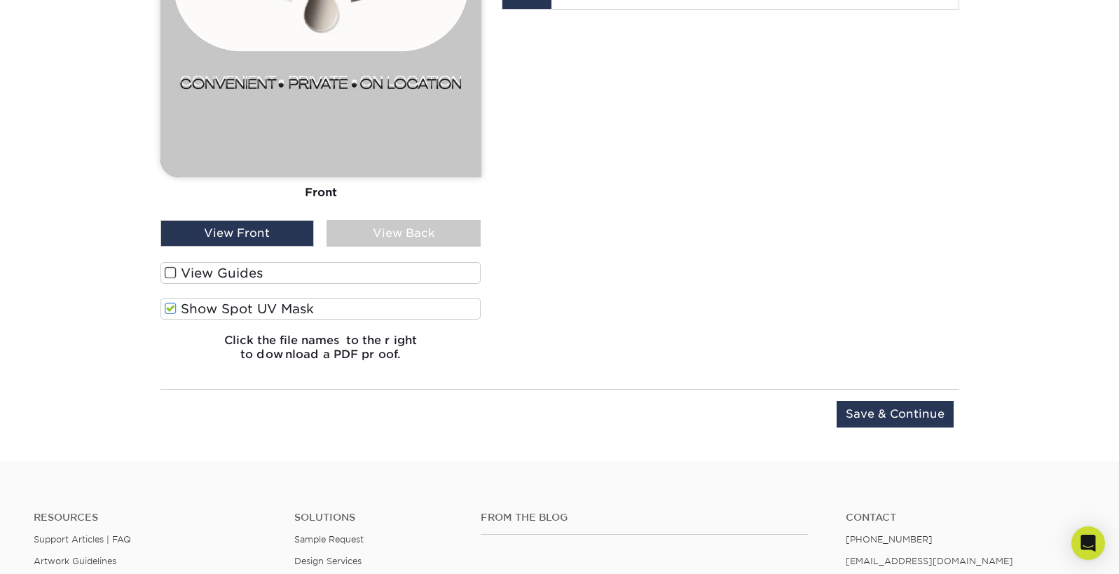
scroll to position [1311, 0]
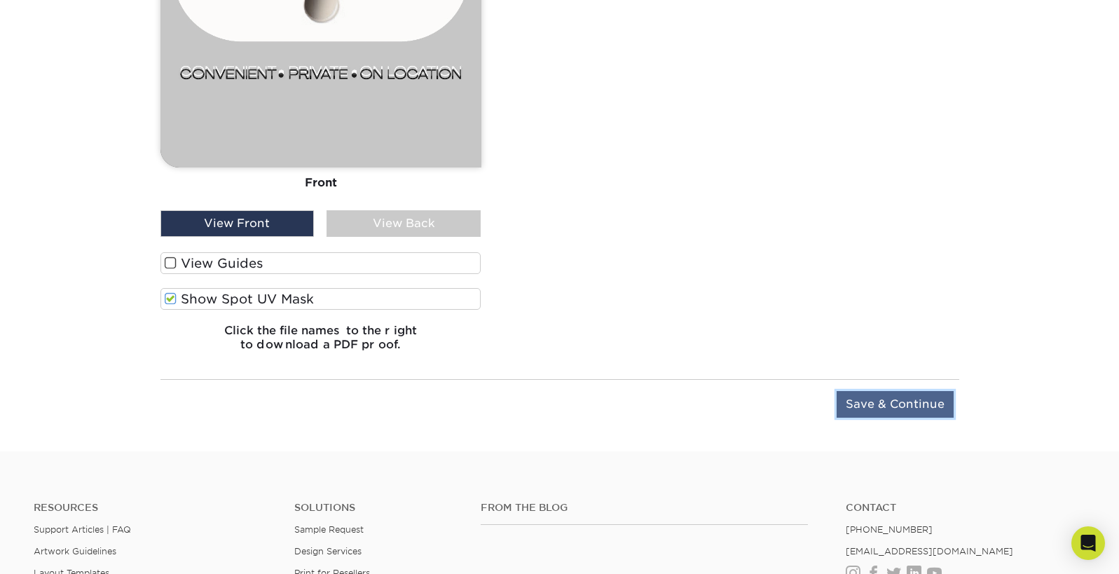
click at [876, 417] on input "Save & Continue" at bounding box center [894, 404] width 117 height 27
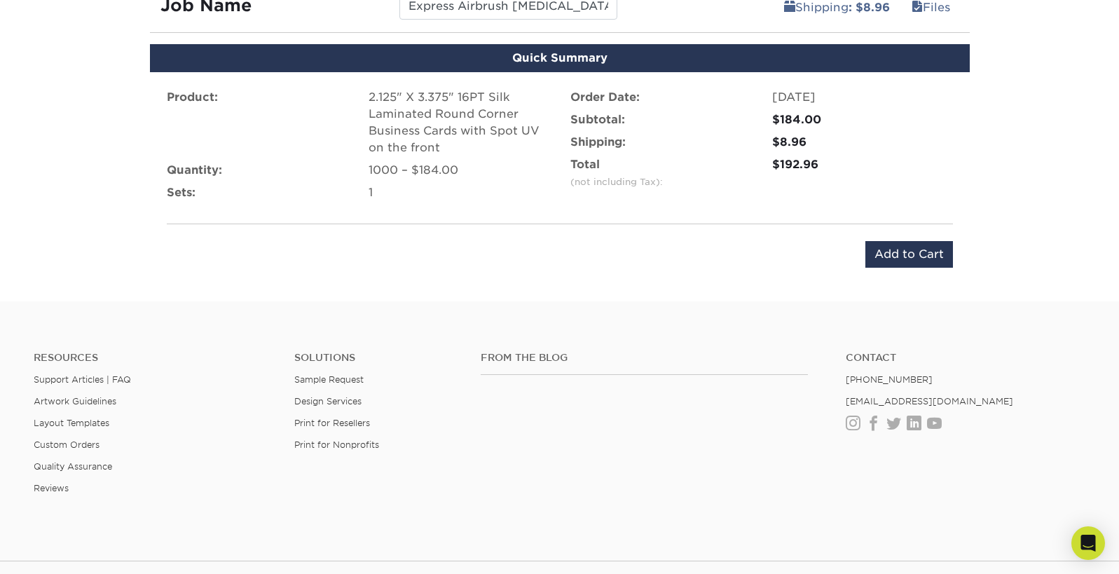
scroll to position [925, 0]
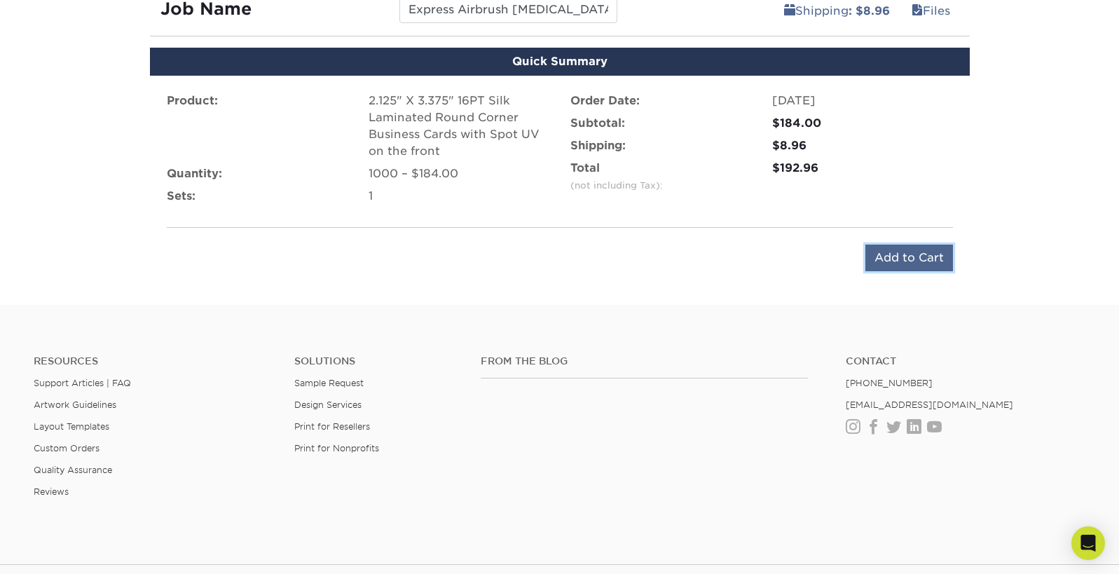
click at [910, 271] on input "Add to Cart" at bounding box center [909, 257] width 88 height 27
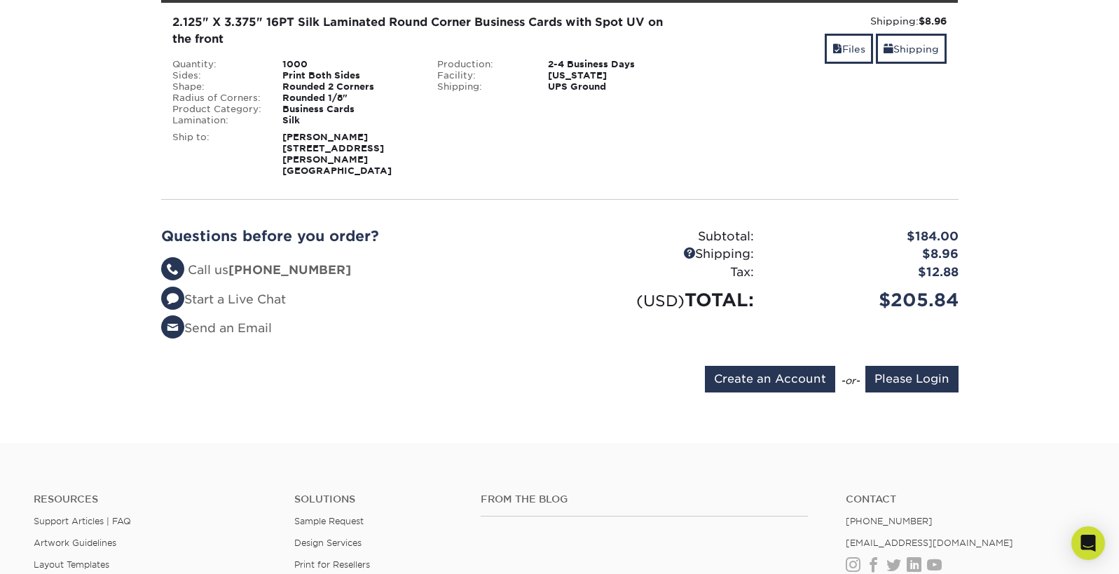
scroll to position [242, 0]
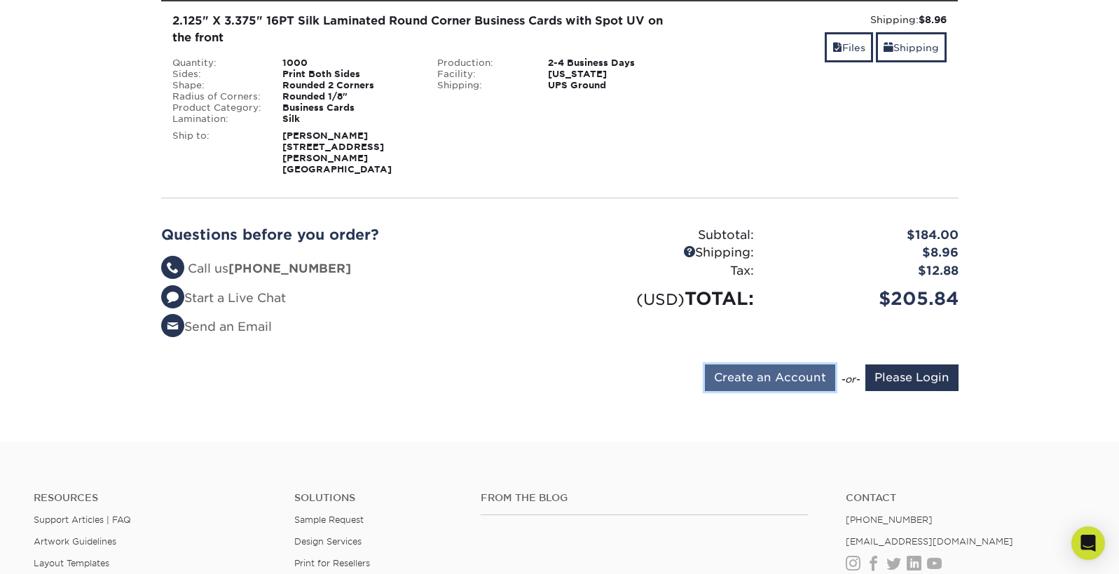
click at [773, 391] on input "Create an Account" at bounding box center [770, 377] width 130 height 27
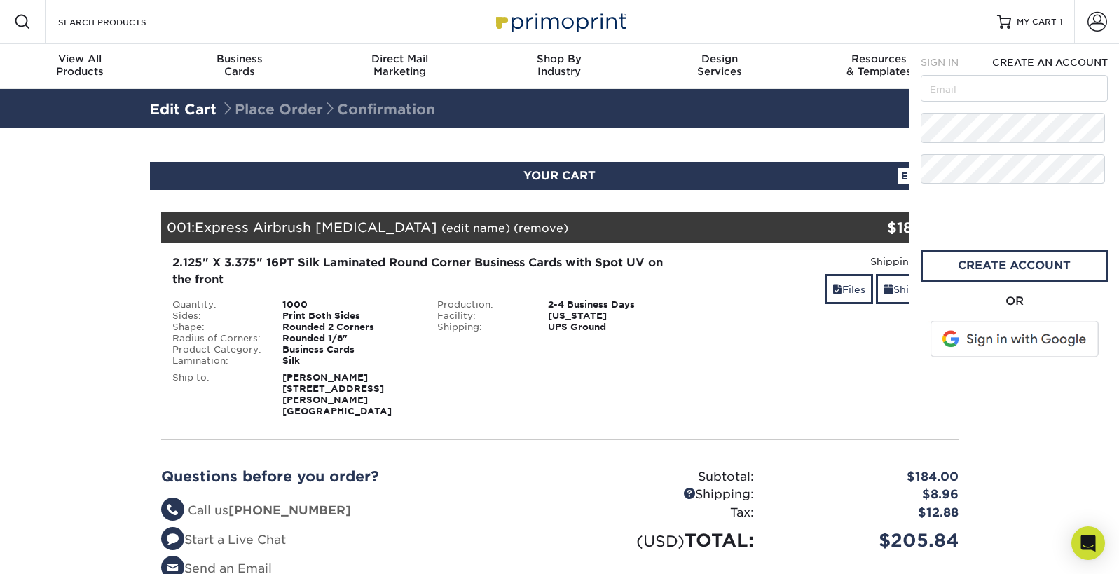
scroll to position [0, 0]
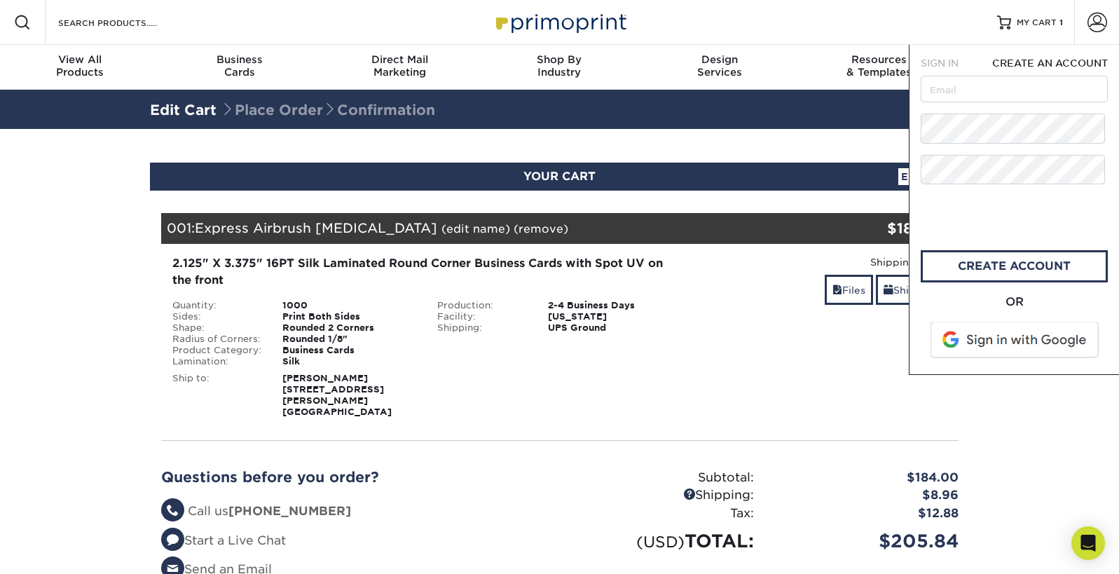
click at [1014, 358] on span at bounding box center [1015, 340] width 179 height 36
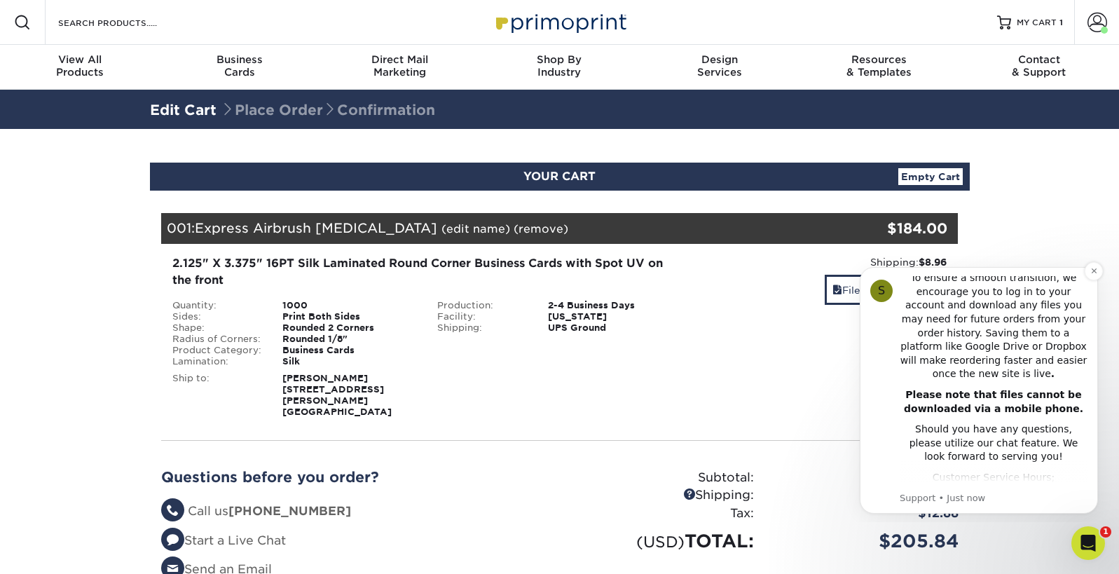
scroll to position [356, 0]
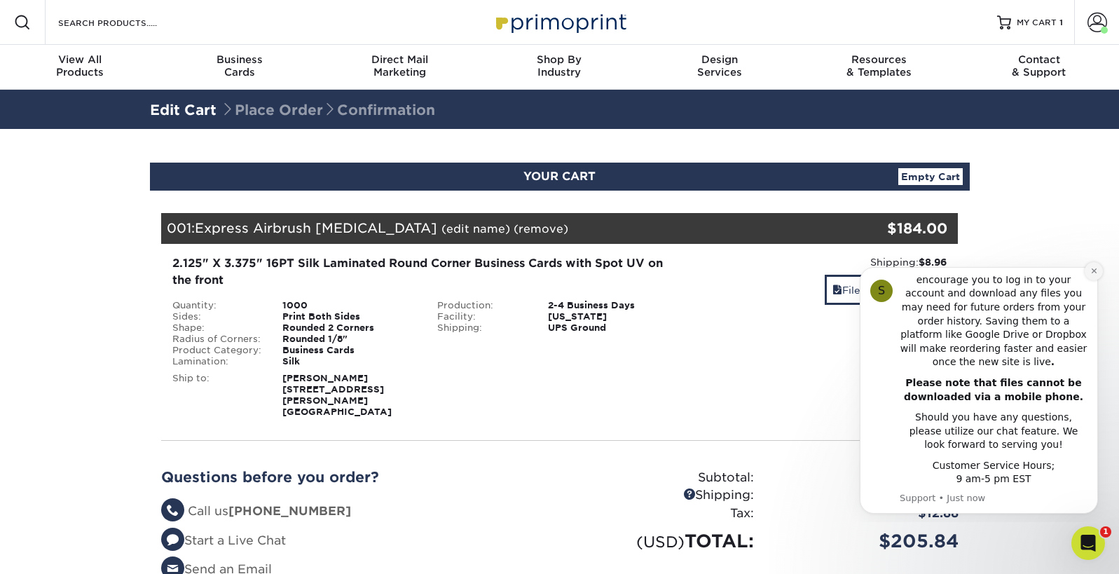
click at [1095, 270] on icon "Dismiss notification" at bounding box center [1094, 271] width 8 height 8
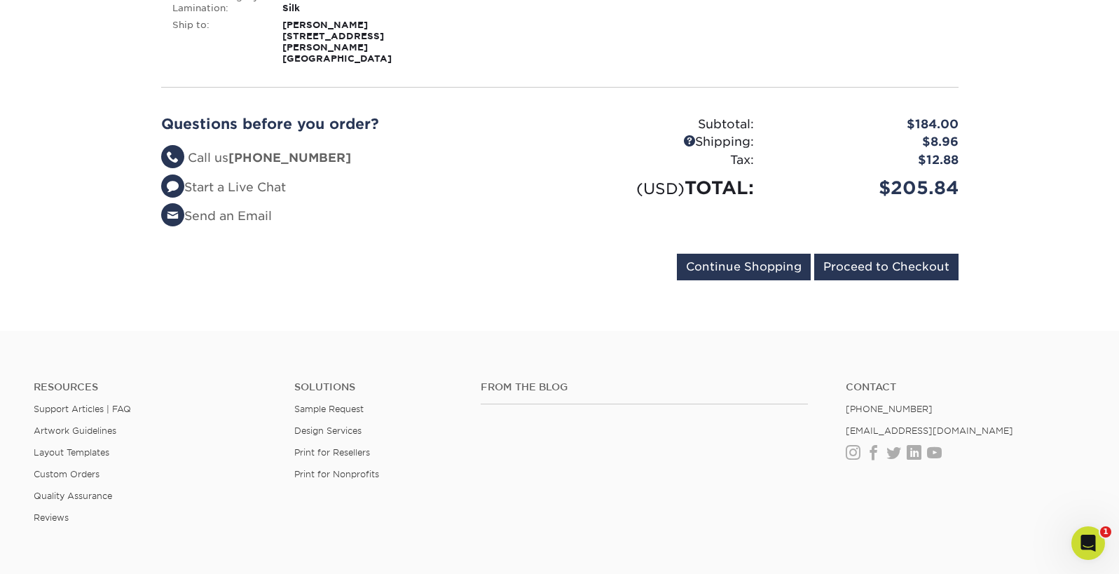
scroll to position [357, 0]
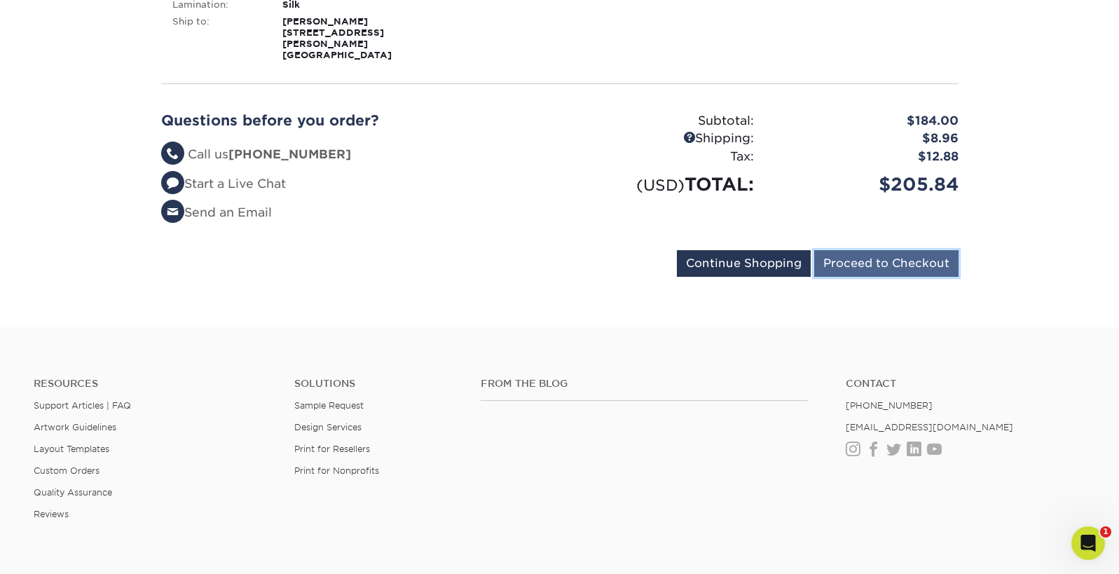
click at [865, 277] on input "Proceed to Checkout" at bounding box center [886, 263] width 144 height 27
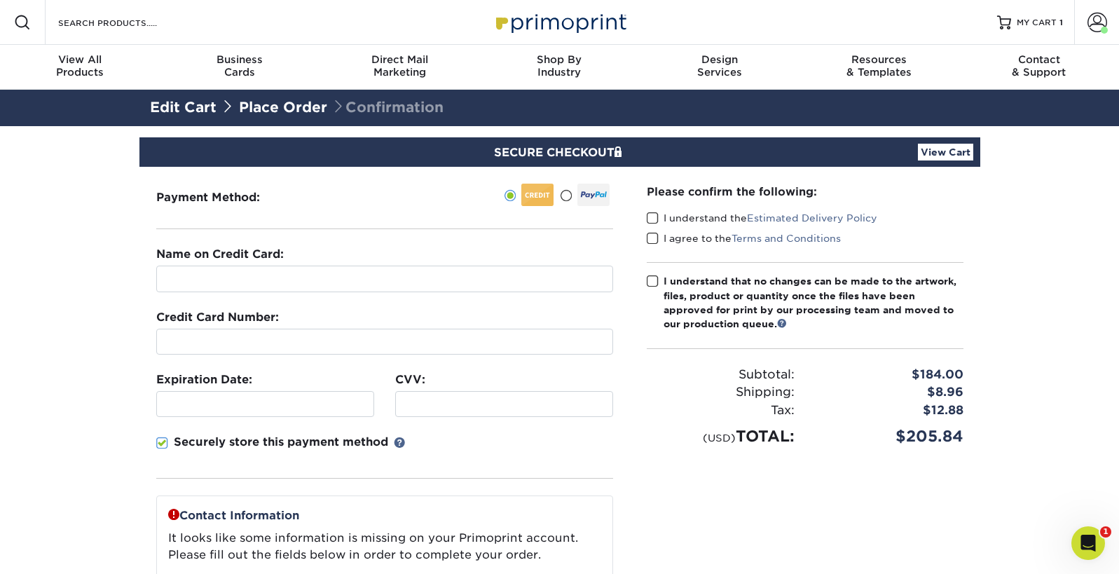
click at [865, 331] on div "I understand that no changes can be made to the artwork, files, product or quan…" at bounding box center [813, 302] width 300 height 57
click at [0, 0] on input "I understand that no changes can be made to the artwork, files, product or quan…" at bounding box center [0, 0] width 0 height 0
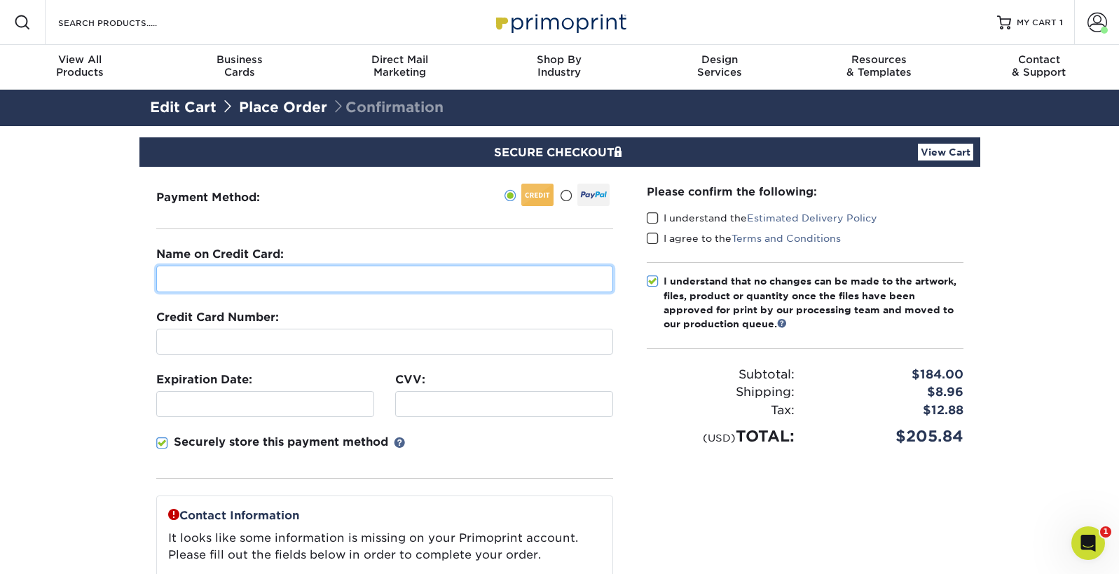
click at [229, 292] on input "text" at bounding box center [384, 278] width 457 height 27
click at [257, 292] on input "[PERSON_NAME]" at bounding box center [384, 278] width 457 height 27
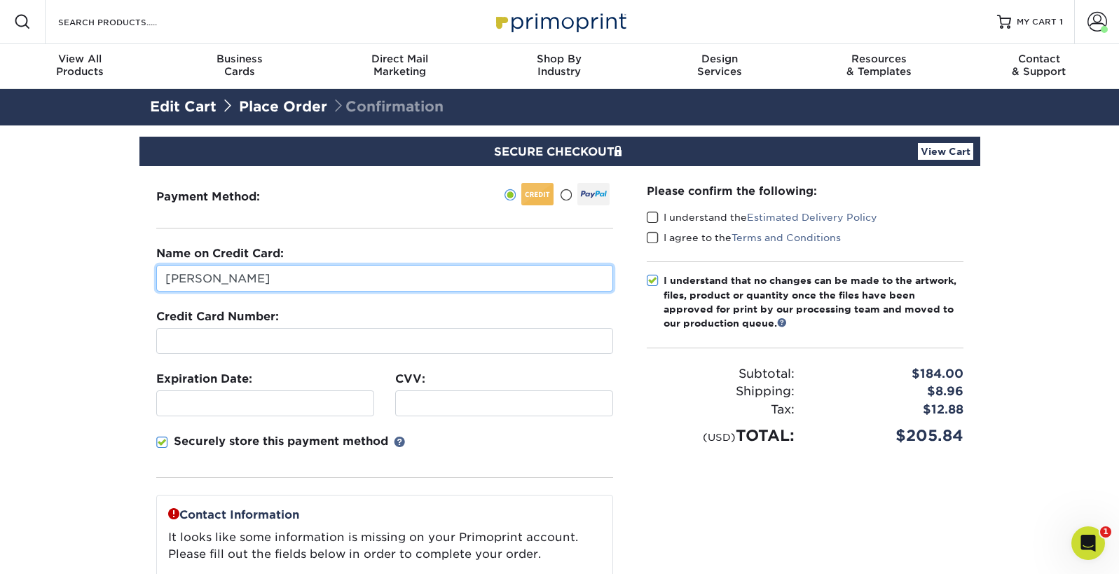
click at [265, 291] on input "[PERSON_NAME]" at bounding box center [384, 278] width 457 height 27
type input "[PERSON_NAME]"
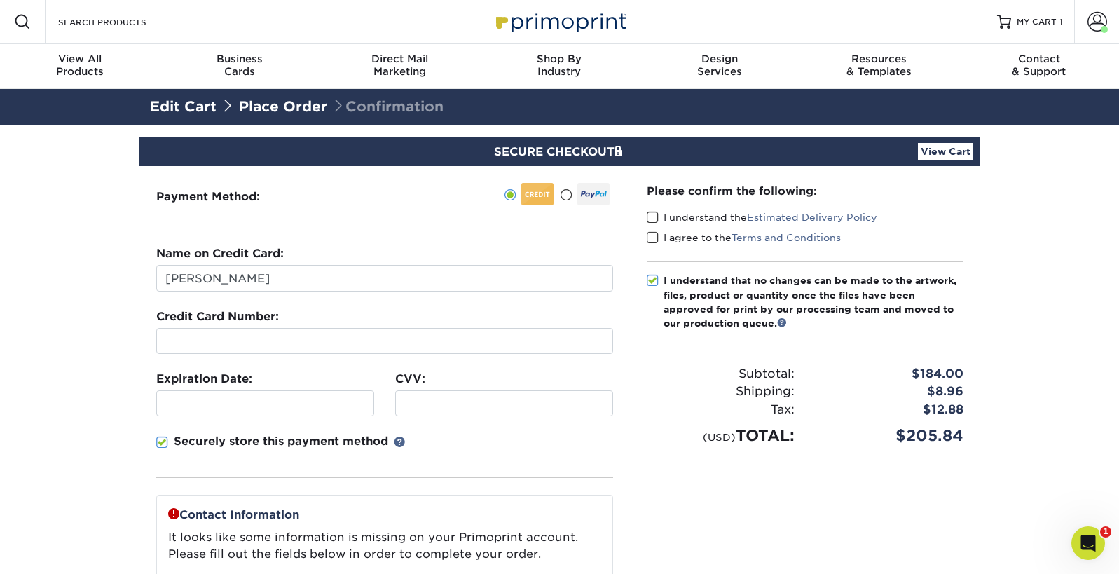
click at [525, 478] on div "Securely store this payment method" at bounding box center [384, 455] width 457 height 45
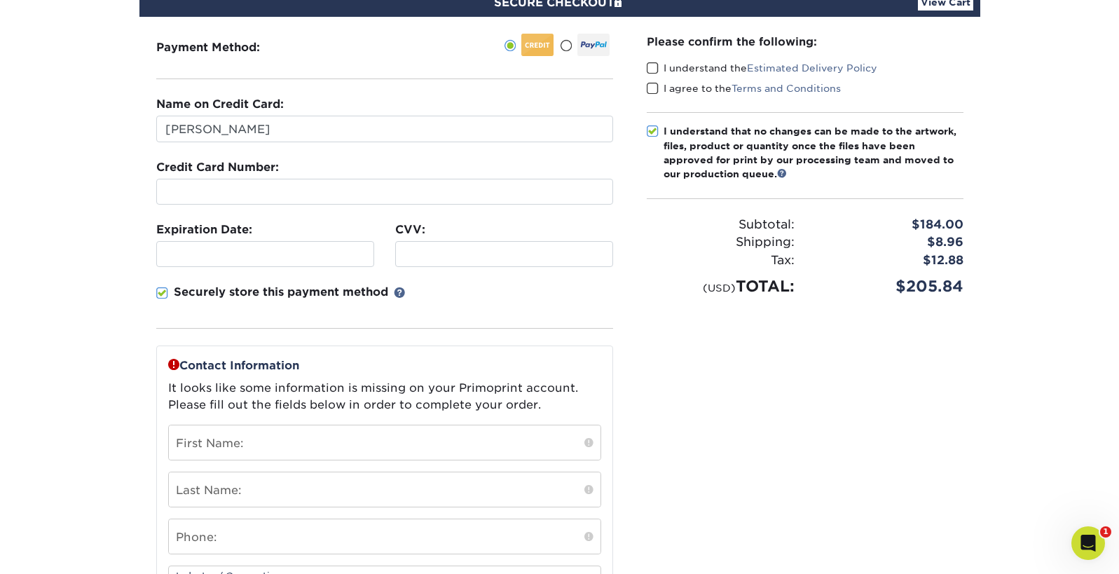
scroll to position [153, 0]
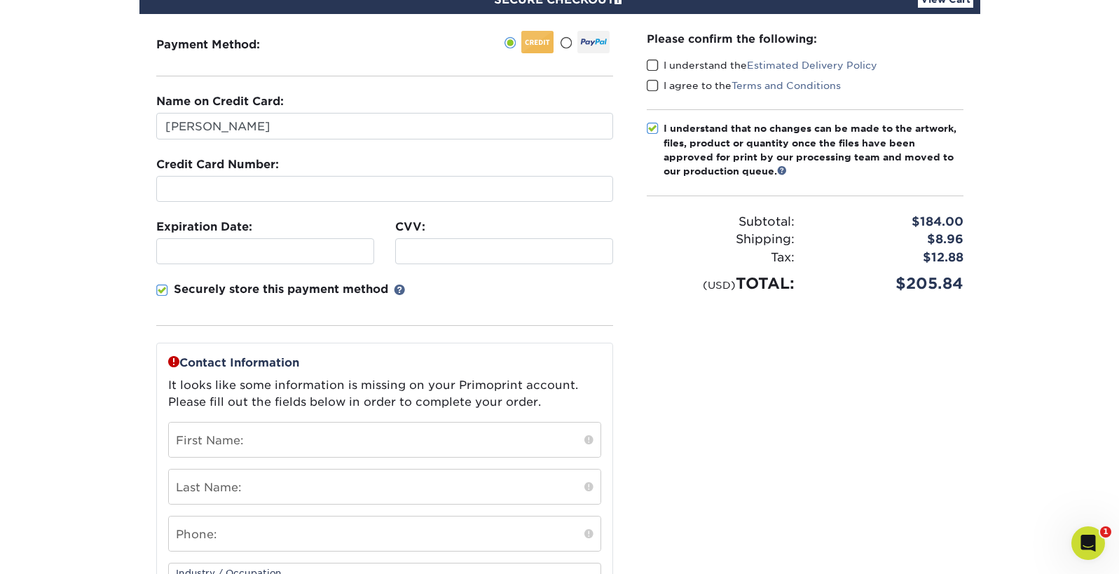
click at [165, 297] on span at bounding box center [162, 290] width 12 height 13
click at [0, 0] on input "Securely store this payment method" at bounding box center [0, 0] width 0 height 0
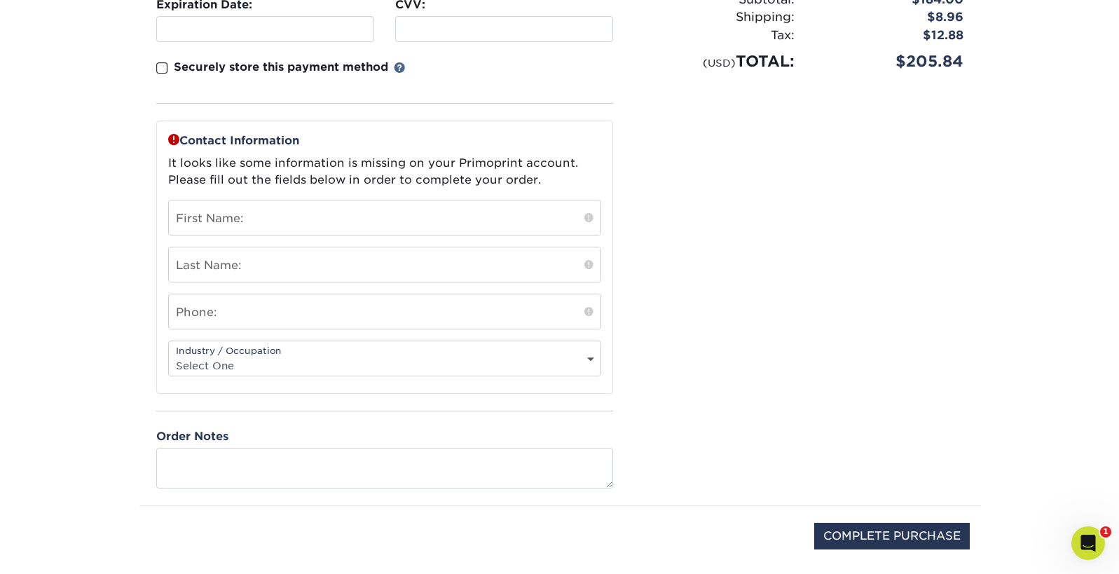
scroll to position [377, 0]
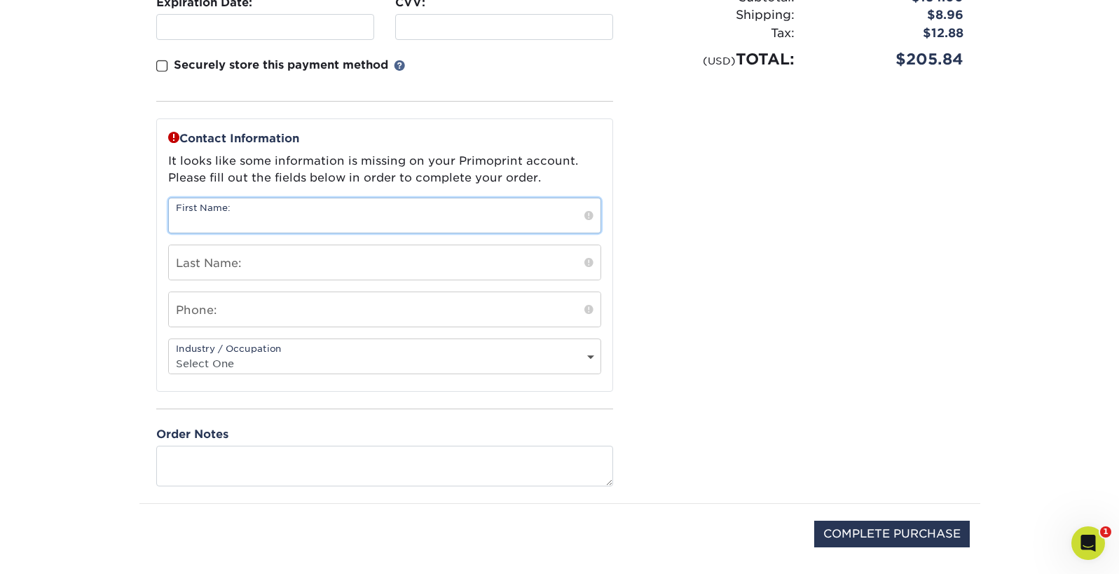
click at [228, 233] on input "text" at bounding box center [384, 215] width 431 height 34
type input "Joy"
type input "[PERSON_NAME]"
type input "4077267216"
click at [647, 424] on div "Please confirm the following: I understand the Estimated Delivery Policy I agre…" at bounding box center [805, 146] width 350 height 713
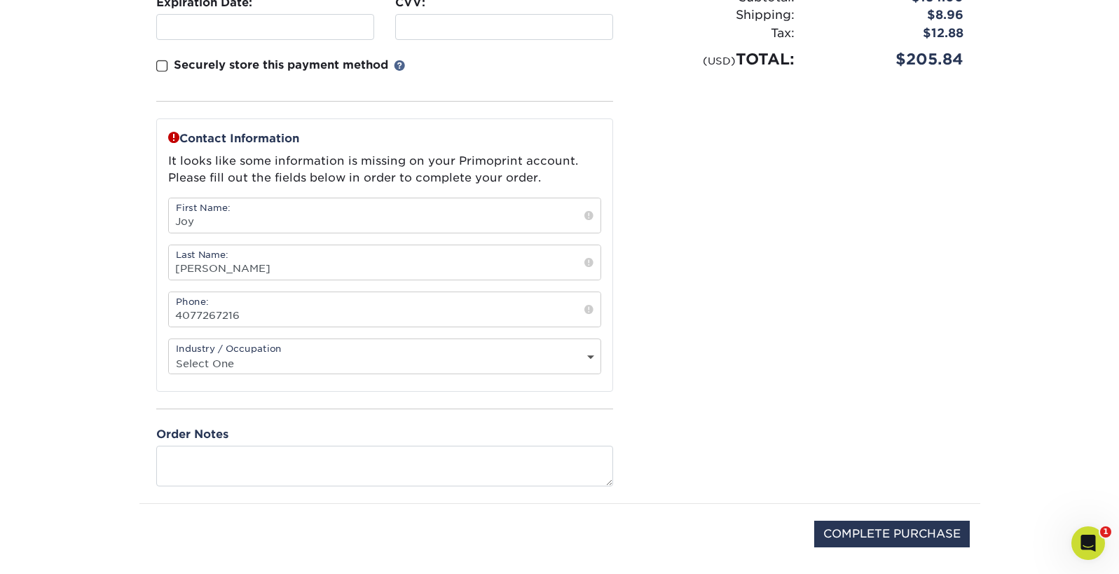
click at [340, 373] on select "Select One Administrative Executive Human Resources Construction Education Ente…" at bounding box center [384, 363] width 431 height 20
click at [172, 373] on select "Select One Administrative Executive Human Resources Construction Education Ente…" at bounding box center [384, 363] width 431 height 20
click at [673, 484] on div "Please confirm the following: I understand the Estimated Delivery Policy I agre…" at bounding box center [805, 146] width 350 height 713
click at [575, 373] on select "Select One Administrative Executive Human Resources Construction Education Ente…" at bounding box center [384, 363] width 431 height 20
select select "21"
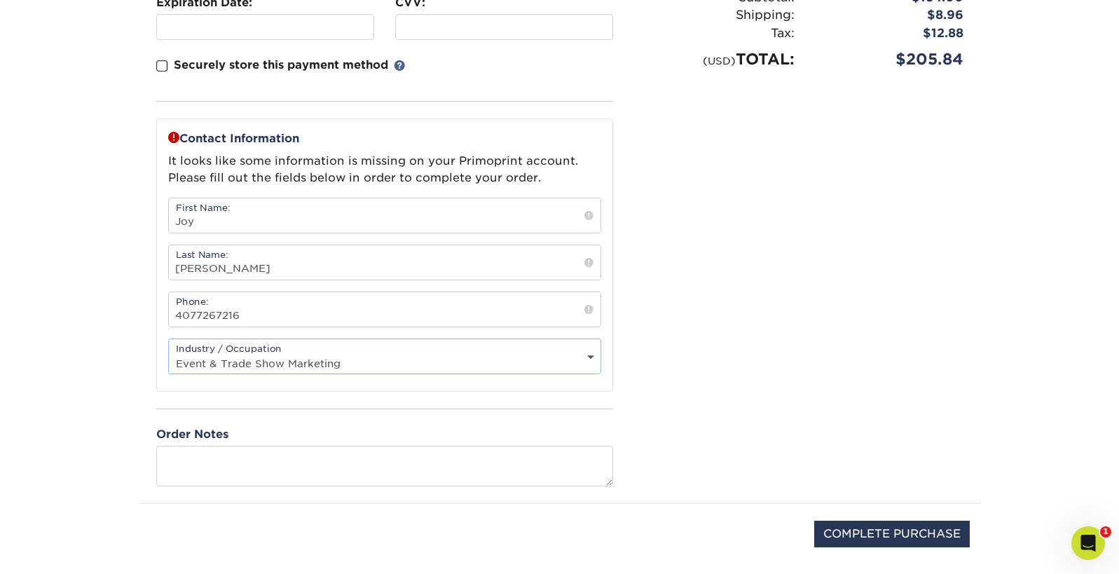
click at [172, 373] on select "Select One Administrative Executive Human Resources Construction Education Ente…" at bounding box center [384, 363] width 431 height 20
click at [529, 392] on div "Contact Information It looks like some information is missing on your Primoprin…" at bounding box center [384, 254] width 457 height 273
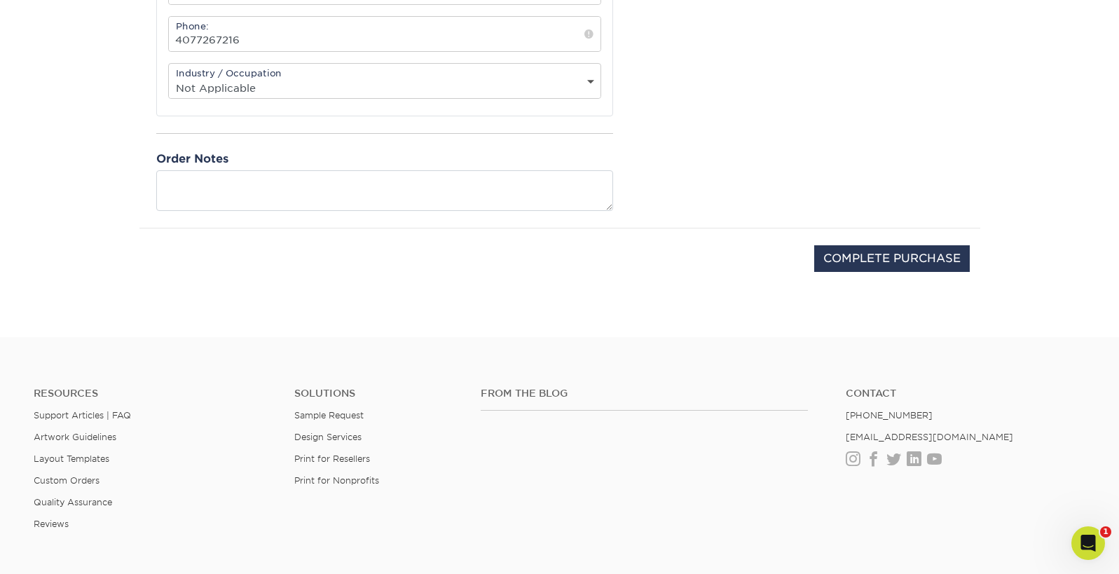
scroll to position [658, 0]
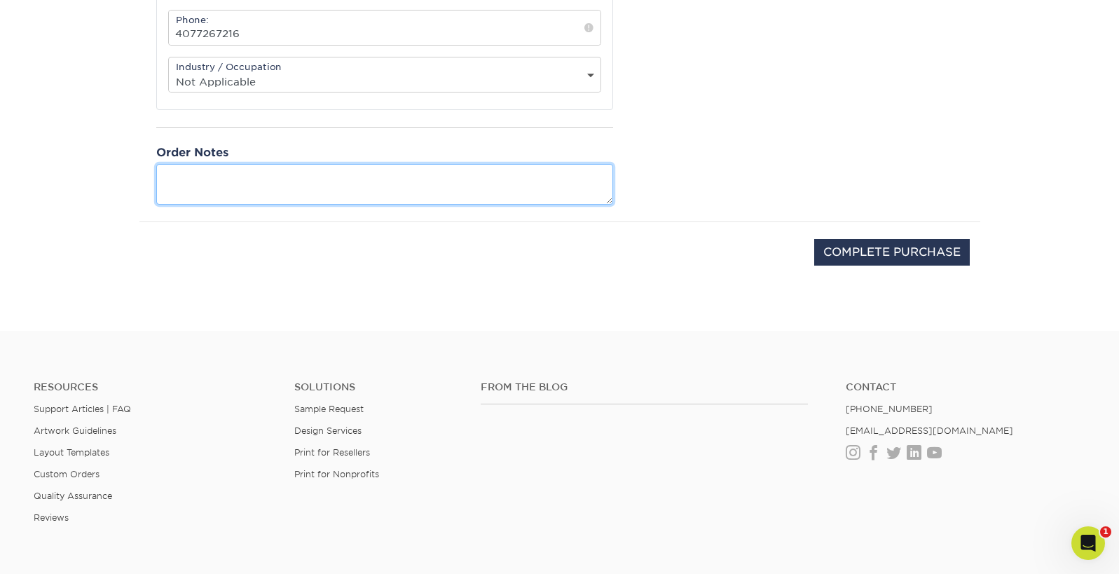
click at [242, 204] on textarea at bounding box center [384, 184] width 457 height 40
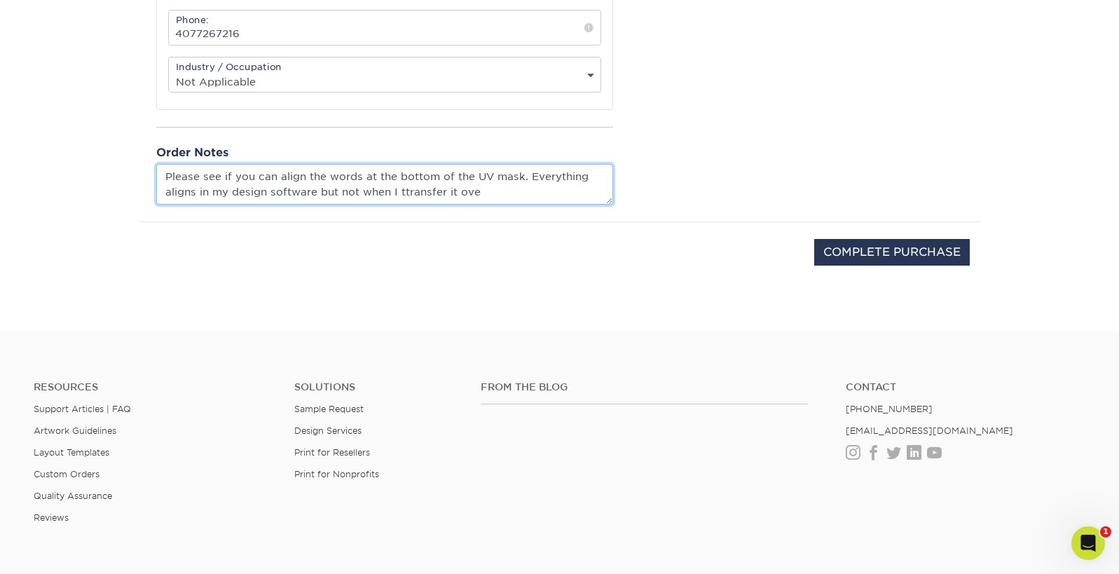
scroll to position [0, 0]
click at [512, 204] on textarea "Please see if you can align the words at the bottom of the UV mask. Everything …" at bounding box center [384, 184] width 457 height 40
click at [593, 204] on textarea "Please see if you can align the words at the bottom of the UV mask. Everything …" at bounding box center [384, 184] width 457 height 40
type textarea "Please see if you can align the words at the bottom of the UV mask. Everything …"
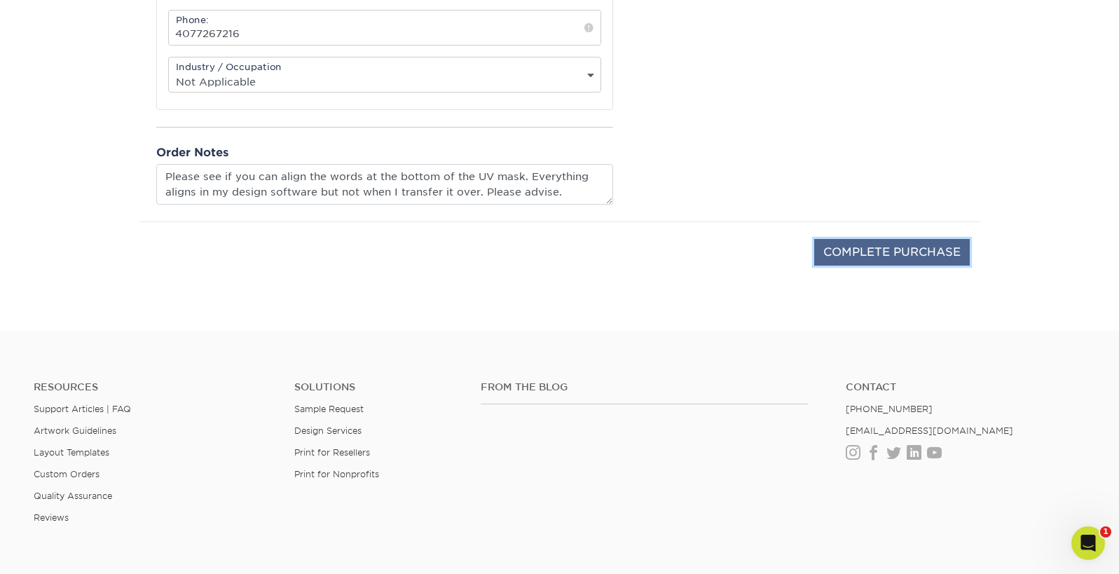
click at [891, 265] on input "COMPLETE PURCHASE" at bounding box center [892, 252] width 156 height 27
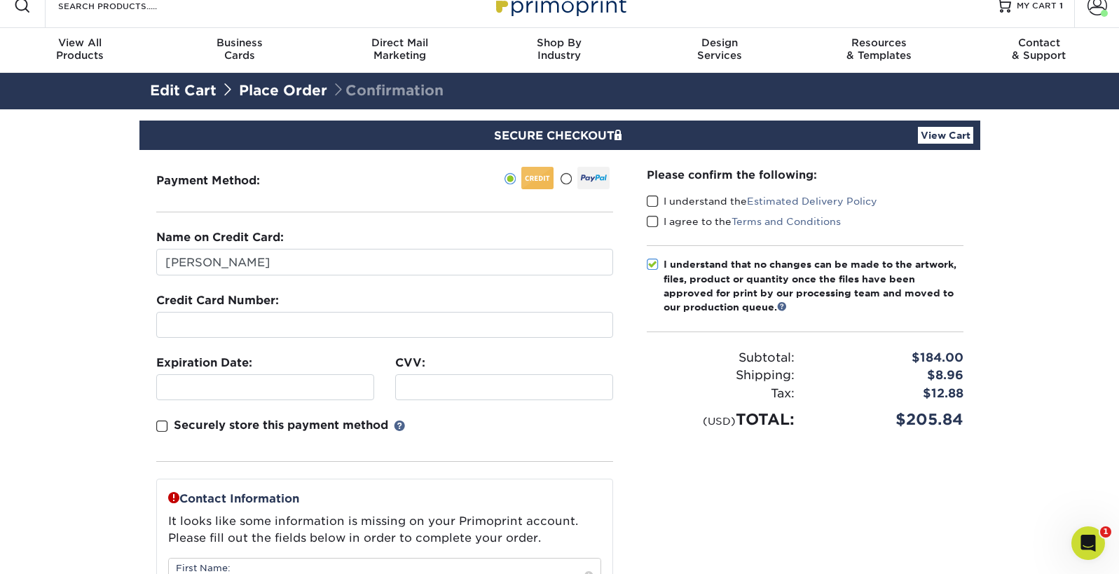
scroll to position [0, 0]
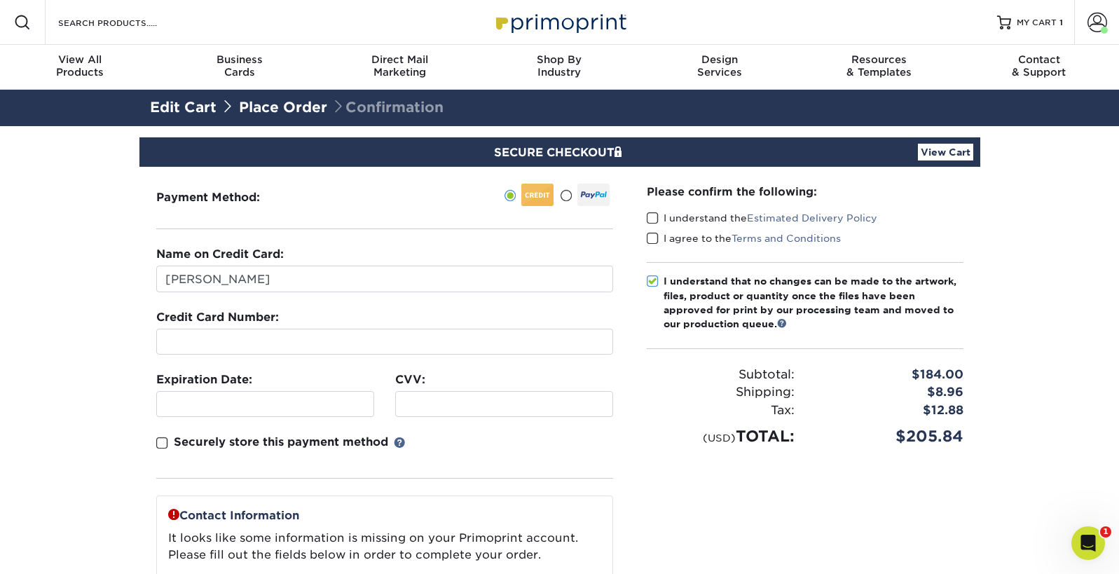
click at [651, 225] on span at bounding box center [653, 218] width 12 height 13
click at [0, 0] on input "I understand the Estimated Delivery Policy" at bounding box center [0, 0] width 0 height 0
click at [654, 245] on span at bounding box center [653, 238] width 12 height 13
click at [0, 0] on input "I agree to the Terms and Conditions" at bounding box center [0, 0] width 0 height 0
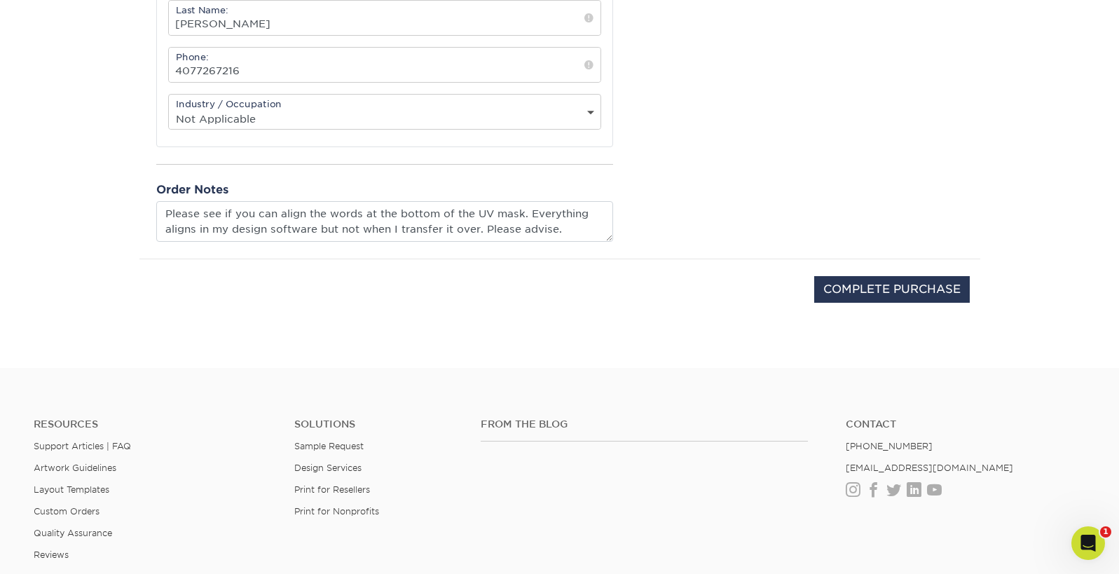
scroll to position [626, 0]
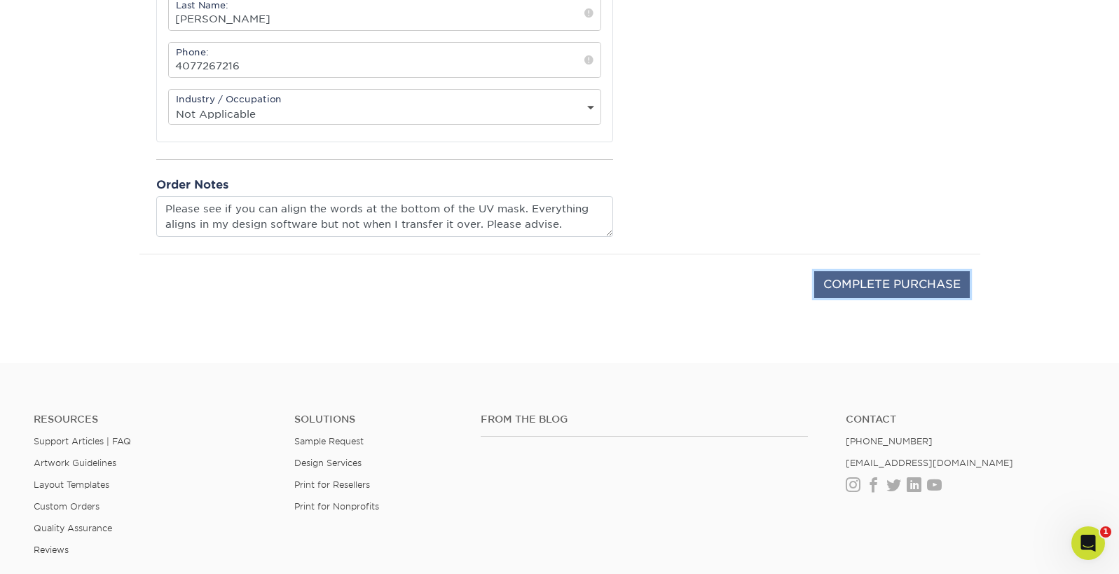
click at [860, 298] on input "COMPLETE PURCHASE" at bounding box center [892, 284] width 156 height 27
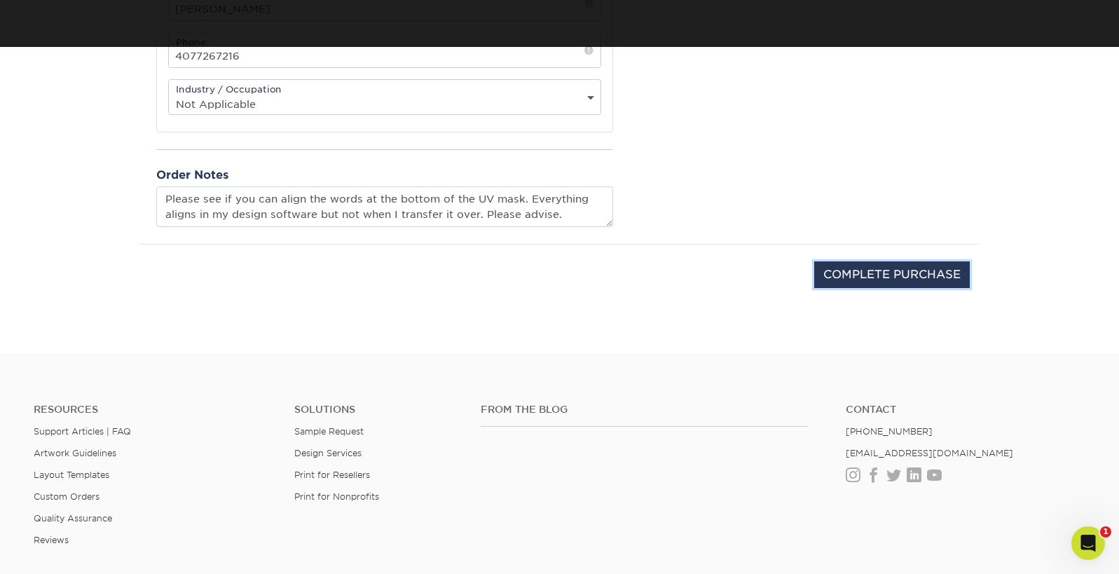
scroll to position [664, 0]
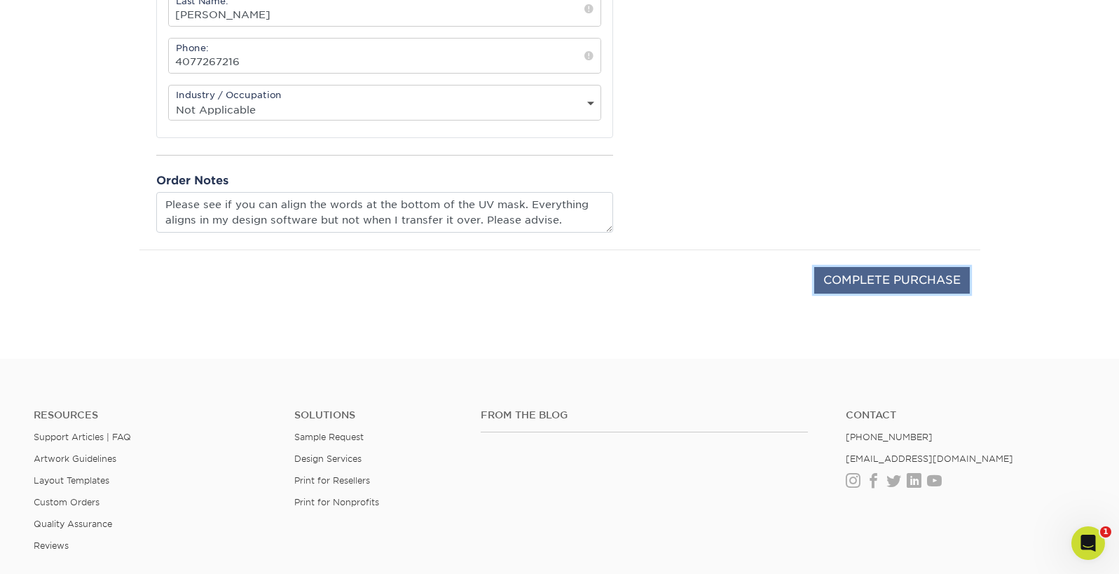
click at [845, 293] on input "COMPLETE PURCHASE" at bounding box center [892, 280] width 156 height 27
type input "PROCESSING, PLEASE WAIT..."
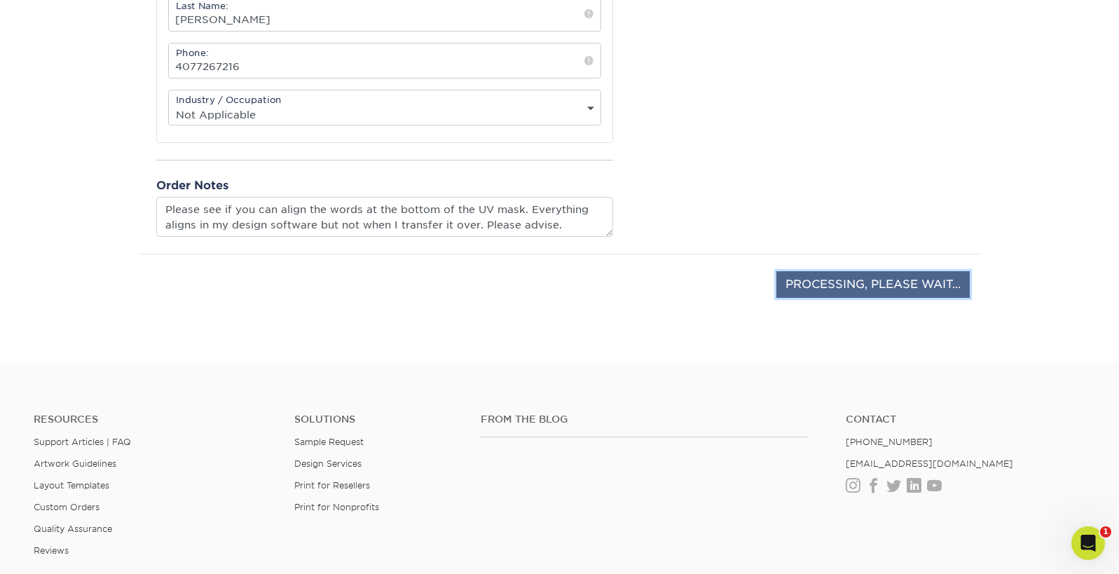
scroll to position [626, 0]
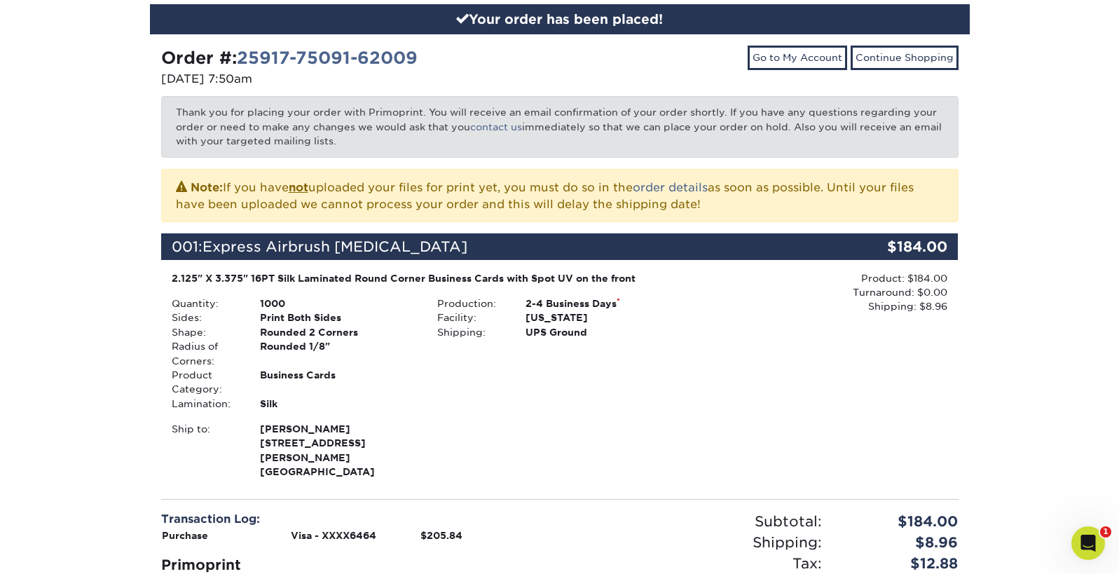
scroll to position [156, 0]
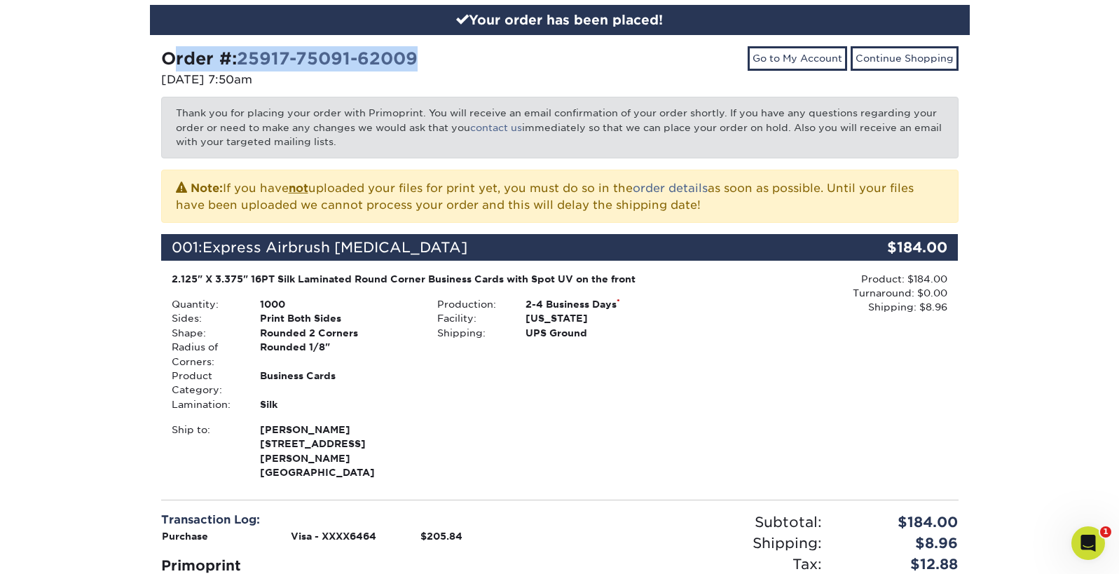
drag, startPoint x: 163, startPoint y: 85, endPoint x: 467, endPoint y: 90, distance: 304.8
click at [467, 71] on div "Order #: 25917-75091-62009" at bounding box center [355, 58] width 388 height 25
copy strong "Order #: 25917-75091-62009"
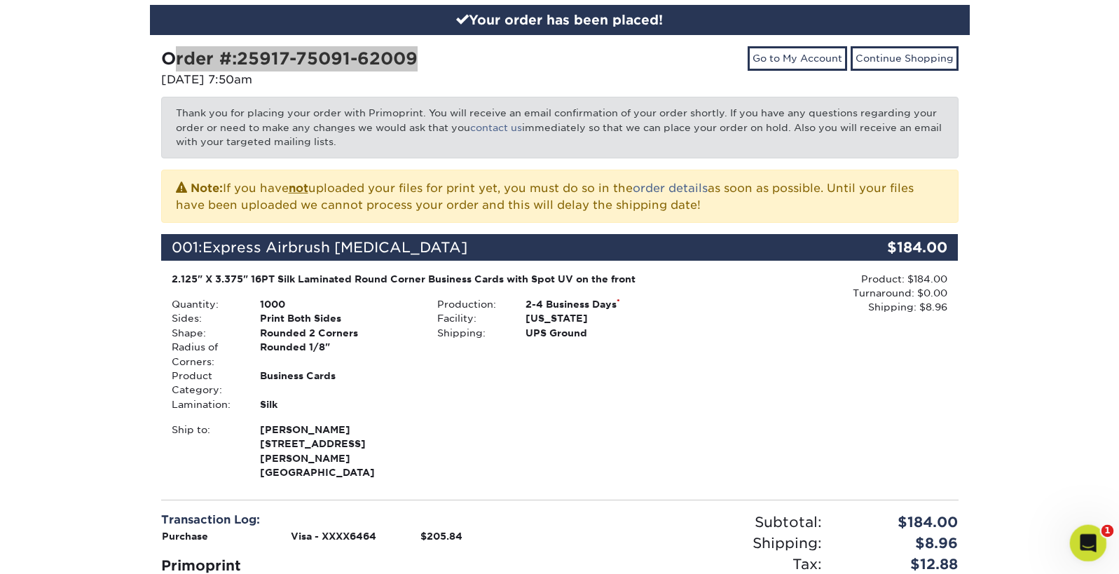
click at [1086, 537] on icon "Open Intercom Messenger" at bounding box center [1086, 541] width 23 height 23
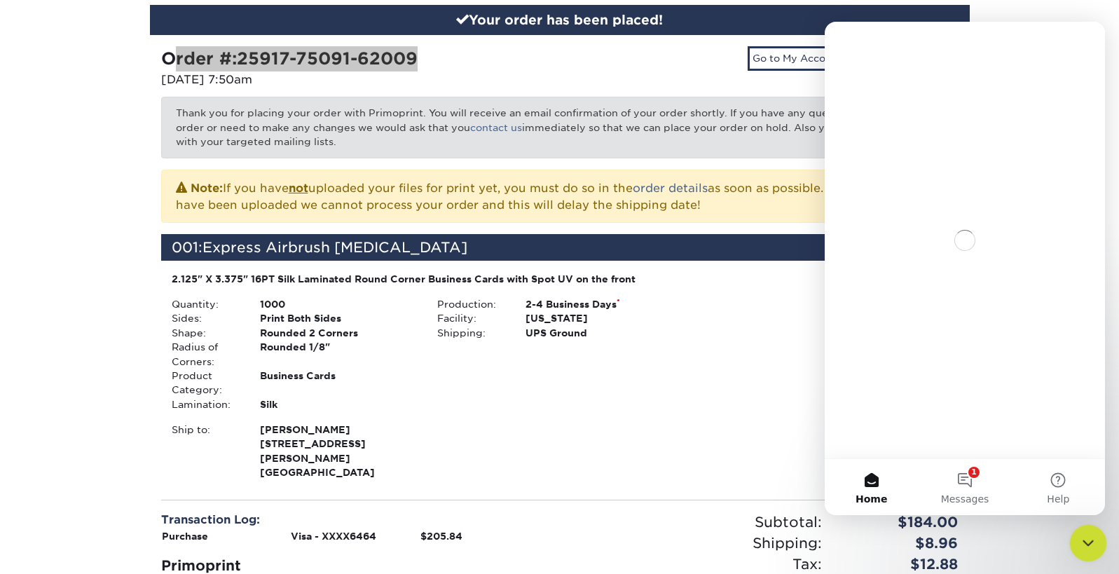
scroll to position [0, 0]
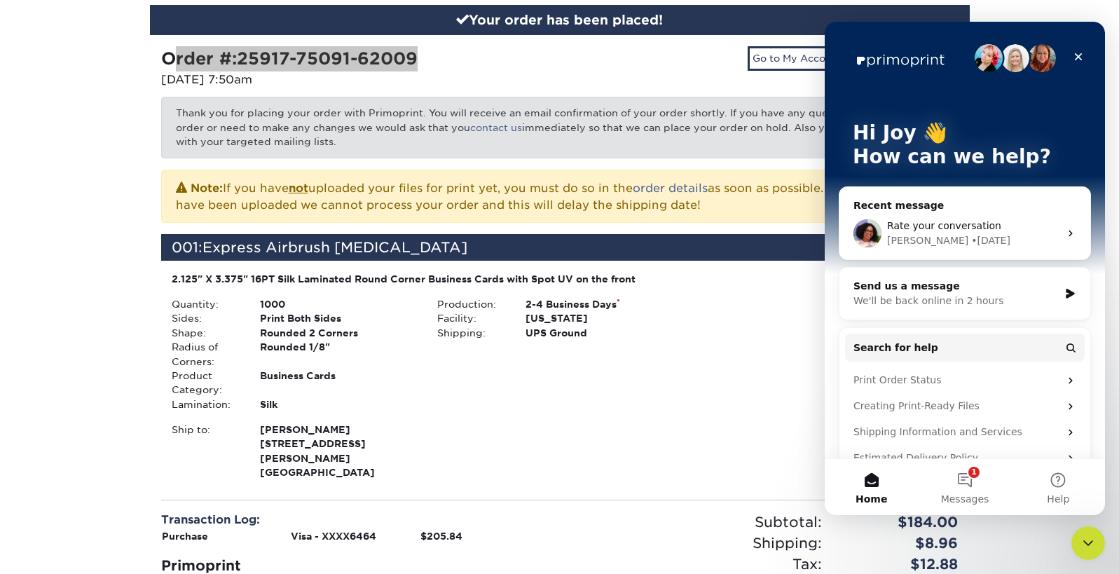
click at [943, 295] on div "We'll be back online in 2 hours" at bounding box center [955, 300] width 205 height 15
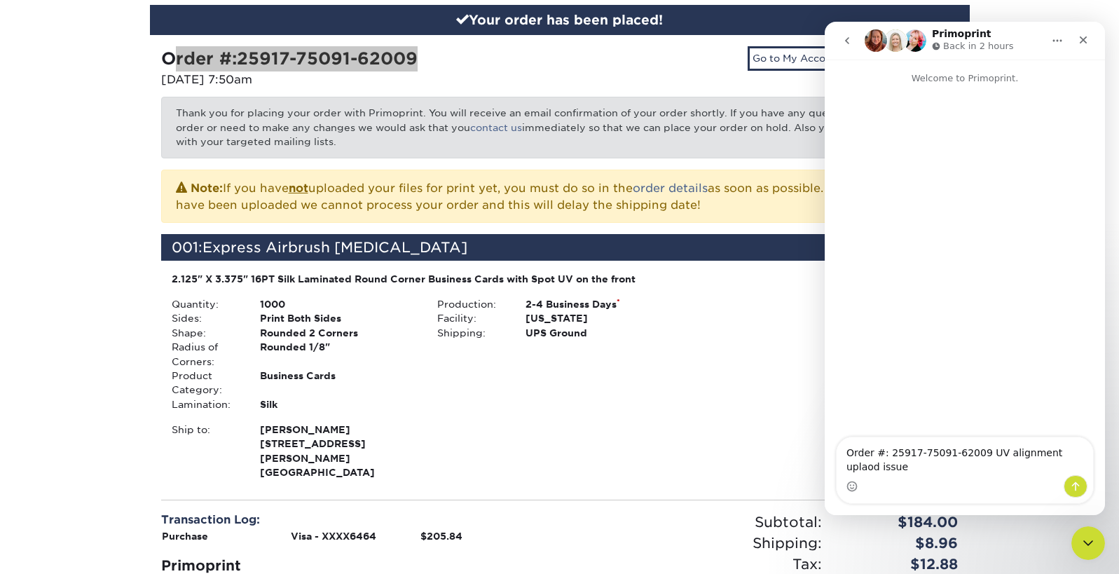
scroll to position [54, 0]
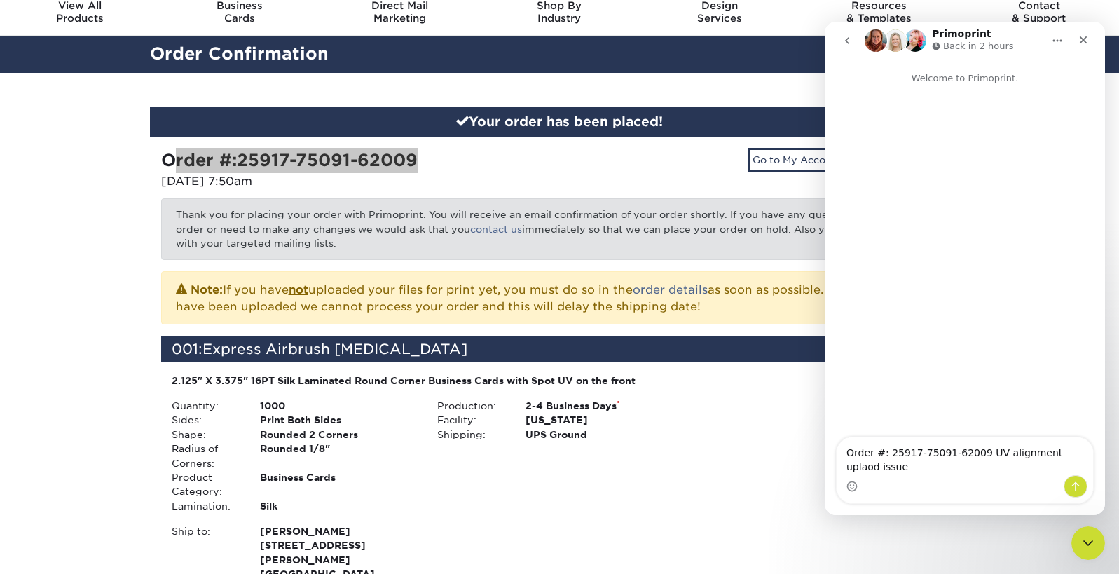
click at [1076, 452] on textarea "Order #: 25917-75091-62009 UV alignment uplaod issue" at bounding box center [964, 456] width 256 height 38
click at [876, 467] on textarea "Order #: 25917-75091-62009 UV alignment upload issue" at bounding box center [964, 456] width 256 height 38
type textarea "Order #: 25917-75091-62009 UV alignment upload issue. Please see me order notes"
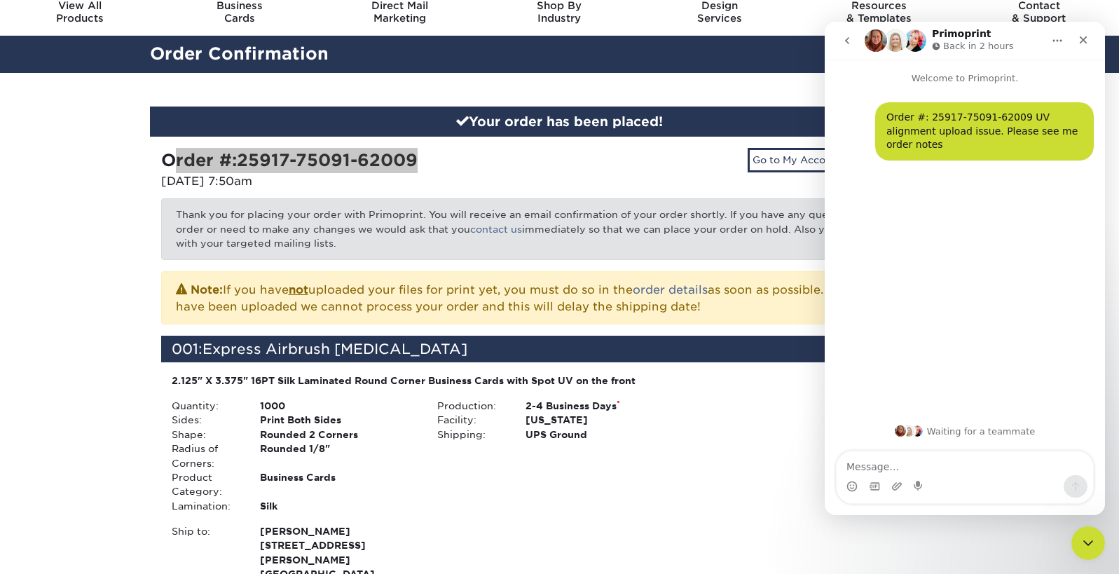
click at [1018, 141] on div "Order #: 25917-75091-62009 UV alignment upload issue. Please see me order notes" at bounding box center [984, 131] width 196 height 41
click at [1040, 132] on div "Order #: 25917-75091-62009 UV alignment upload issue. Please see me order notes" at bounding box center [984, 131] width 196 height 41
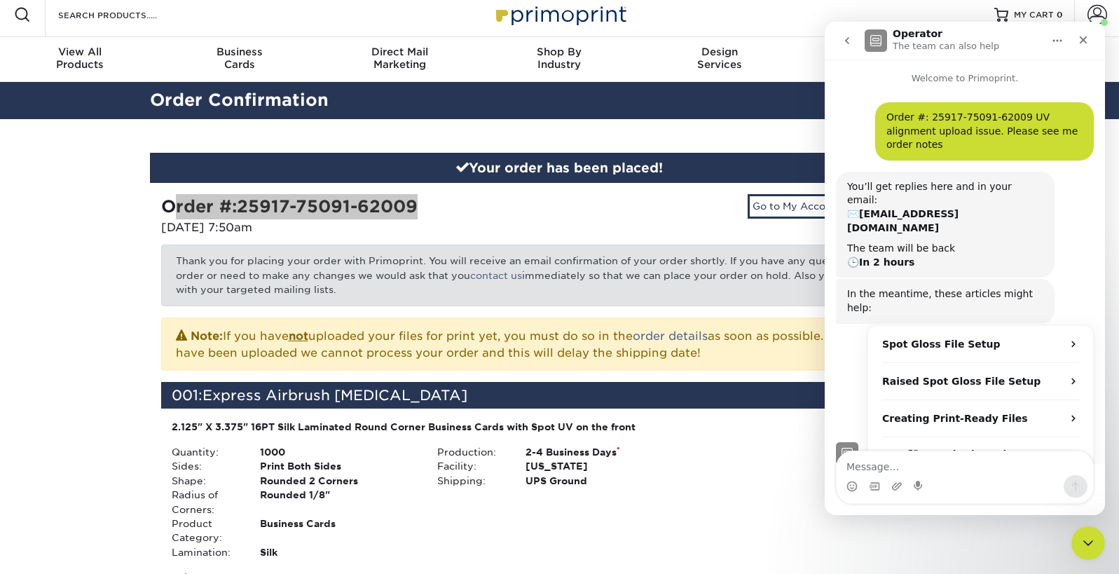
scroll to position [0, 0]
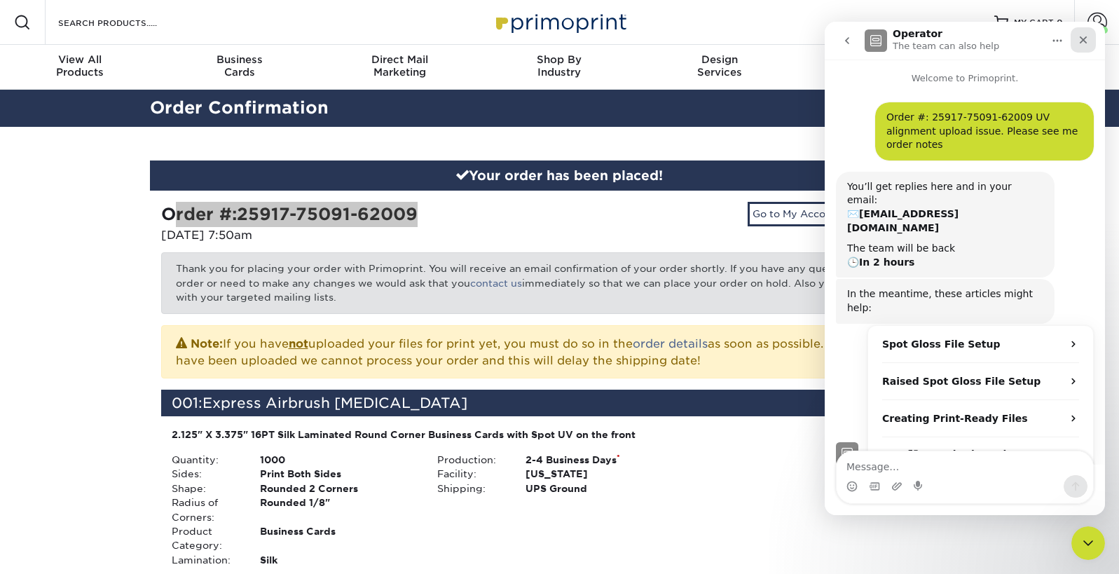
click at [1084, 39] on icon "Close" at bounding box center [1083, 40] width 8 height 8
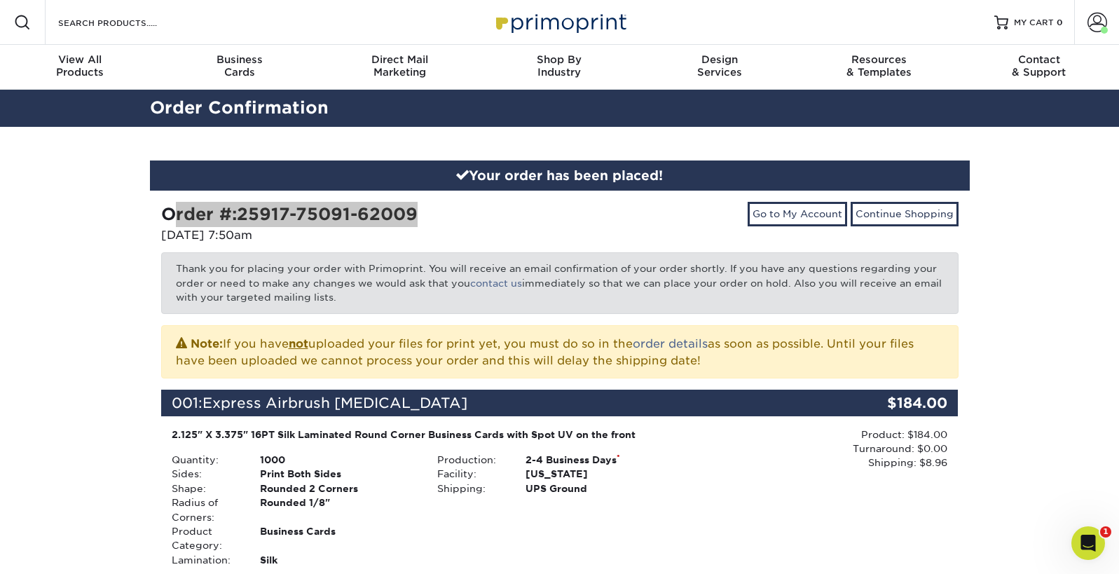
scroll to position [18, 0]
